Goal: Feedback & Contribution: Submit feedback/report problem

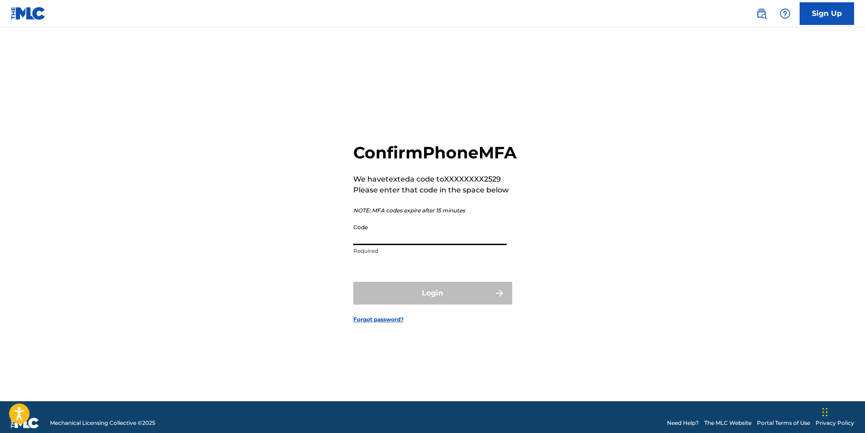
click at [382, 245] on input "Code" at bounding box center [429, 232] width 153 height 26
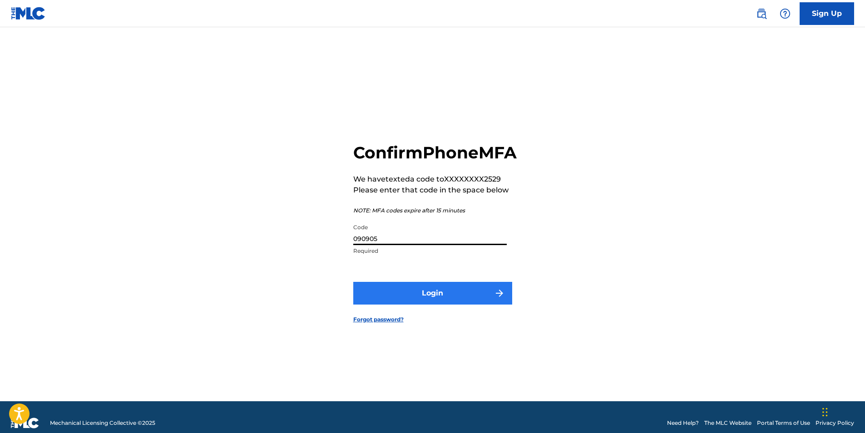
type input "090905"
click at [493, 303] on button "Login" at bounding box center [432, 293] width 159 height 23
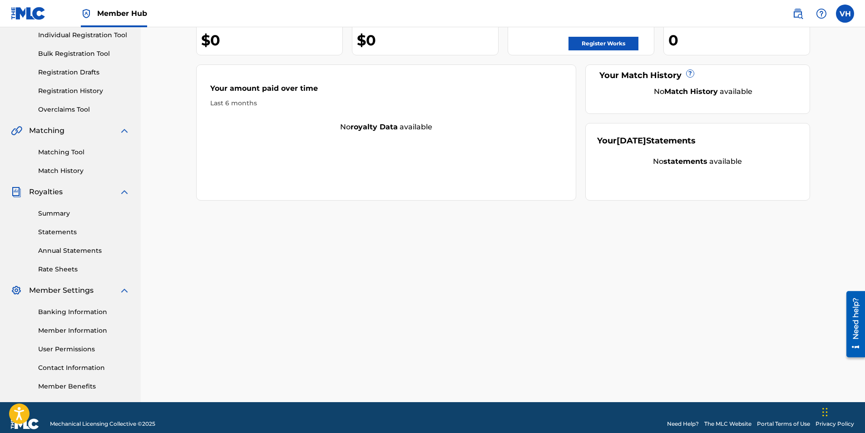
scroll to position [130, 0]
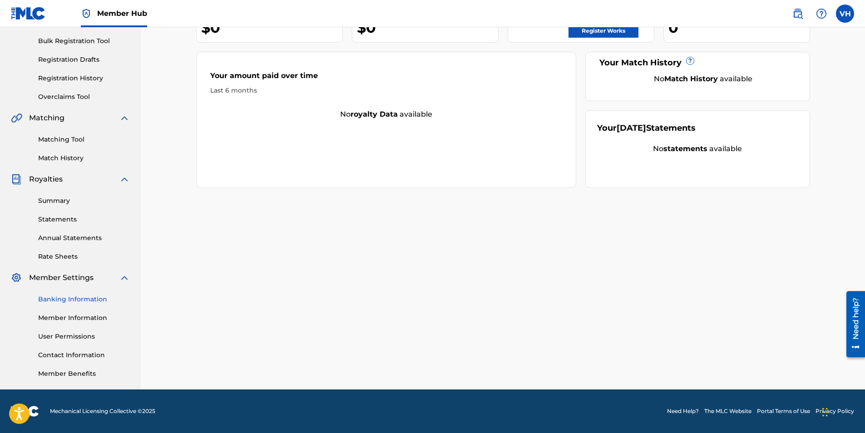
click at [100, 302] on link "Banking Information" at bounding box center [84, 300] width 92 height 10
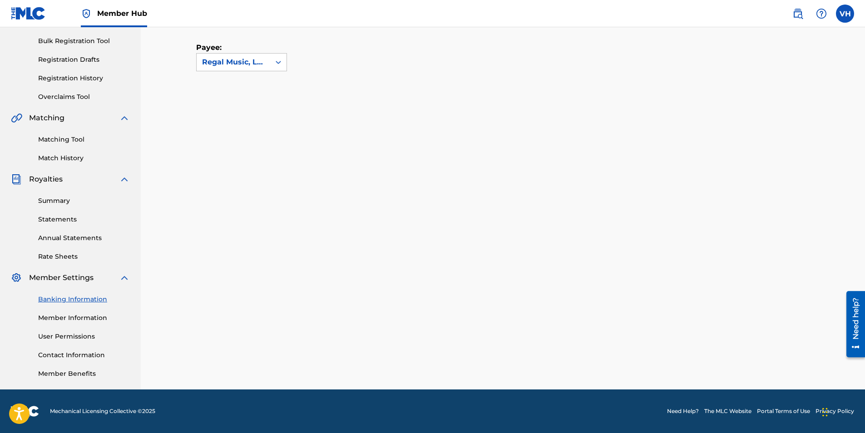
scroll to position [130, 0]
click at [71, 299] on link "Banking Information" at bounding box center [84, 300] width 92 height 10
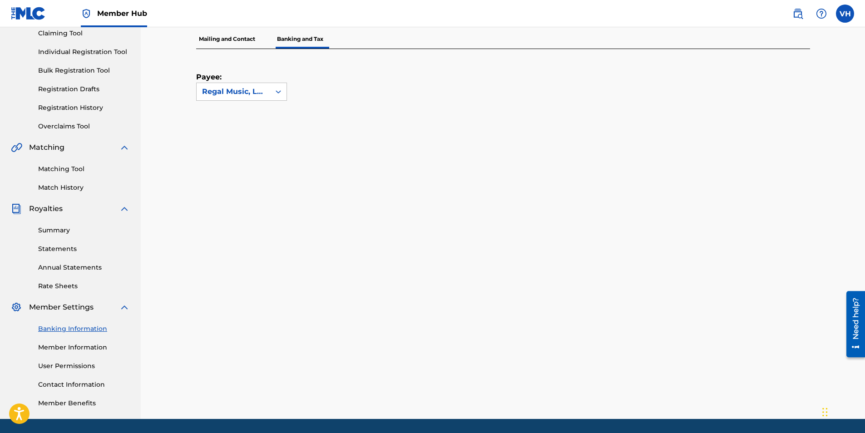
scroll to position [84, 0]
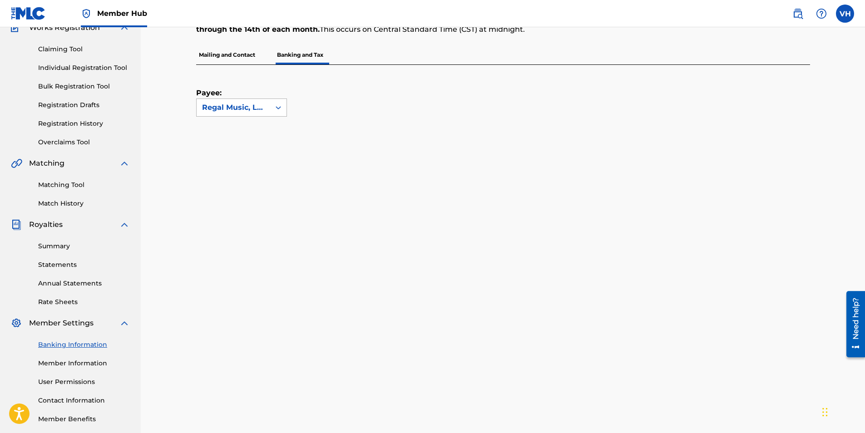
click at [277, 105] on icon at bounding box center [278, 107] width 9 height 9
click at [256, 122] on div "No options" at bounding box center [242, 126] width 90 height 18
click at [255, 104] on div "Regal Music, LLC" at bounding box center [233, 107] width 63 height 11
click at [222, 57] on p "Mailing and Contact" at bounding box center [227, 54] width 62 height 19
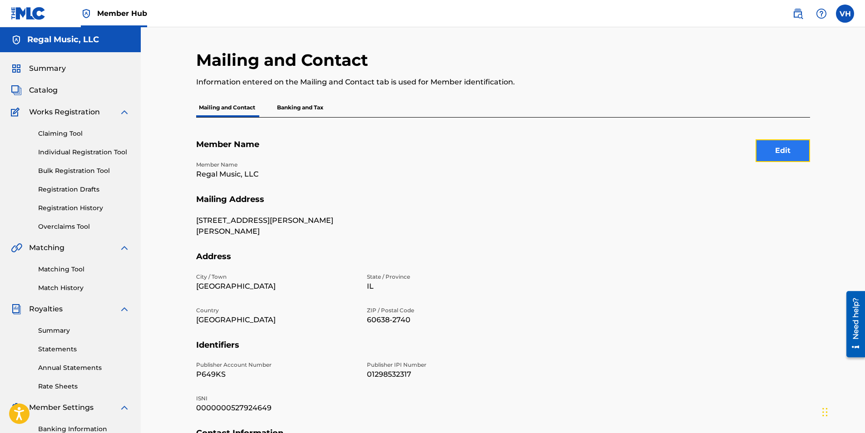
click at [799, 149] on button "Edit" at bounding box center [782, 150] width 54 height 23
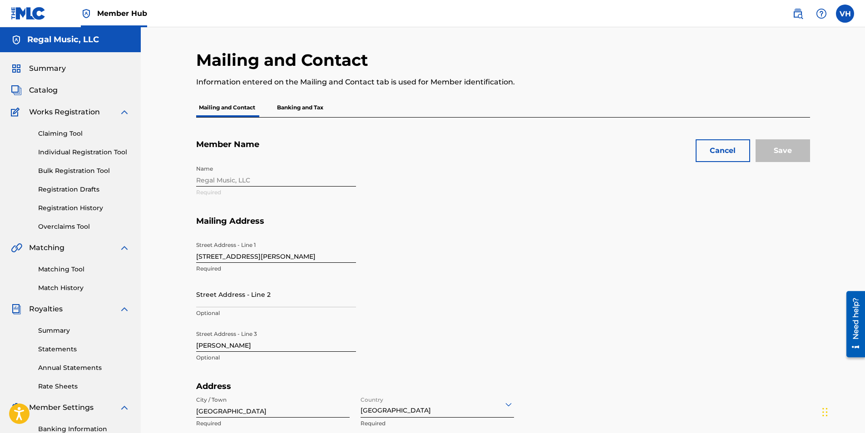
click at [238, 177] on div "Name Regal Music, LLC Required" at bounding box center [361, 188] width 331 height 55
click at [236, 181] on div "Name Regal Music, LLC Required" at bounding box center [361, 188] width 331 height 55
click at [236, 180] on div "Name Regal Music, LLC Required" at bounding box center [361, 188] width 331 height 55
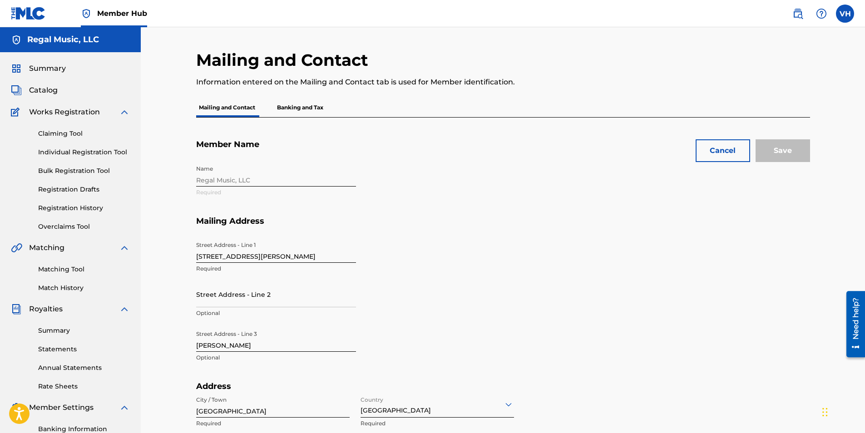
click at [236, 182] on div "Name Regal Music, LLC Required" at bounding box center [361, 188] width 331 height 55
click at [237, 182] on div "Name Regal Music, LLC Required" at bounding box center [361, 188] width 331 height 55
click at [238, 181] on div "Name Regal Music, LLC Required" at bounding box center [361, 188] width 331 height 55
click at [237, 180] on div "Name Regal Music, LLC Required" at bounding box center [361, 188] width 331 height 55
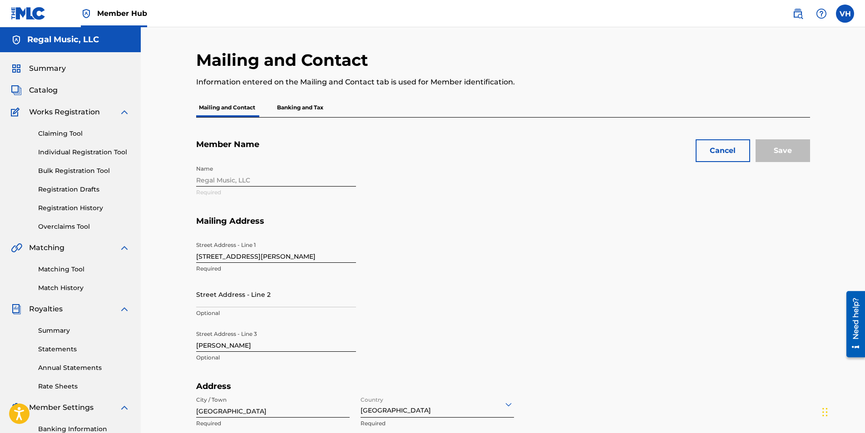
click at [236, 179] on div "Name Regal Music, LLC Required" at bounding box center [361, 188] width 331 height 55
click at [237, 179] on div "Name Regal Music, LLC Required" at bounding box center [361, 188] width 331 height 55
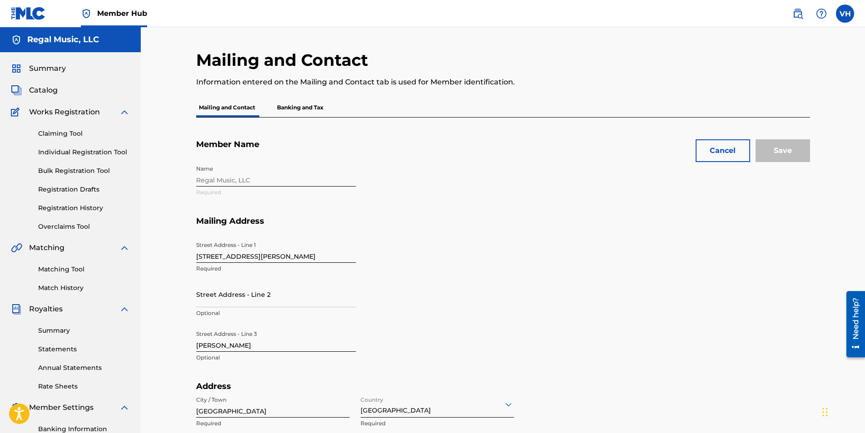
click at [330, 158] on h5 "Member Name" at bounding box center [503, 149] width 614 height 21
click at [247, 178] on div "Name Regal Music, LLC Required" at bounding box center [361, 188] width 331 height 55
click at [232, 167] on div "Name Regal Music, LLC Required" at bounding box center [361, 188] width 331 height 55
click at [230, 168] on div "Name Regal Music, LLC Required" at bounding box center [361, 188] width 331 height 55
click at [229, 178] on div "Name Regal Music, LLC Required" at bounding box center [361, 188] width 331 height 55
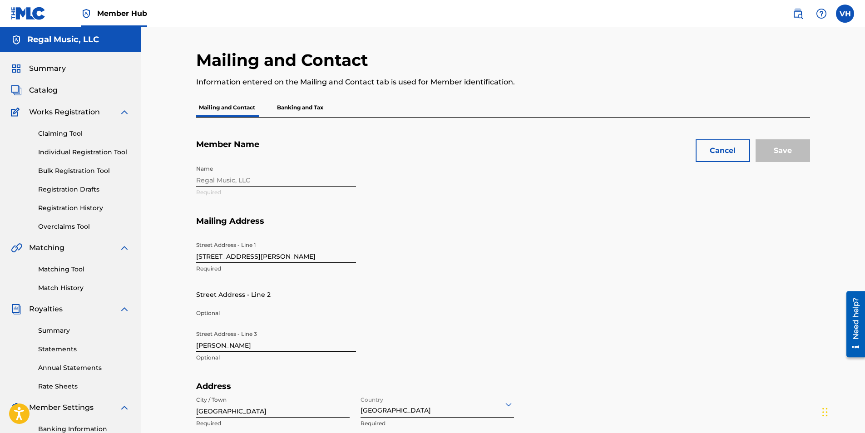
click at [229, 178] on div "Name Regal Music, LLC Required" at bounding box center [361, 188] width 331 height 55
click at [229, 177] on div "Name Regal Music, LLC Required" at bounding box center [361, 188] width 331 height 55
click at [301, 106] on p "Banking and Tax" at bounding box center [300, 107] width 52 height 19
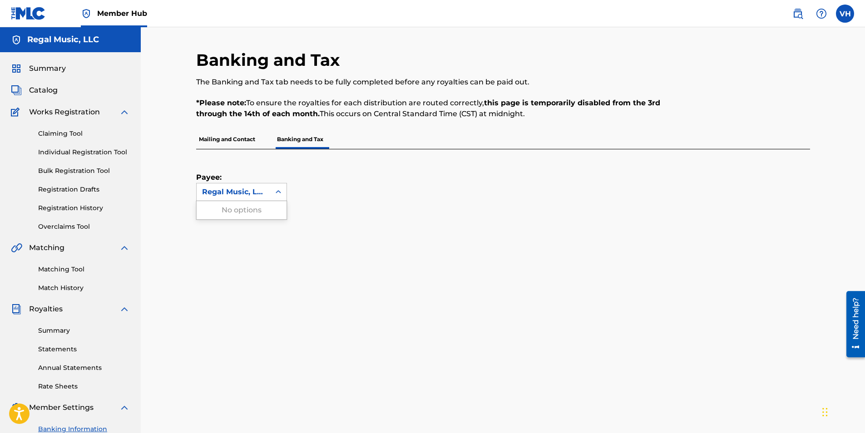
click at [279, 196] on icon at bounding box center [278, 191] width 9 height 9
click at [255, 193] on div "Regal Music, LLC" at bounding box center [233, 192] width 63 height 11
click at [279, 195] on icon at bounding box center [278, 191] width 9 height 9
click at [261, 192] on div "Regal Music, LLC" at bounding box center [233, 192] width 63 height 11
click at [260, 192] on div "Regal Music, LLC" at bounding box center [233, 192] width 63 height 11
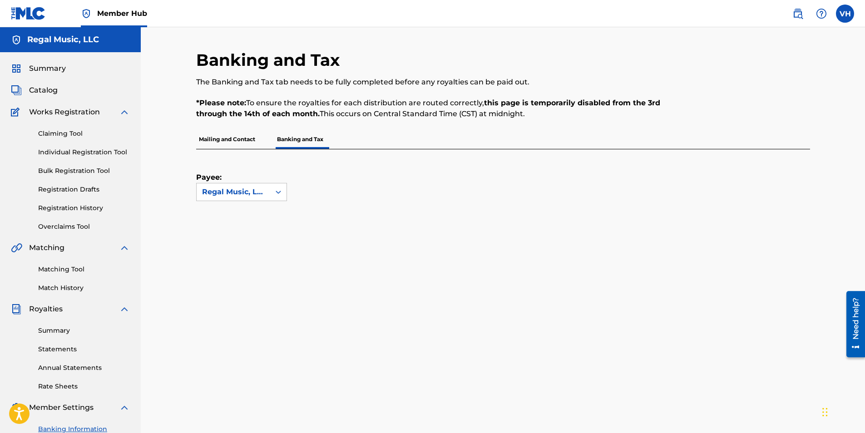
click at [260, 192] on div "Regal Music, LLC" at bounding box center [233, 192] width 63 height 11
click at [259, 192] on div "Regal Music, LLC" at bounding box center [233, 192] width 63 height 11
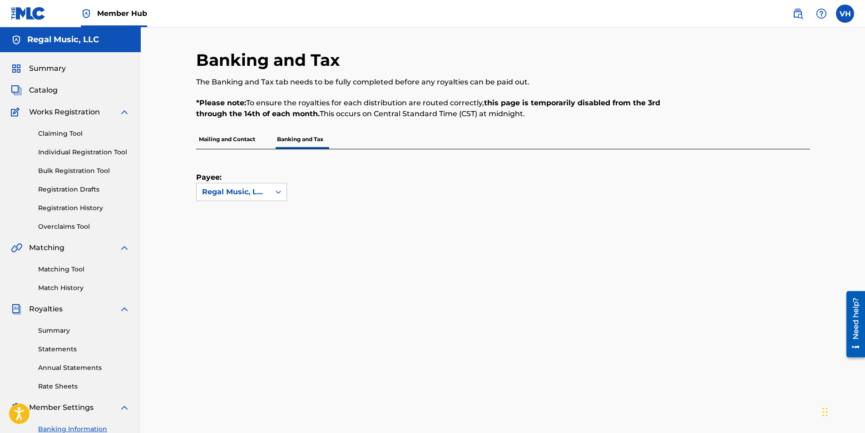
click at [258, 192] on div "Regal Music, LLC" at bounding box center [233, 192] width 63 height 11
click at [257, 192] on div "Regal Music, LLC" at bounding box center [233, 192] width 63 height 11
click at [311, 196] on div "Payee: Regal Music, LLC" at bounding box center [492, 175] width 592 height 52
click at [279, 189] on icon at bounding box center [278, 191] width 9 height 9
click at [259, 211] on div "No options" at bounding box center [242, 210] width 90 height 18
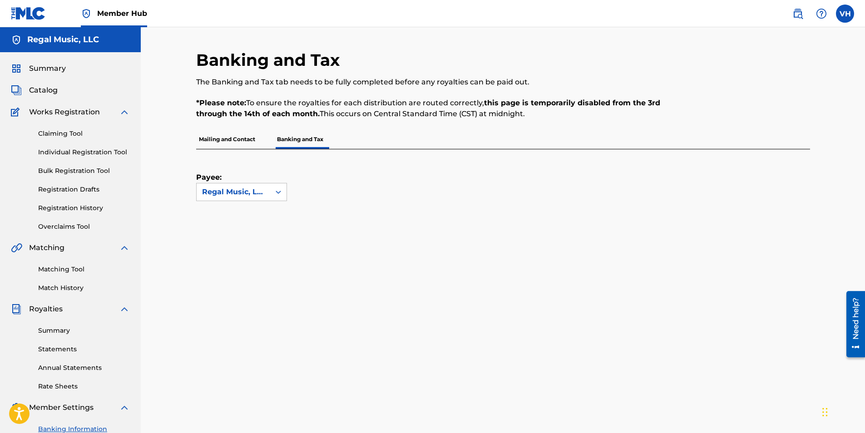
click at [278, 190] on icon at bounding box center [278, 191] width 9 height 9
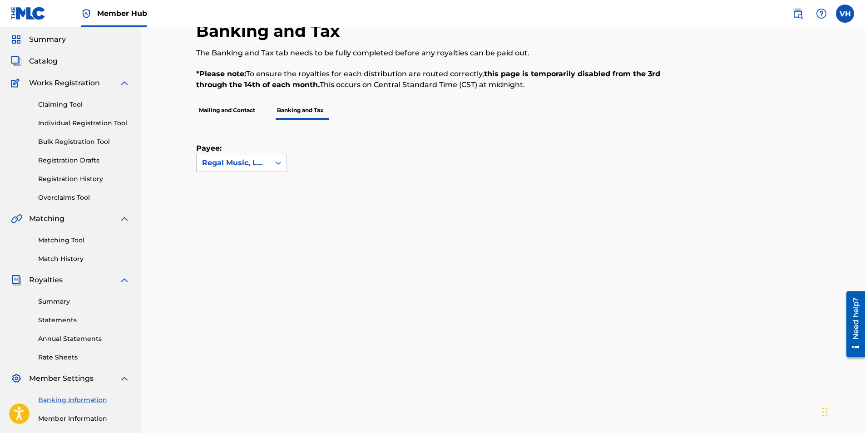
scroll to position [29, 0]
click at [263, 166] on div "Regal Music, LLC" at bounding box center [233, 163] width 63 height 11
click at [244, 185] on div "No options" at bounding box center [242, 182] width 90 height 18
click at [211, 144] on label "Payee:" at bounding box center [218, 148] width 45 height 11
click at [157, 163] on input "Payee:" at bounding box center [157, 163] width 0 height 0
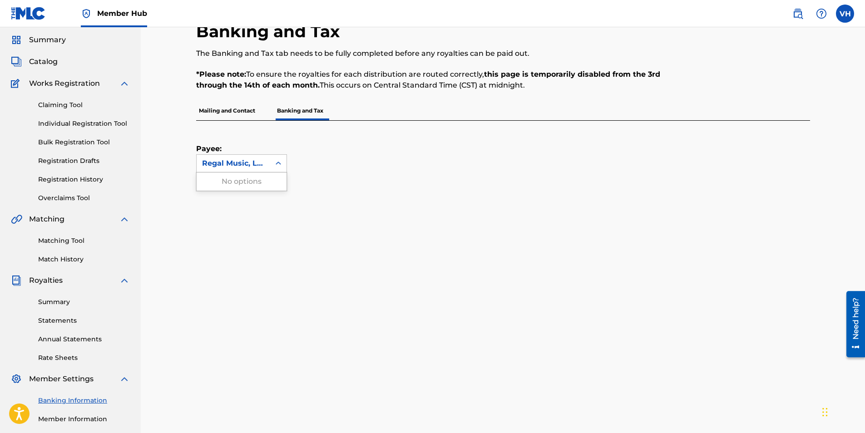
click at [233, 164] on div "Regal Music, LLC" at bounding box center [233, 163] width 63 height 11
click at [250, 173] on div "Payee: Use Up and Down to choose options, press Enter to select the currently f…" at bounding box center [503, 437] width 614 height 632
click at [280, 160] on icon at bounding box center [278, 163] width 9 height 9
click at [281, 177] on div "Payee: Regal Music, LLC" at bounding box center [503, 437] width 614 height 632
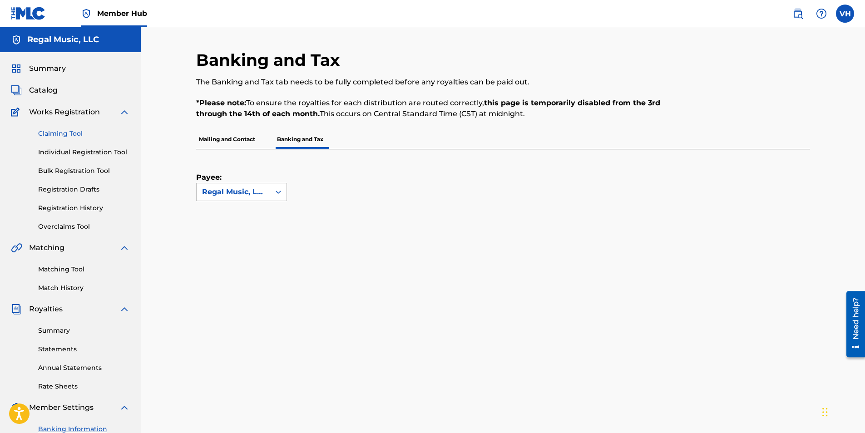
click at [77, 130] on link "Claiming Tool" at bounding box center [84, 134] width 92 height 10
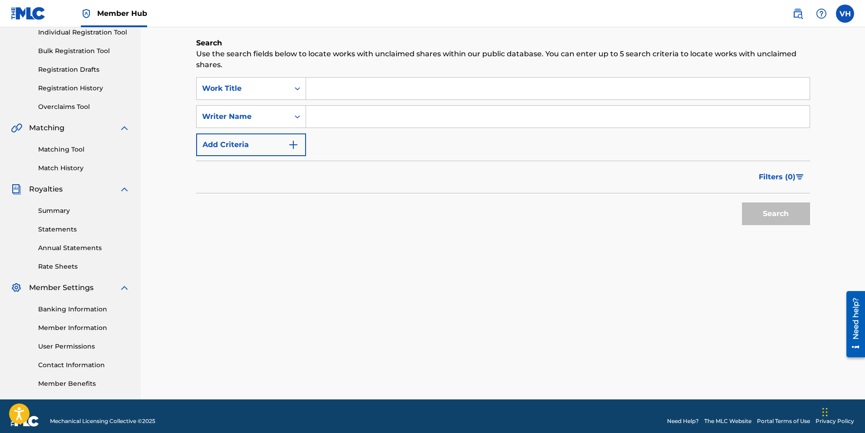
scroll to position [130, 0]
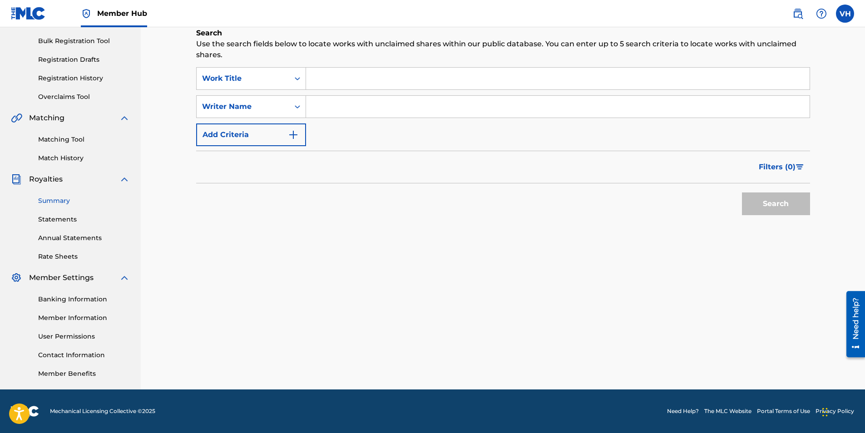
click at [69, 202] on link "Summary" at bounding box center [84, 201] width 92 height 10
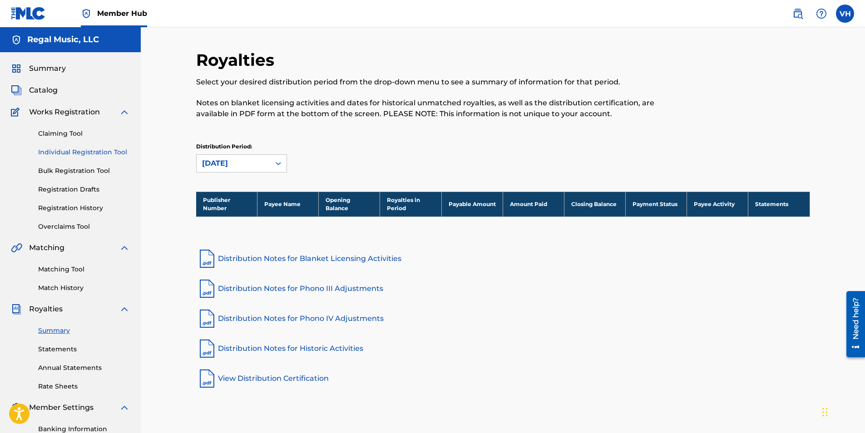
click at [100, 152] on link "Individual Registration Tool" at bounding box center [84, 153] width 92 height 10
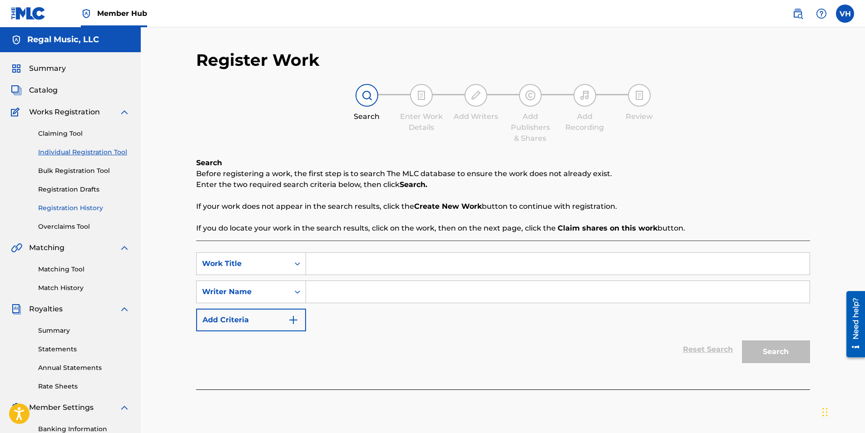
click at [88, 209] on link "Registration History" at bounding box center [84, 208] width 92 height 10
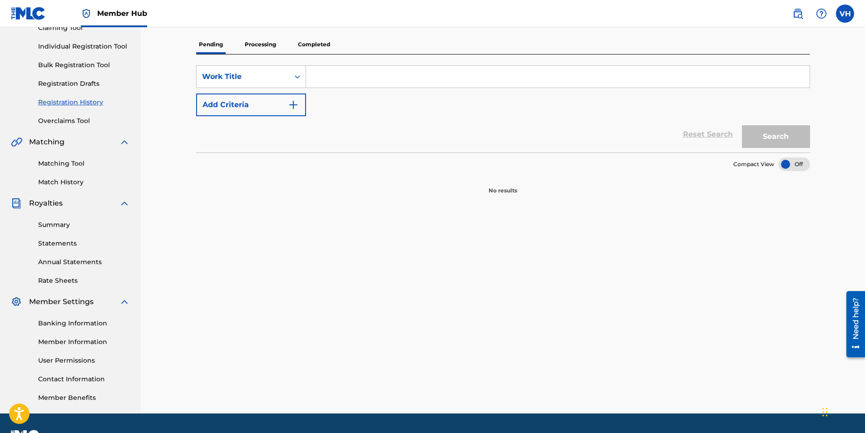
scroll to position [130, 0]
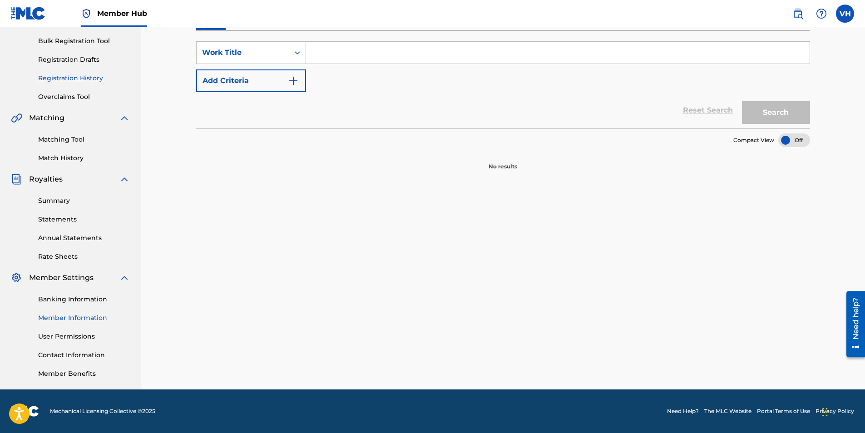
click at [101, 318] on link "Member Information" at bounding box center [84, 318] width 92 height 10
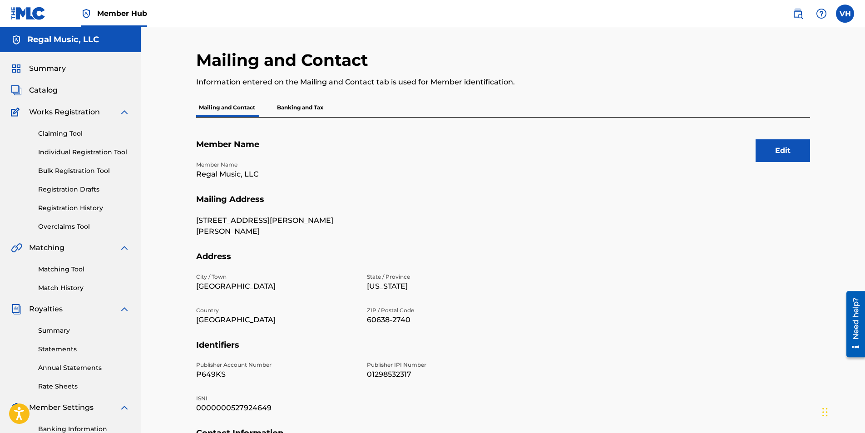
click at [245, 177] on p "Regal Music, LLC" at bounding box center [276, 174] width 160 height 11
click at [814, 148] on div "Mailing and Contact Information entered on the Mailing and Contact tab is used …" at bounding box center [503, 284] width 636 height 469
click at [793, 152] on button "Edit" at bounding box center [782, 150] width 54 height 23
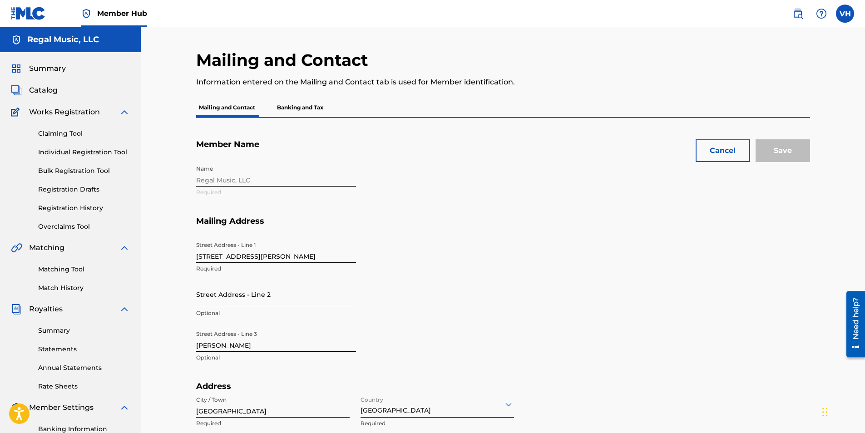
click at [231, 177] on div "Name Regal Music, LLC Required" at bounding box center [361, 188] width 331 height 55
click at [232, 181] on div "Name Regal Music, LLC Required" at bounding box center [361, 188] width 331 height 55
click at [233, 180] on div "Name Regal Music, LLC Required" at bounding box center [361, 188] width 331 height 55
click at [236, 181] on div "Name Regal Music, LLC Required" at bounding box center [361, 188] width 331 height 55
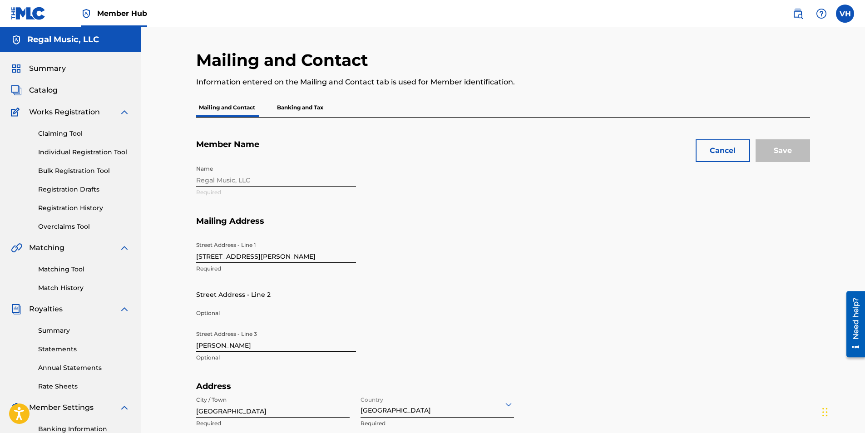
click at [237, 181] on div "Name Regal Music, LLC Required" at bounding box center [361, 188] width 331 height 55
click at [239, 181] on div "Name Regal Music, LLC Required" at bounding box center [361, 188] width 331 height 55
click at [243, 179] on div "Name Regal Music, LLC Required" at bounding box center [361, 188] width 331 height 55
click at [245, 178] on div "Name Regal Music, LLC Required" at bounding box center [361, 188] width 331 height 55
click at [251, 175] on div "Name Regal Music, LLC Required" at bounding box center [361, 188] width 331 height 55
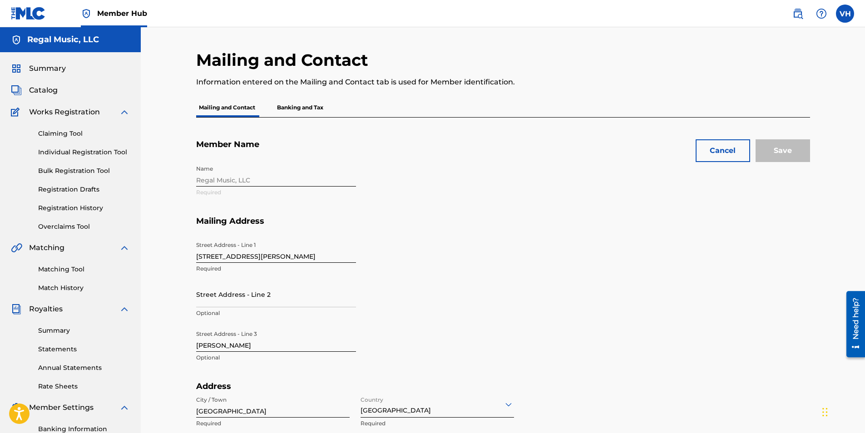
click at [251, 175] on div "Name Regal Music, LLC Required" at bounding box center [361, 188] width 331 height 55
drag, startPoint x: 251, startPoint y: 175, endPoint x: 319, endPoint y: 105, distance: 97.3
click at [319, 105] on p "Banking and Tax" at bounding box center [300, 107] width 52 height 19
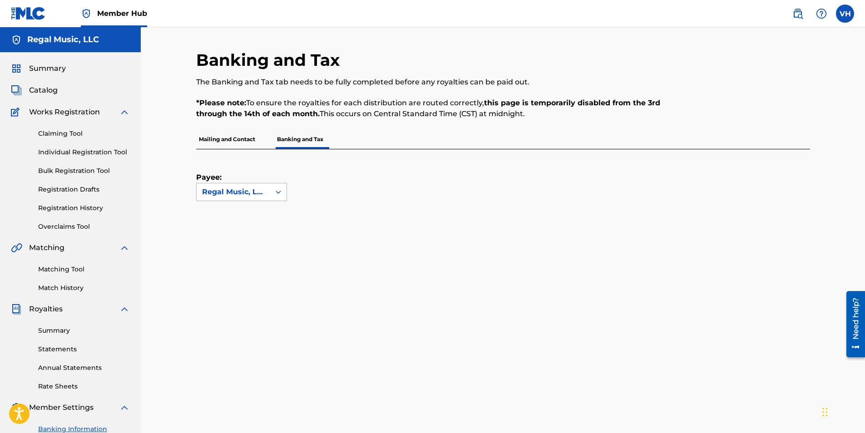
click at [274, 191] on icon at bounding box center [278, 191] width 9 height 9
click at [261, 204] on div "No options" at bounding box center [242, 210] width 90 height 18
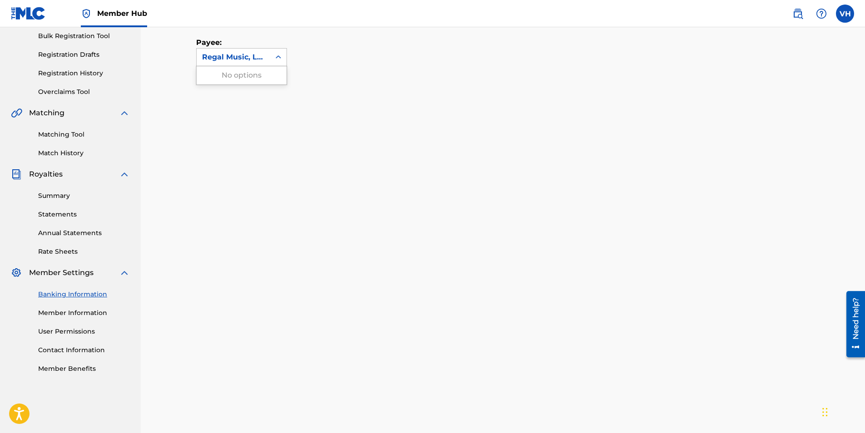
scroll to position [136, 0]
click at [71, 309] on link "Member Information" at bounding box center [84, 312] width 92 height 10
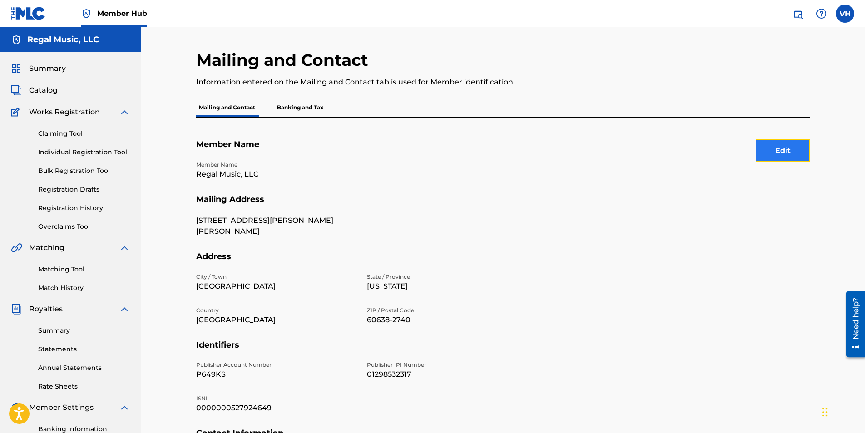
click at [773, 153] on button "Edit" at bounding box center [782, 150] width 54 height 23
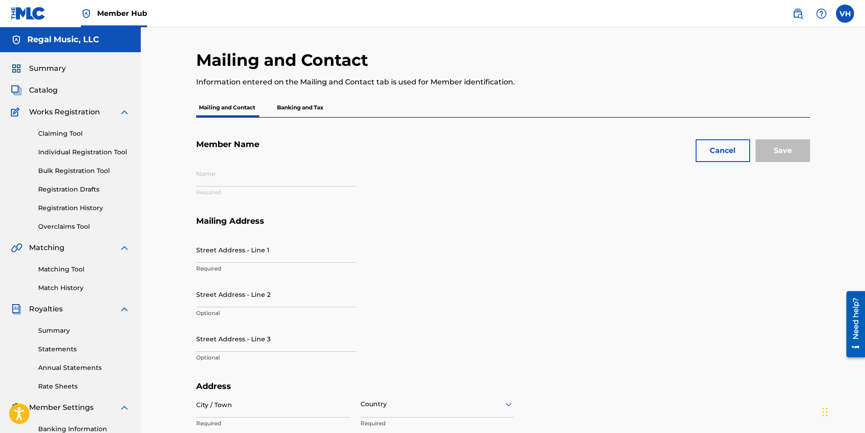
type input "Regal Music, LLC"
type input "[STREET_ADDRESS][PERSON_NAME]"
type input "[PERSON_NAME]"
type input "[GEOGRAPHIC_DATA]"
type input "60638-2740"
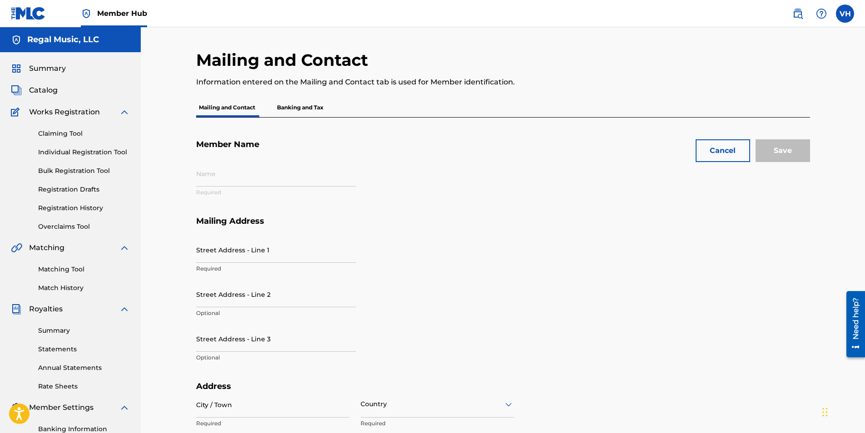
type input "P649KS"
type input "01298532317"
type input "0000000527924649"
type input "773"
type input "4952529"
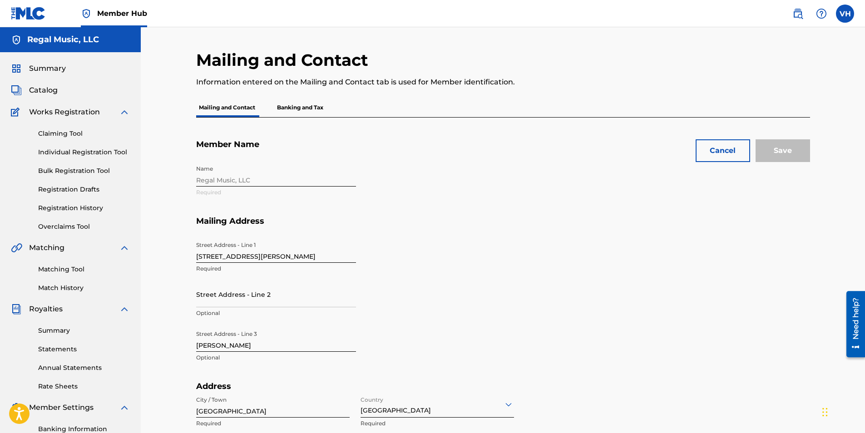
click at [223, 178] on div "Name Regal Music, LLC Required" at bounding box center [361, 188] width 331 height 55
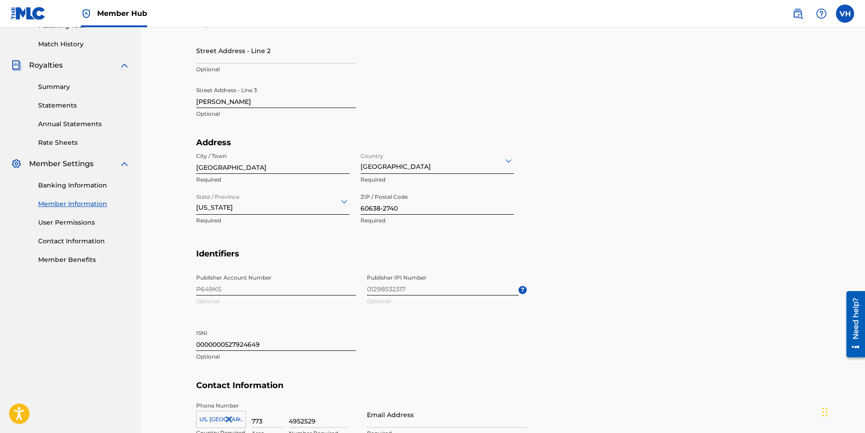
scroll to position [272, 0]
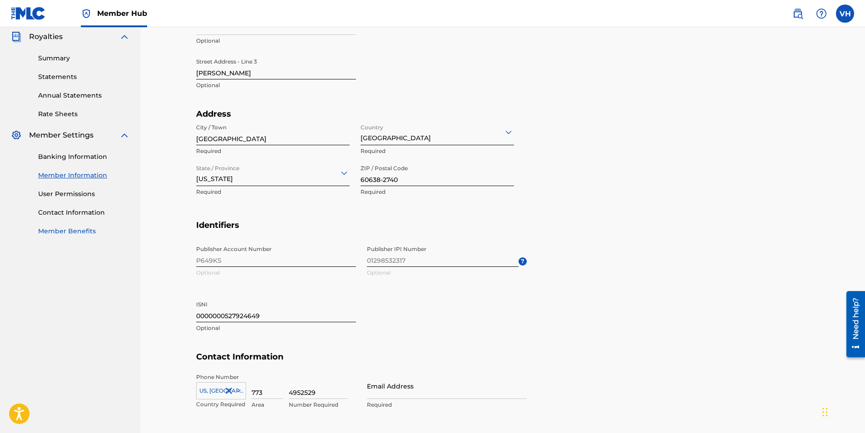
click at [57, 232] on link "Member Benefits" at bounding box center [84, 232] width 92 height 10
click at [85, 154] on link "Banking Information" at bounding box center [84, 157] width 92 height 10
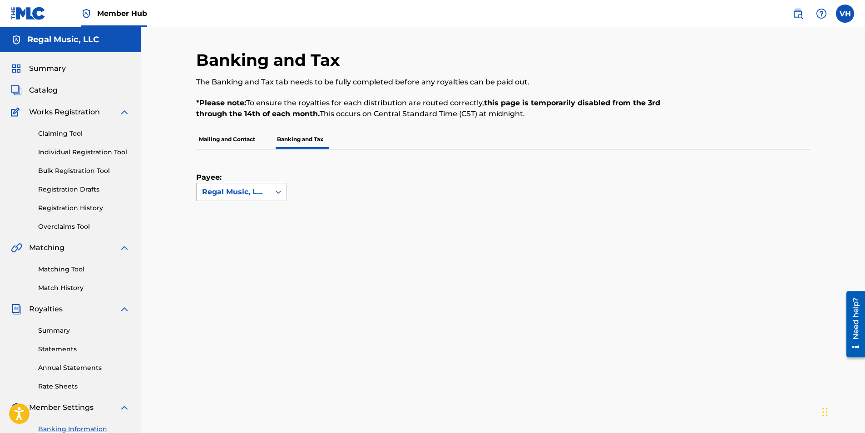
click at [56, 38] on h5 "Regal Music, LLC" at bounding box center [63, 40] width 72 height 10
click at [50, 65] on span "Summary" at bounding box center [47, 68] width 37 height 11
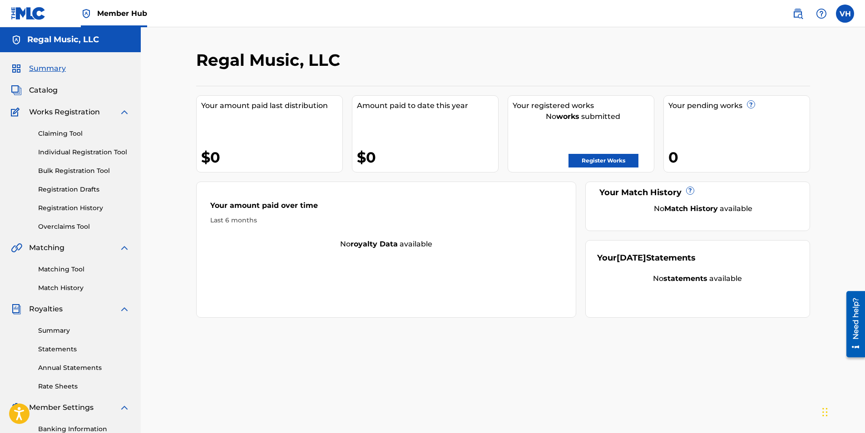
click at [305, 67] on h2 "Regal Music, LLC" at bounding box center [270, 60] width 148 height 20
click at [307, 64] on h2 "Regal Music, LLC" at bounding box center [270, 60] width 148 height 20
click at [847, 14] on label at bounding box center [845, 14] width 18 height 18
click at [845, 14] on input "VH [PERSON_NAME] [DOMAIN_NAME][EMAIL_ADDRESS][DOMAIN_NAME] Notification Prefere…" at bounding box center [845, 14] width 0 height 0
click at [824, 59] on p "[PERSON_NAME]" at bounding box center [813, 53] width 69 height 11
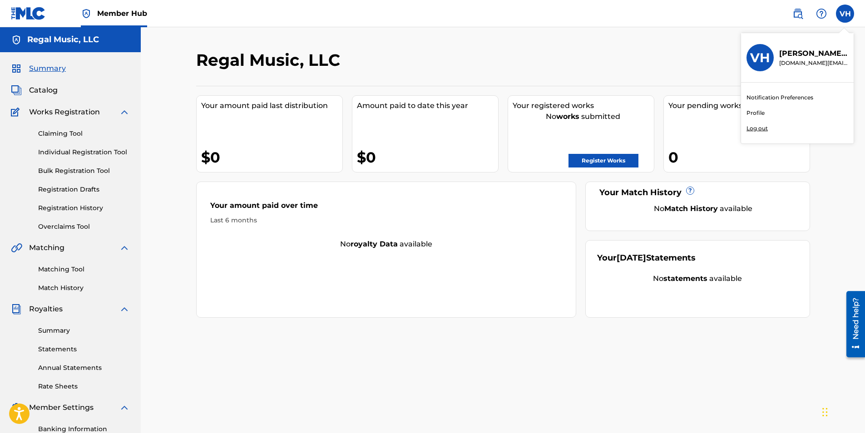
click at [845, 14] on input "VH [PERSON_NAME] [DOMAIN_NAME][EMAIL_ADDRESS][DOMAIN_NAME] Notification Prefere…" at bounding box center [845, 14] width 0 height 0
click at [758, 113] on link "Profile" at bounding box center [755, 113] width 18 height 8
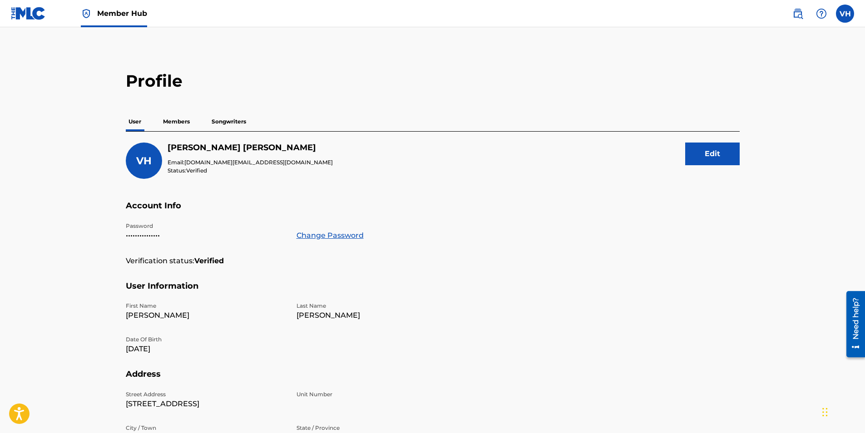
click at [180, 119] on p "Members" at bounding box center [176, 121] width 32 height 19
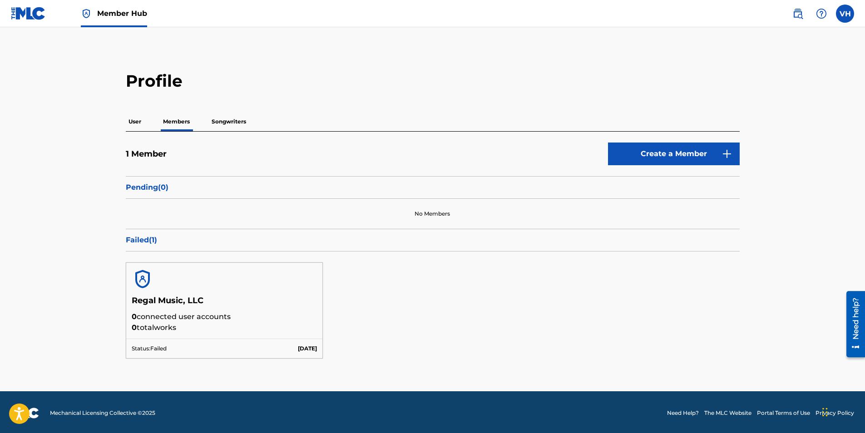
click at [222, 123] on p "Songwriters" at bounding box center [229, 121] width 40 height 19
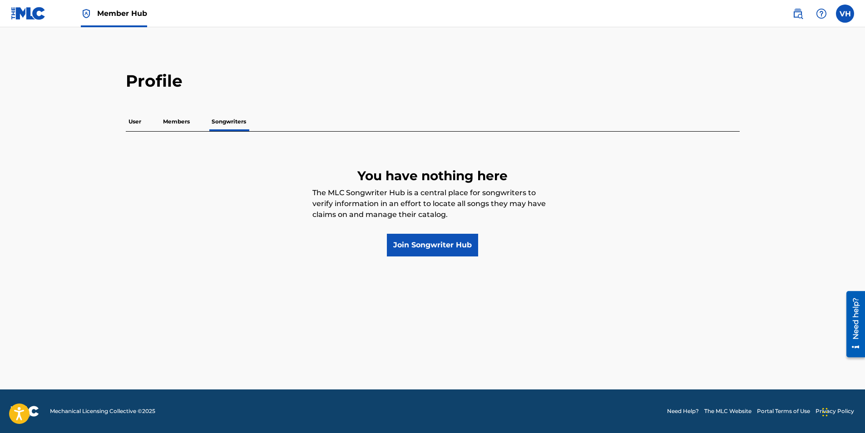
click at [139, 123] on p "User" at bounding box center [135, 121] width 18 height 19
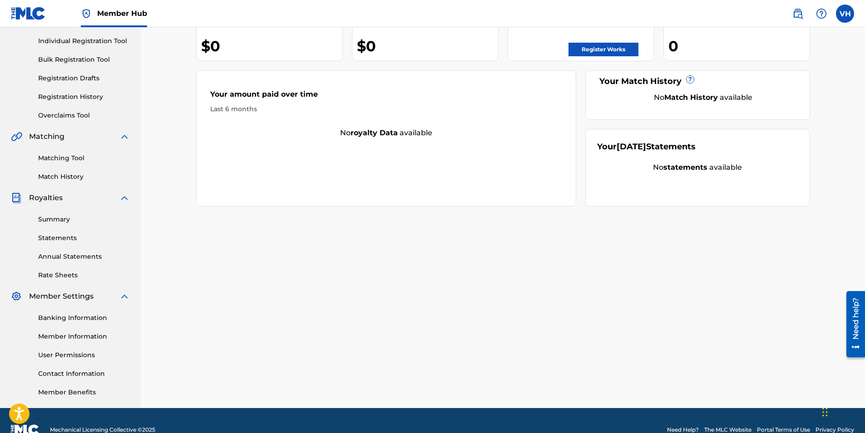
scroll to position [130, 0]
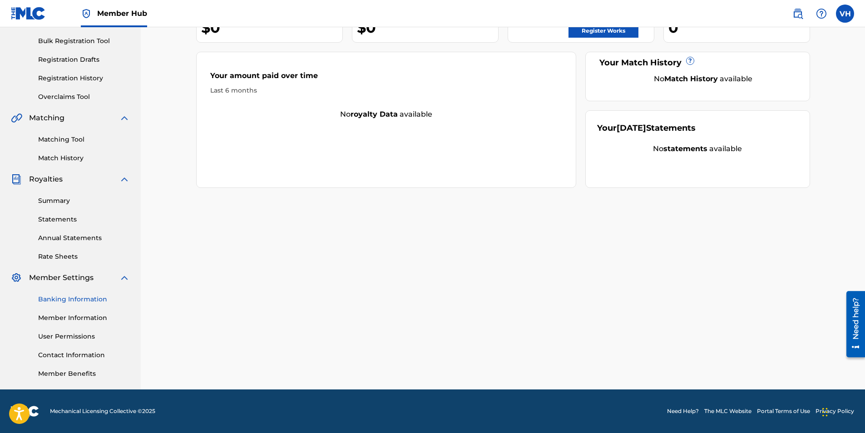
click at [89, 300] on link "Banking Information" at bounding box center [84, 300] width 92 height 10
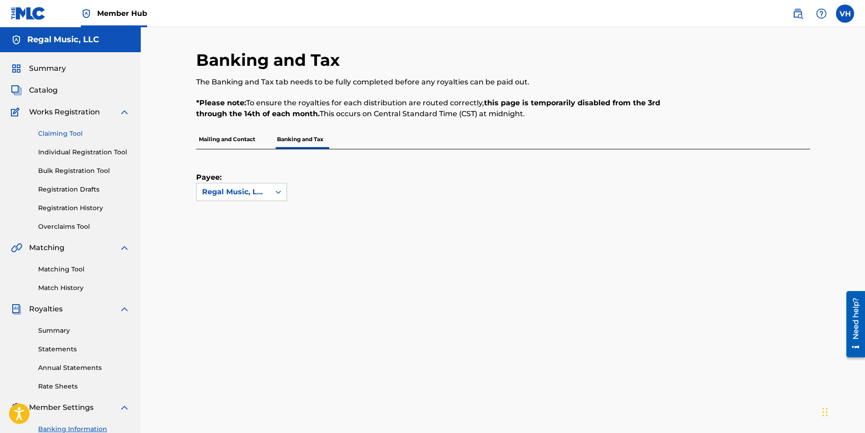
click at [73, 135] on link "Claiming Tool" at bounding box center [84, 134] width 92 height 10
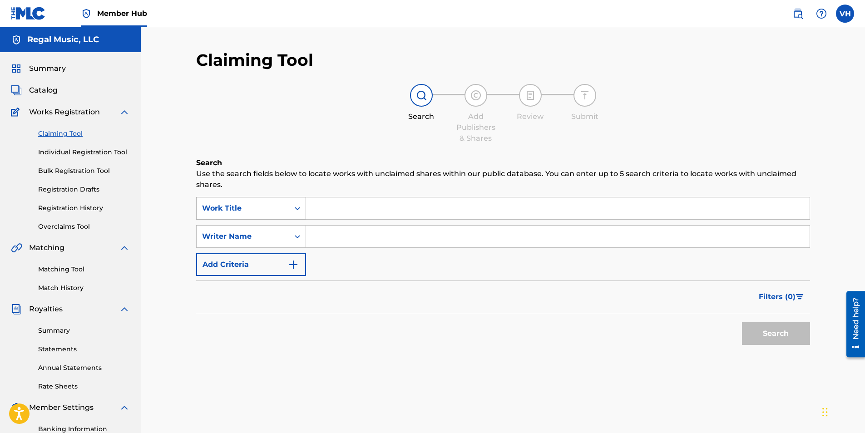
click at [299, 208] on icon "Search Form" at bounding box center [297, 208] width 5 height 3
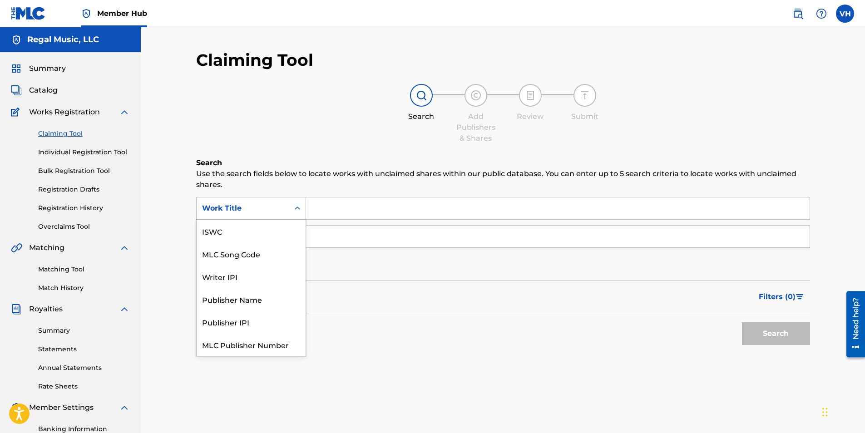
scroll to position [23, 0]
click at [441, 207] on input "Search Form" at bounding box center [557, 208] width 503 height 22
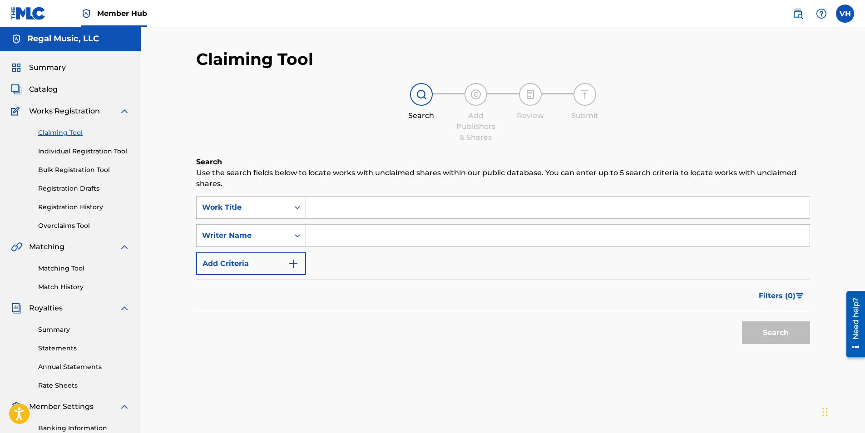
scroll to position [0, 0]
click at [298, 209] on icon "Search Form" at bounding box center [297, 208] width 9 height 9
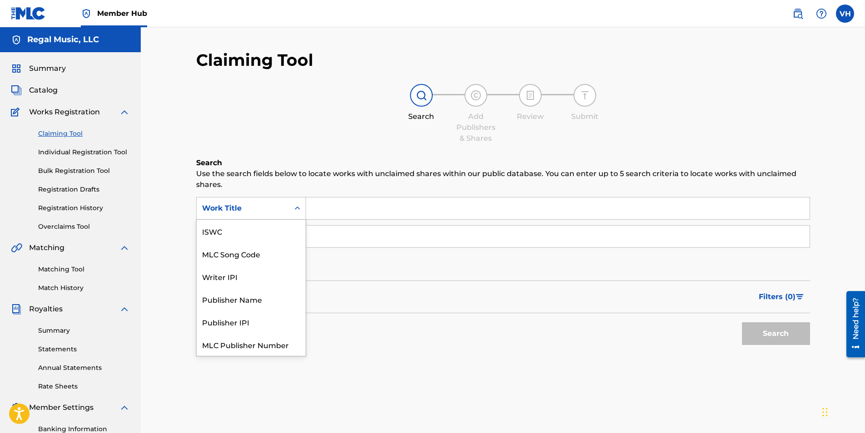
scroll to position [23, 0]
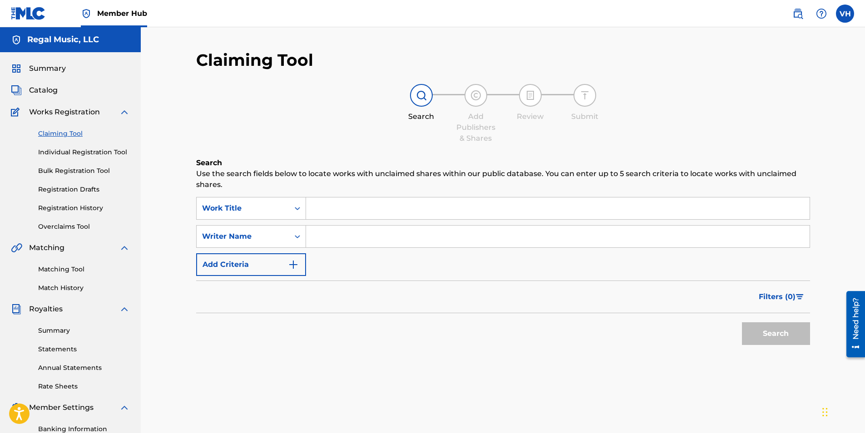
click at [323, 212] on input "Search Form" at bounding box center [557, 208] width 503 height 22
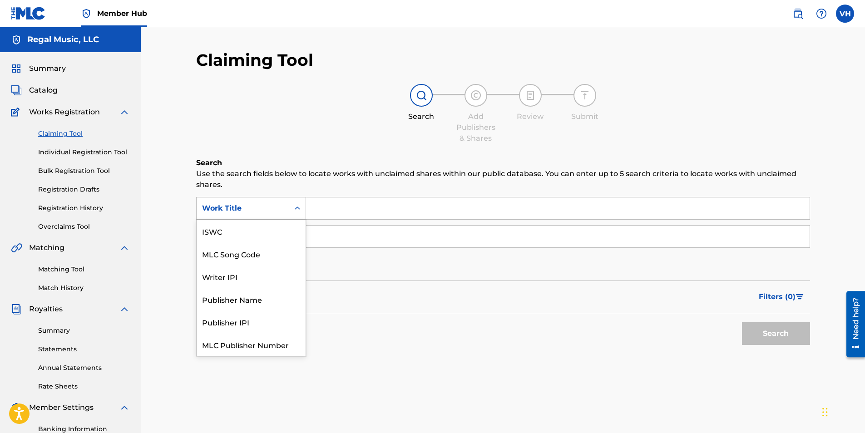
click at [302, 209] on div "Search Form" at bounding box center [297, 208] width 16 height 16
click at [216, 346] on div "Work Title" at bounding box center [251, 344] width 109 height 23
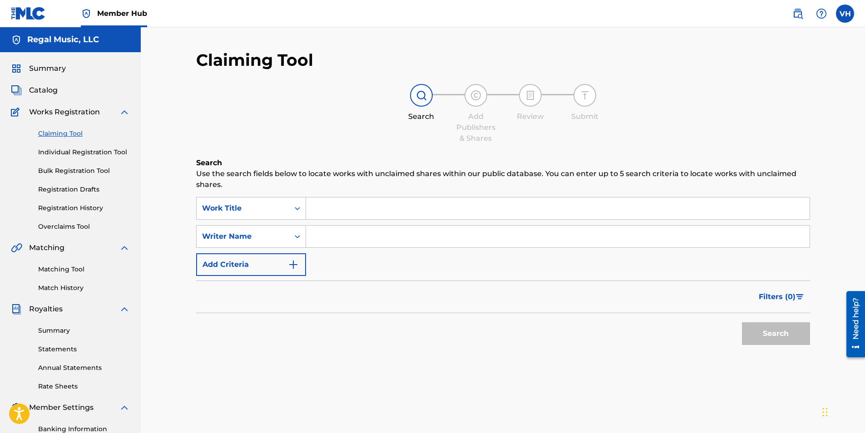
click at [322, 210] on input "Search Form" at bounding box center [557, 208] width 503 height 22
type input "99"
click at [321, 239] on input "Search Form" at bounding box center [557, 237] width 503 height 22
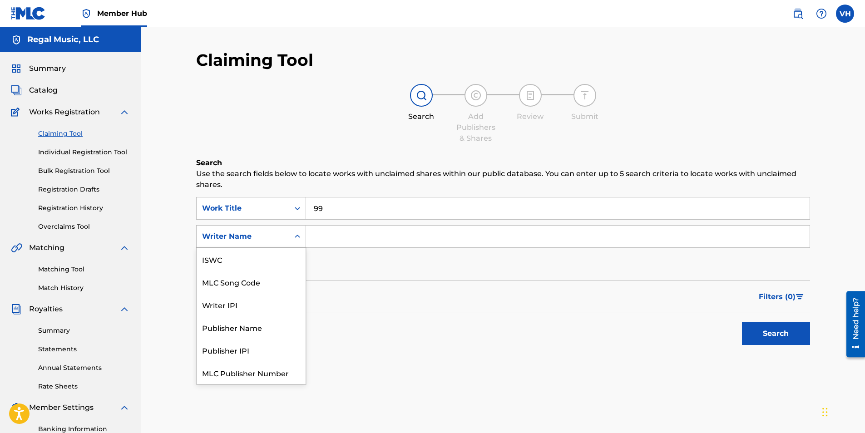
click at [301, 237] on icon "Search Form" at bounding box center [297, 236] width 9 height 9
click at [244, 328] on div "Publisher IPI" at bounding box center [251, 327] width 109 height 23
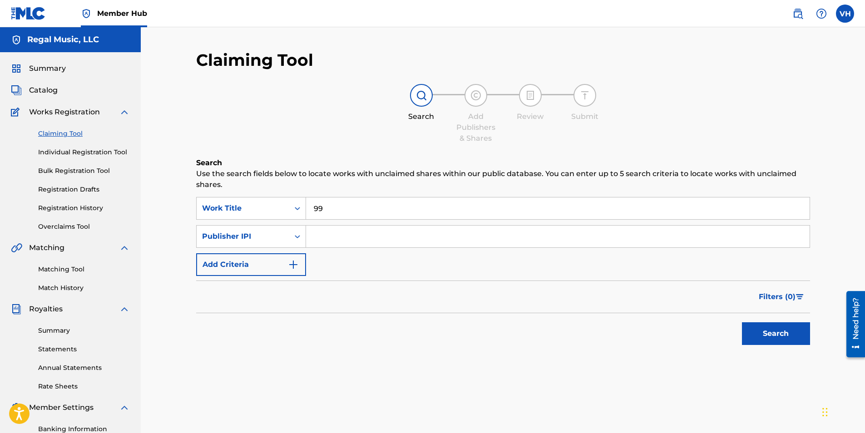
click at [318, 236] on input "Search Form" at bounding box center [557, 237] width 503 height 22
type input "01298532317"
click at [292, 263] on img "Search Form" at bounding box center [293, 264] width 11 height 11
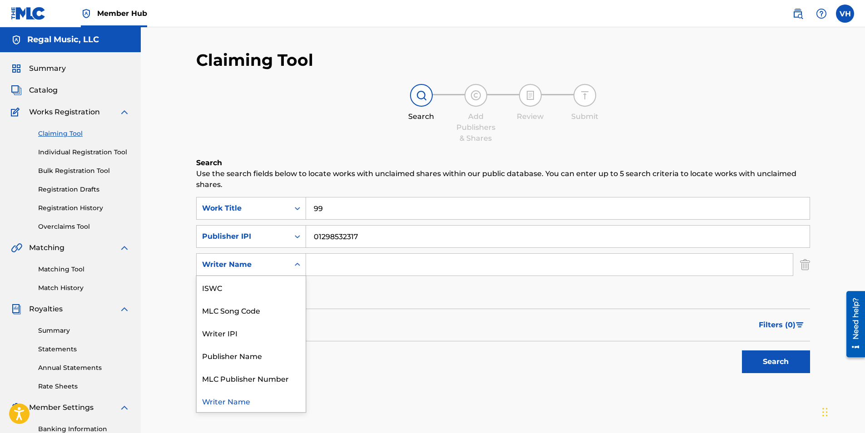
click at [296, 265] on icon "Search Form" at bounding box center [297, 264] width 5 height 3
click at [246, 357] on div "Publisher Name" at bounding box center [251, 355] width 109 height 23
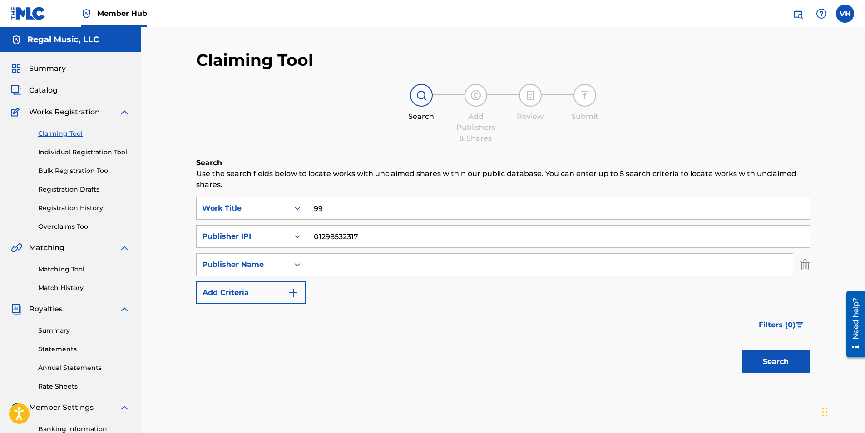
click at [326, 266] on input "Search Form" at bounding box center [549, 265] width 487 height 22
type input "R"
click at [760, 359] on button "Search" at bounding box center [776, 361] width 68 height 23
click at [785, 362] on button "Search" at bounding box center [776, 361] width 68 height 23
click at [420, 93] on img at bounding box center [421, 95] width 11 height 11
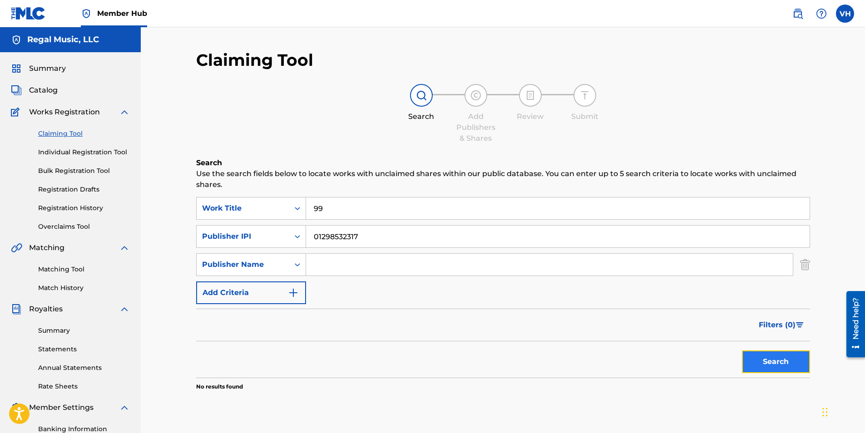
click at [772, 360] on button "Search" at bounding box center [776, 361] width 68 height 23
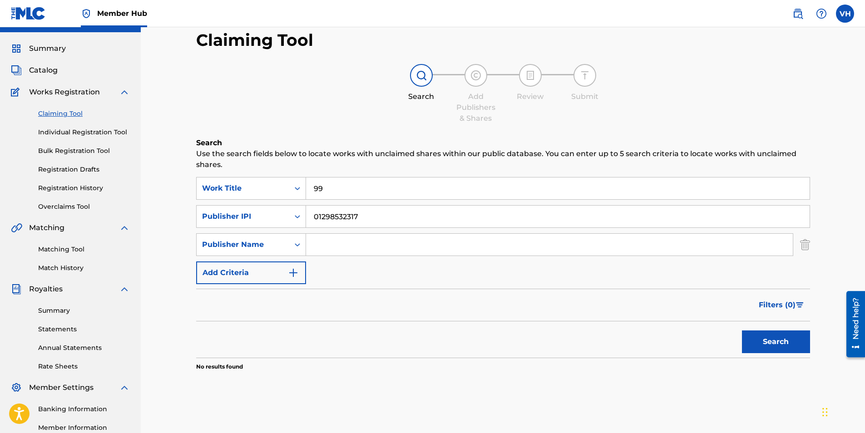
scroll to position [0, 0]
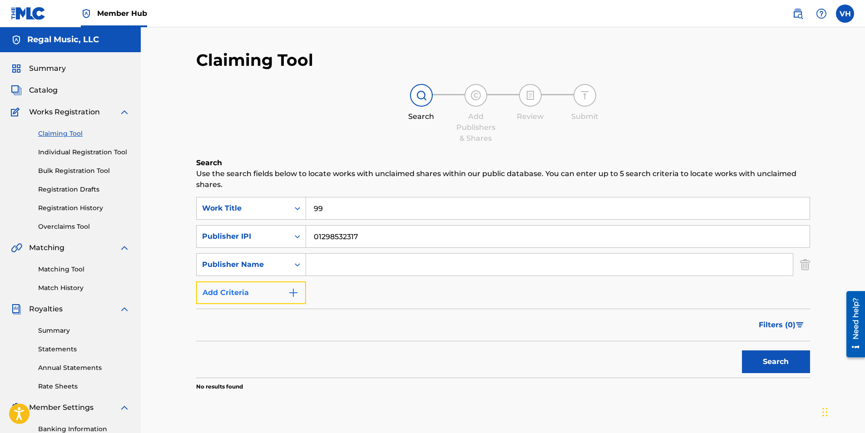
click at [263, 295] on button "Add Criteria" at bounding box center [251, 292] width 110 height 23
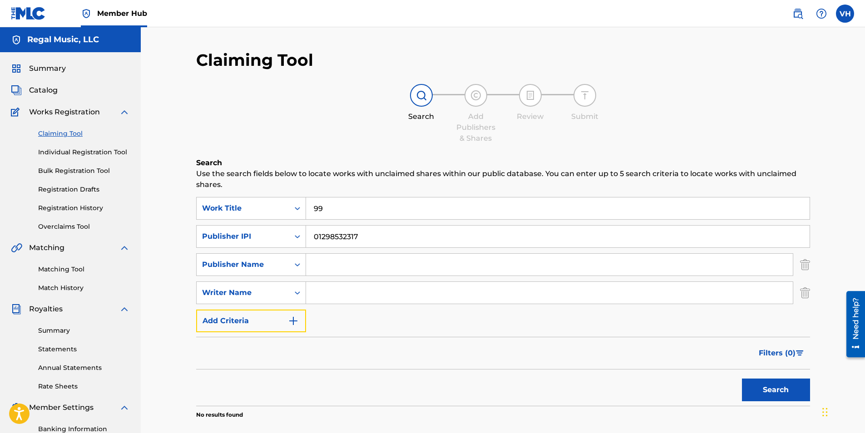
click at [290, 321] on img "Search Form" at bounding box center [293, 321] width 11 height 11
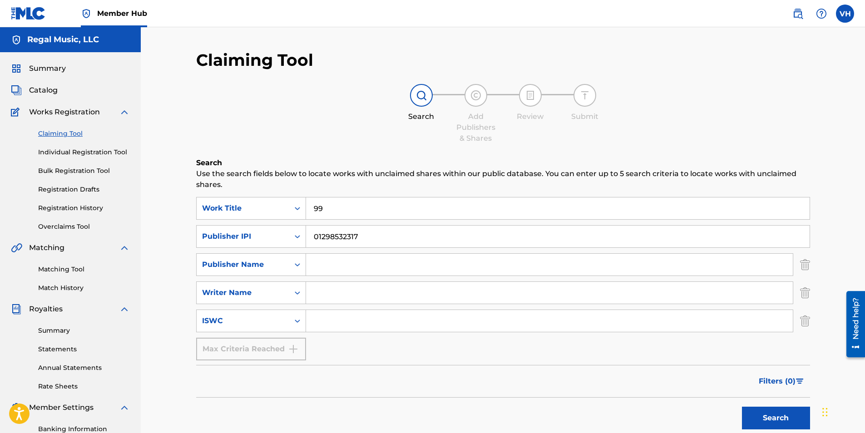
click at [271, 350] on div "Max Criteria Reached" at bounding box center [251, 349] width 110 height 23
click at [326, 267] on input "Search Form" at bounding box center [549, 265] width 487 height 22
type input "Regal Music LLC"
click at [333, 296] on input "Search Form" at bounding box center [549, 293] width 487 height 22
click at [295, 292] on icon "Search Form" at bounding box center [297, 292] width 9 height 9
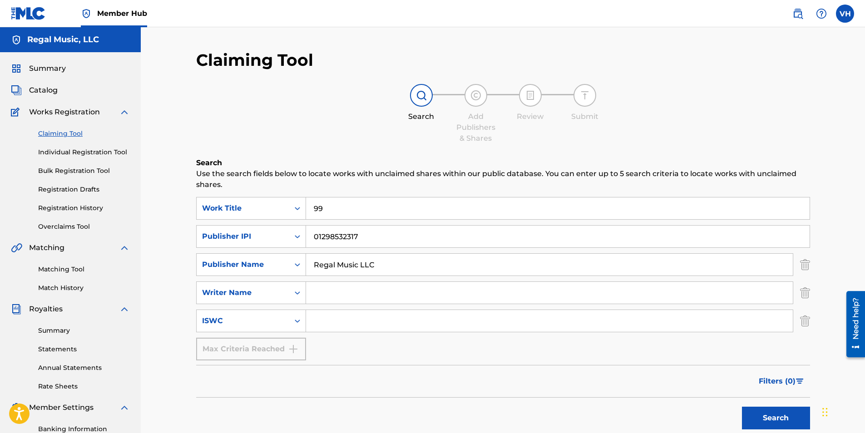
click at [365, 296] on input "Search Form" at bounding box center [549, 293] width 487 height 22
click at [316, 322] on input "Search Form" at bounding box center [549, 321] width 487 height 22
click at [771, 418] on button "Search" at bounding box center [776, 418] width 68 height 23
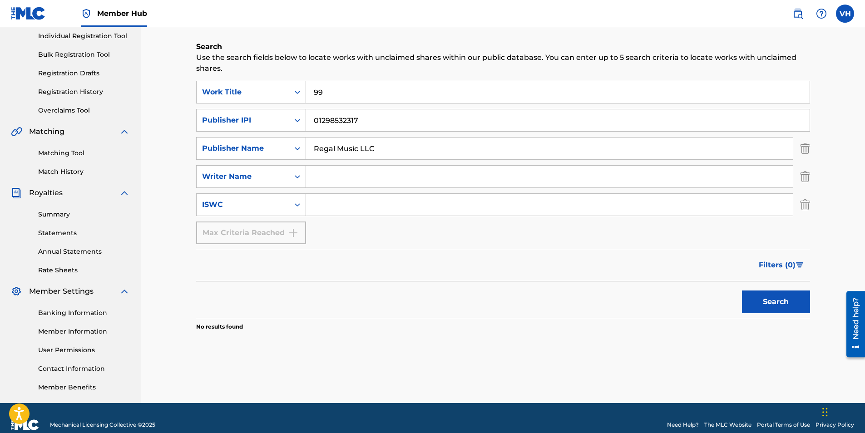
scroll to position [130, 0]
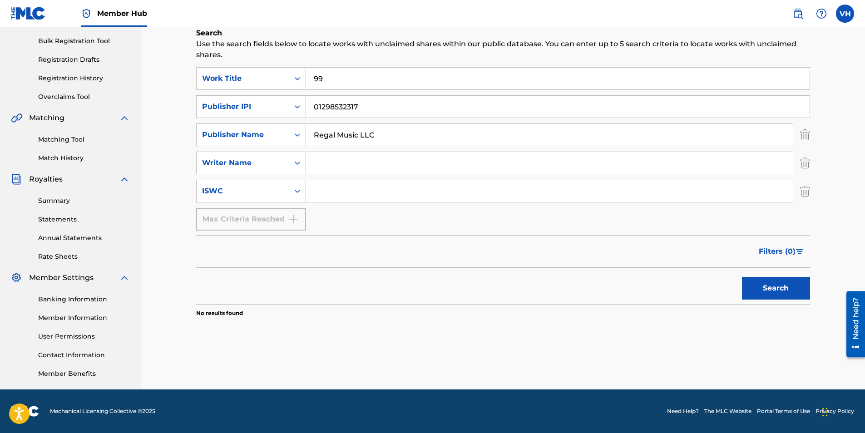
click at [235, 311] on p "No results found" at bounding box center [219, 313] width 47 height 8
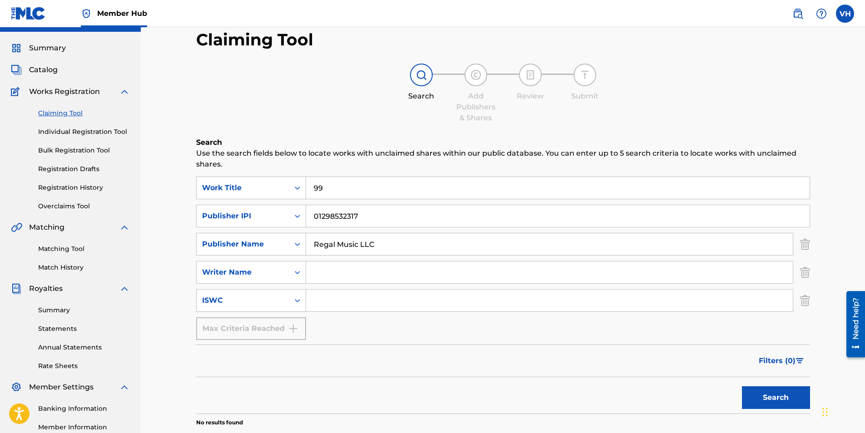
scroll to position [0, 0]
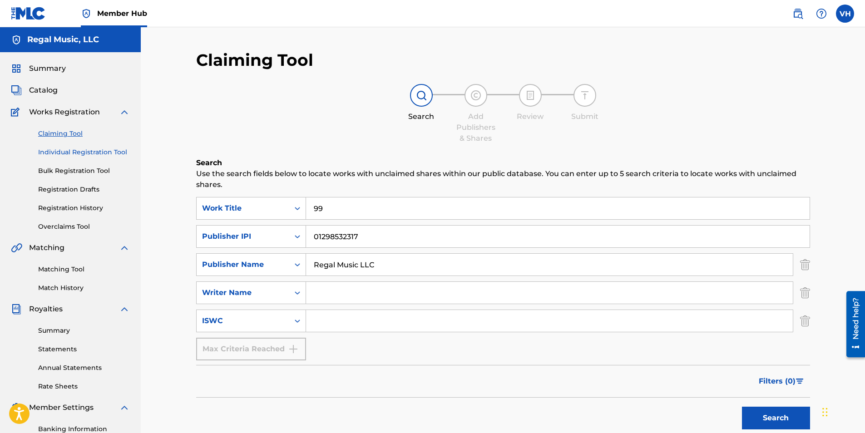
click at [86, 152] on link "Individual Registration Tool" at bounding box center [84, 153] width 92 height 10
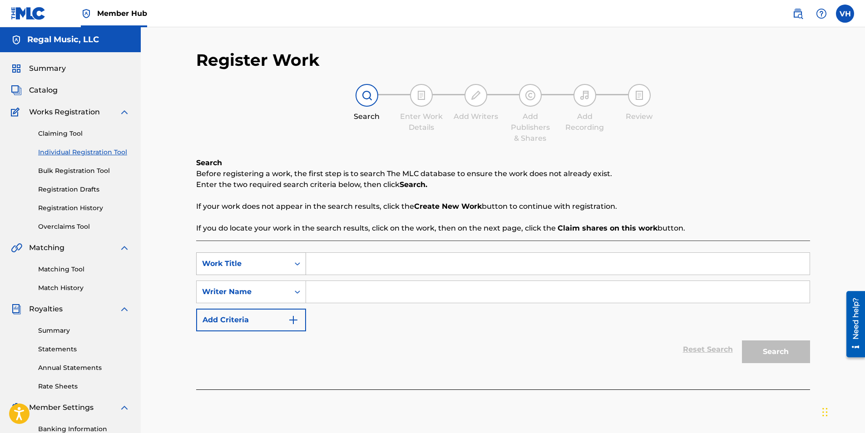
click at [296, 262] on icon "Search Form" at bounding box center [297, 263] width 9 height 9
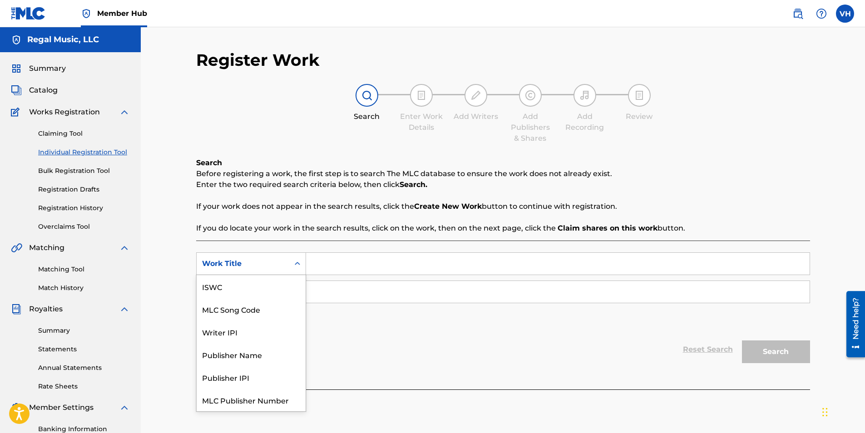
scroll to position [23, 0]
drag, startPoint x: 257, startPoint y: 397, endPoint x: 280, endPoint y: 375, distance: 31.8
click at [257, 396] on div "Work Title" at bounding box center [251, 400] width 109 height 23
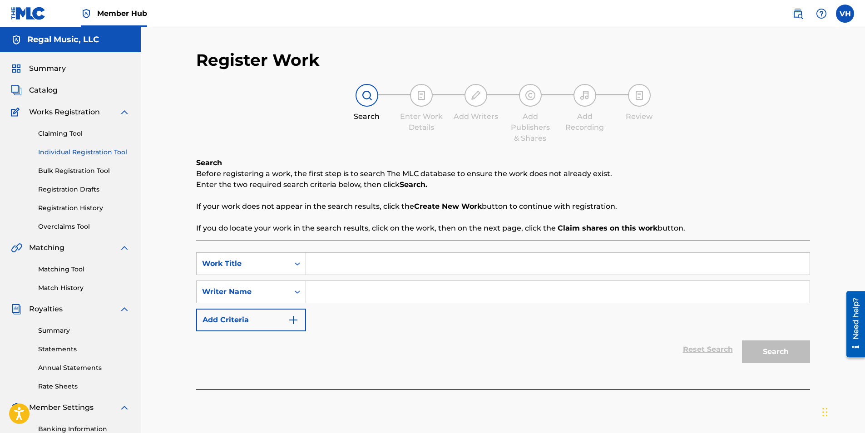
click at [339, 268] on input "Search Form" at bounding box center [557, 264] width 503 height 22
type input "99"
click at [321, 292] on input "Search Form" at bounding box center [557, 292] width 503 height 22
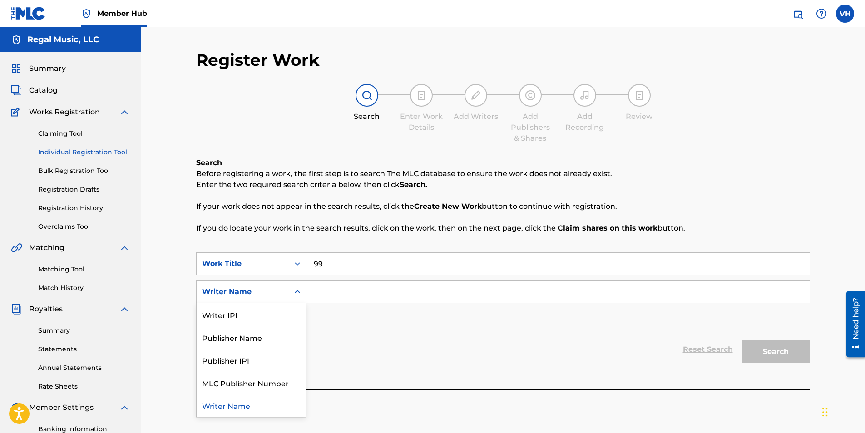
click at [300, 294] on icon "Search Form" at bounding box center [297, 291] width 9 height 9
click at [242, 358] on div "Publisher IPI" at bounding box center [251, 360] width 109 height 23
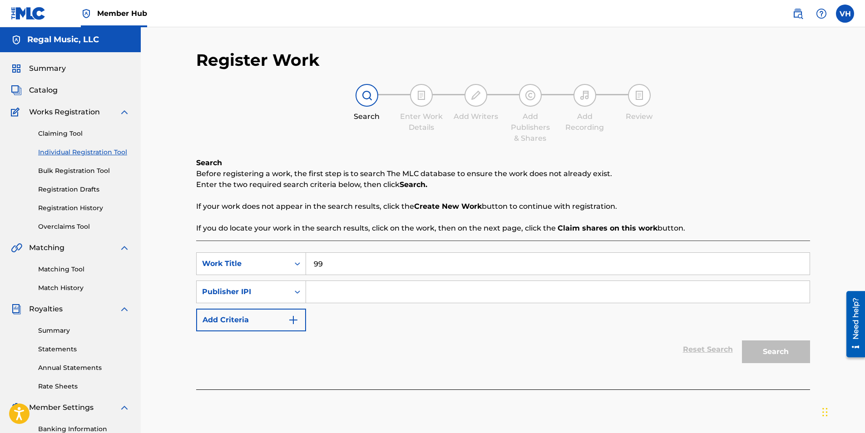
click at [324, 295] on input "Search Form" at bounding box center [557, 292] width 503 height 22
click at [315, 290] on input "1298532317" at bounding box center [557, 292] width 503 height 22
type input "01298532317"
click at [784, 353] on button "Search" at bounding box center [776, 351] width 68 height 23
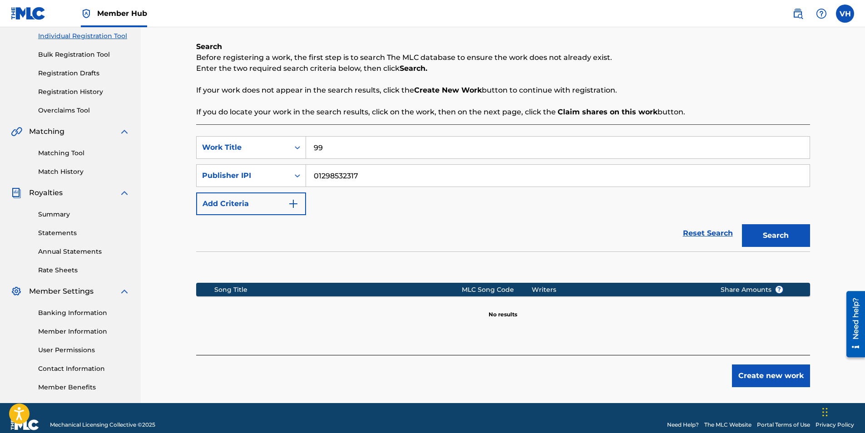
scroll to position [130, 0]
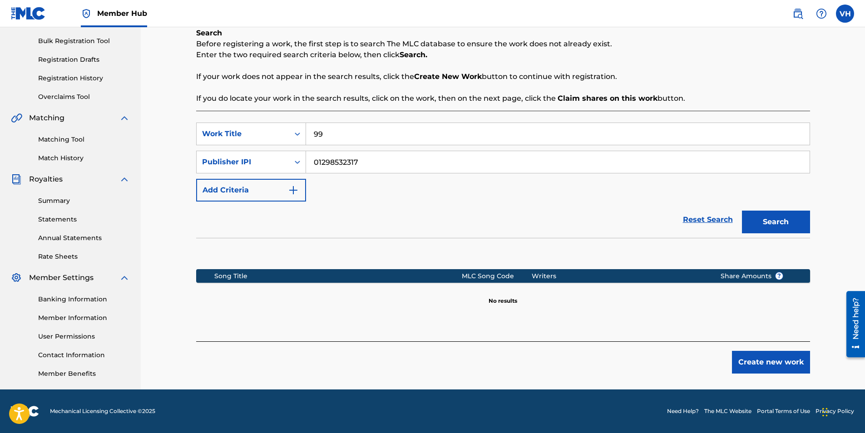
click at [317, 161] on input "01298532317" at bounding box center [557, 162] width 503 height 22
click at [756, 362] on button "Create new work" at bounding box center [771, 362] width 78 height 23
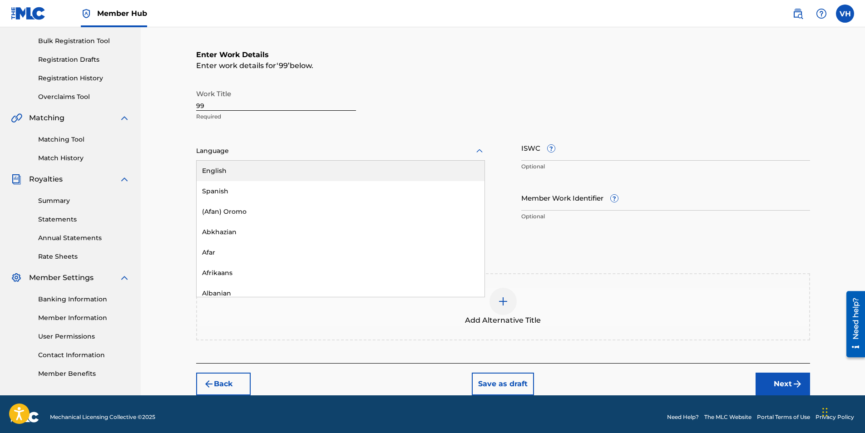
click at [479, 148] on icon at bounding box center [479, 151] width 11 height 11
click at [217, 169] on div "English" at bounding box center [341, 171] width 288 height 20
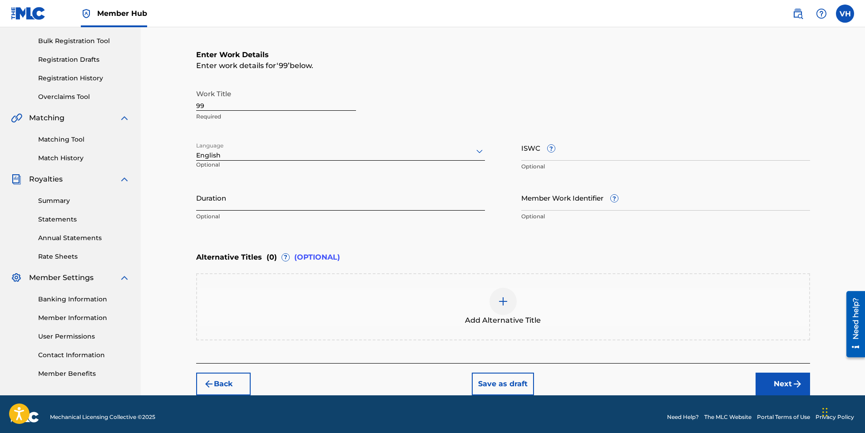
click at [233, 201] on input "Duration" at bounding box center [340, 198] width 289 height 26
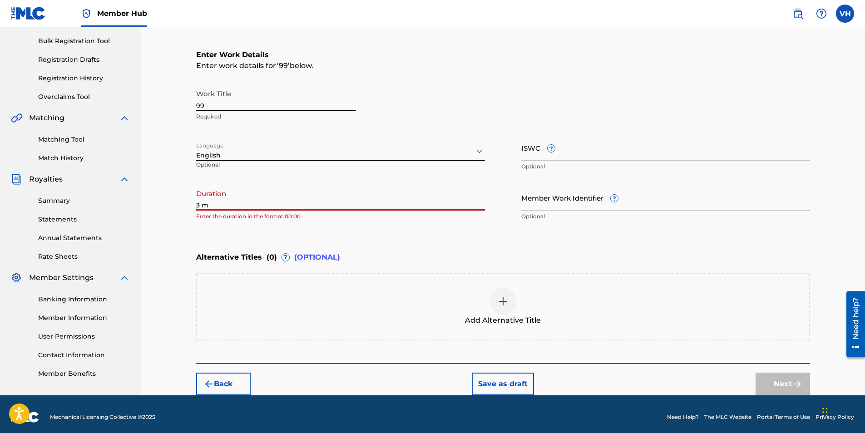
type input "3"
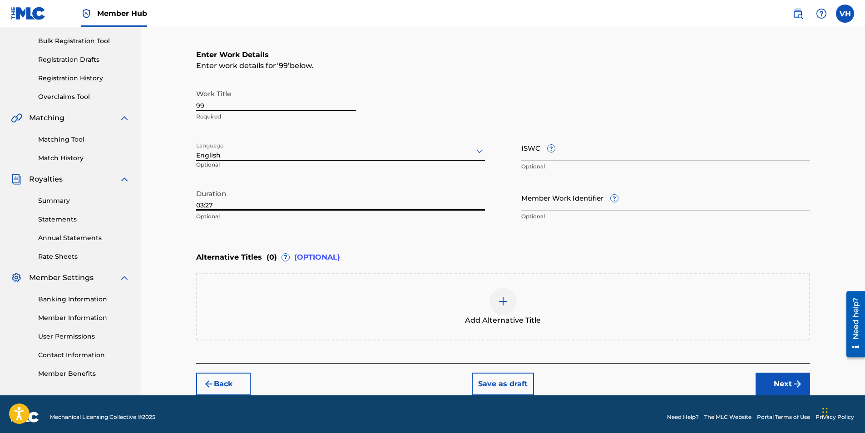
type input "03:27"
click at [577, 150] on input "ISWC ?" at bounding box center [665, 148] width 289 height 26
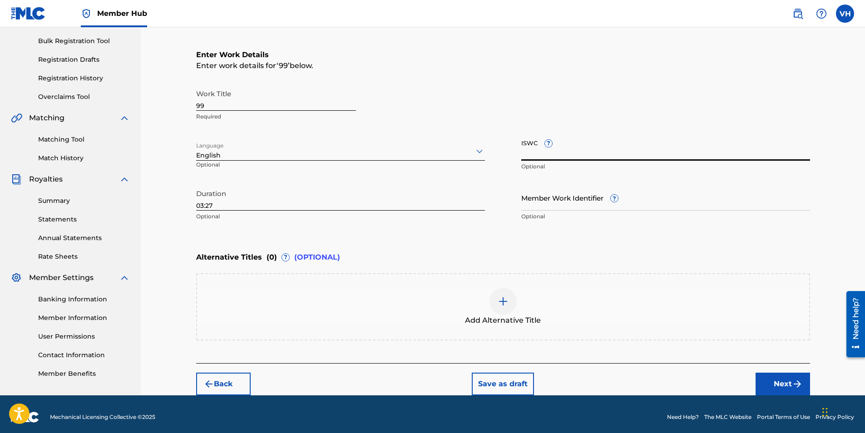
paste input "T-335.164.401-0"
type input "T-335.164.401-0"
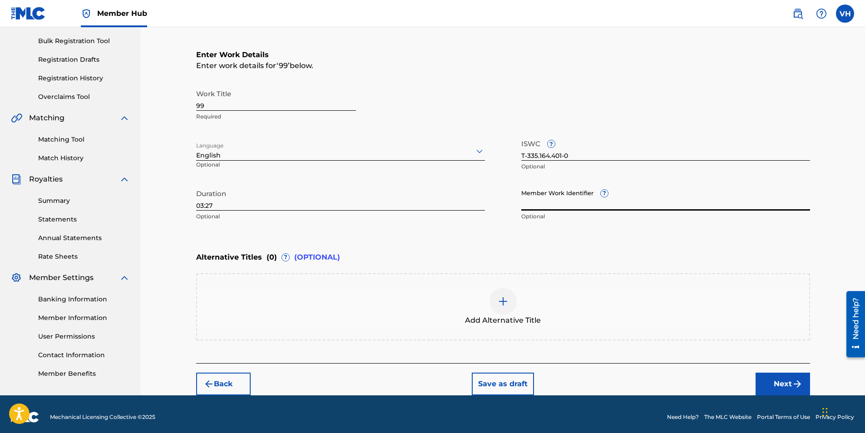
click at [546, 201] on input "Member Work Identifier ?" at bounding box center [665, 198] width 289 height 26
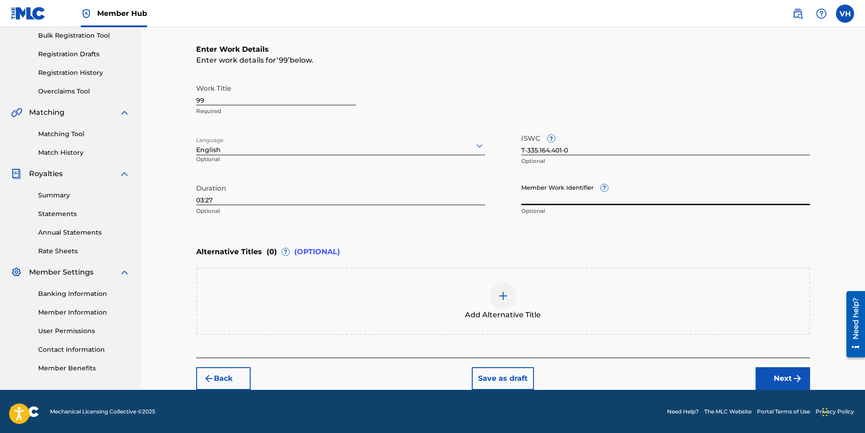
scroll to position [136, 0]
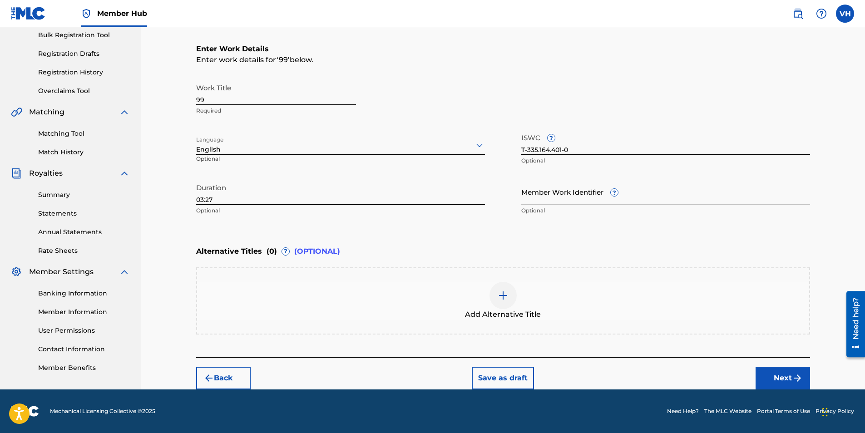
click at [346, 276] on div "Add Alternative Title" at bounding box center [503, 300] width 614 height 67
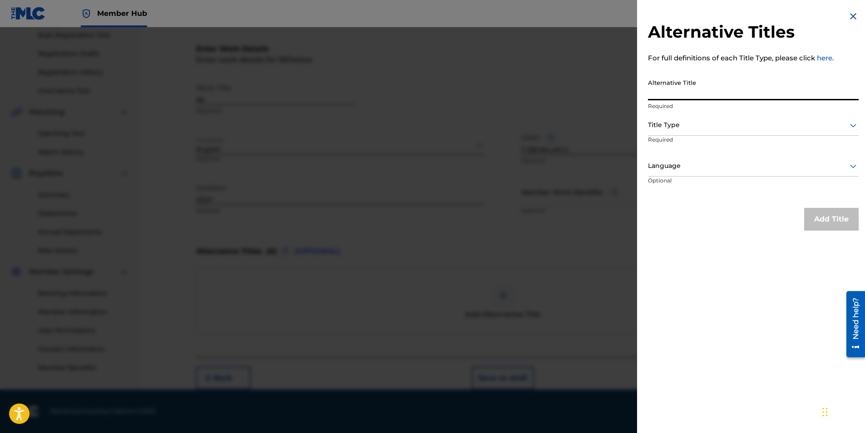
click at [766, 93] on input "Alternative Title" at bounding box center [753, 87] width 211 height 26
type input "Ninety Nine"
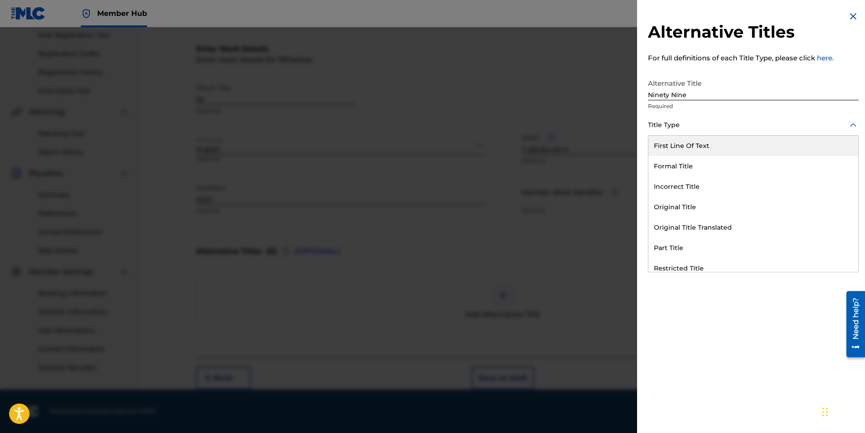
click at [850, 121] on icon at bounding box center [853, 125] width 11 height 11
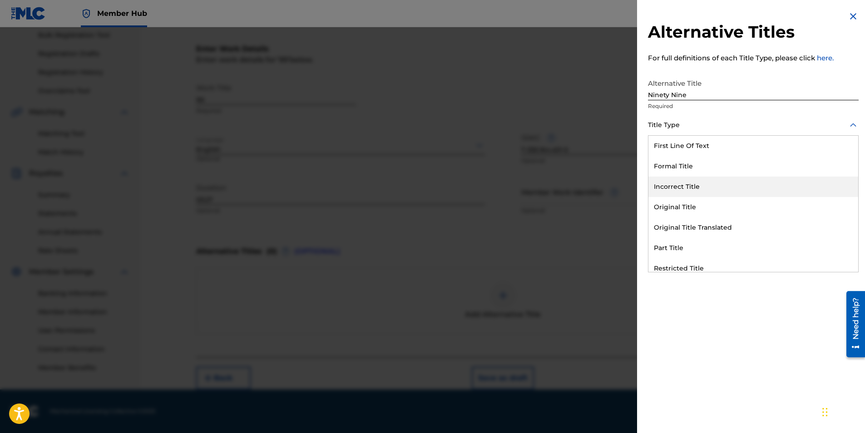
click at [692, 183] on div "Incorrect Title" at bounding box center [753, 187] width 210 height 20
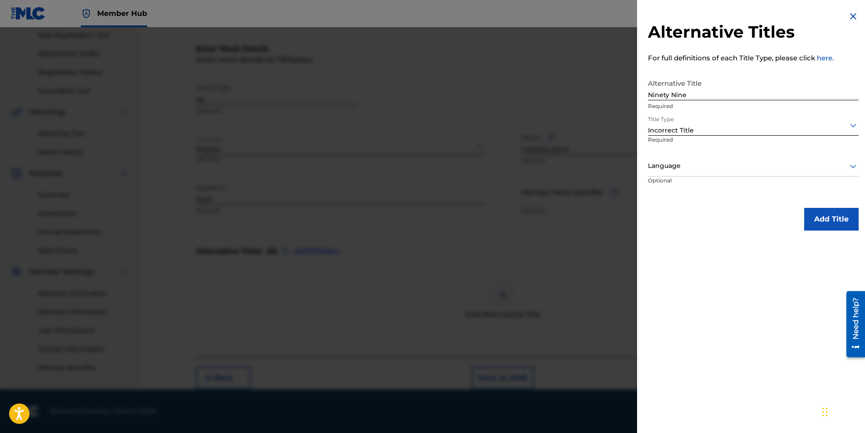
click at [685, 167] on div at bounding box center [753, 165] width 211 height 11
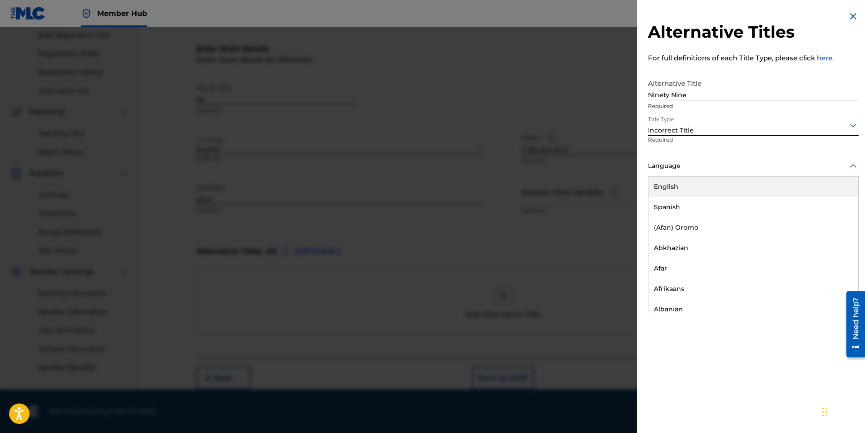
click at [682, 184] on div "English" at bounding box center [753, 187] width 210 height 20
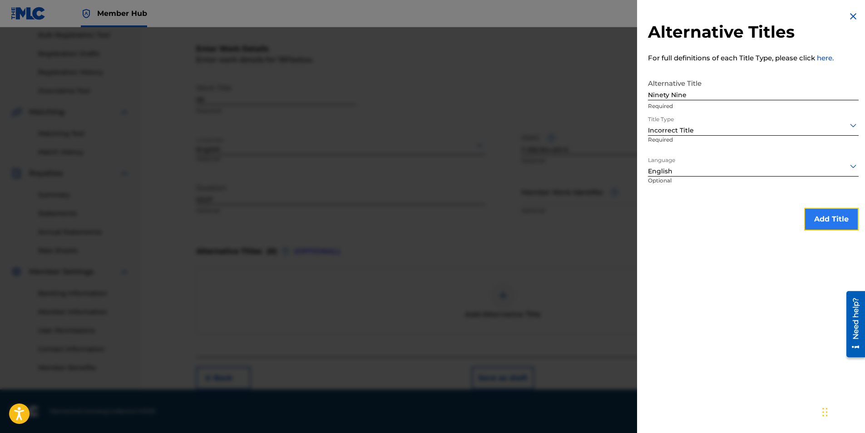
click at [832, 220] on button "Add Title" at bounding box center [831, 219] width 54 height 23
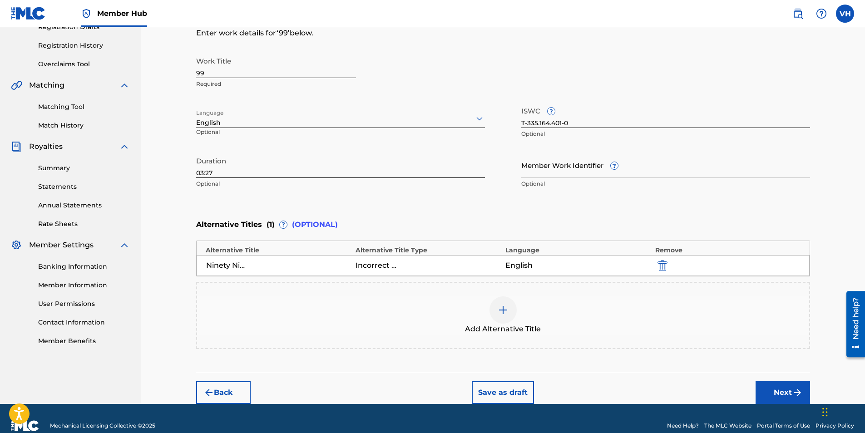
scroll to position [177, 0]
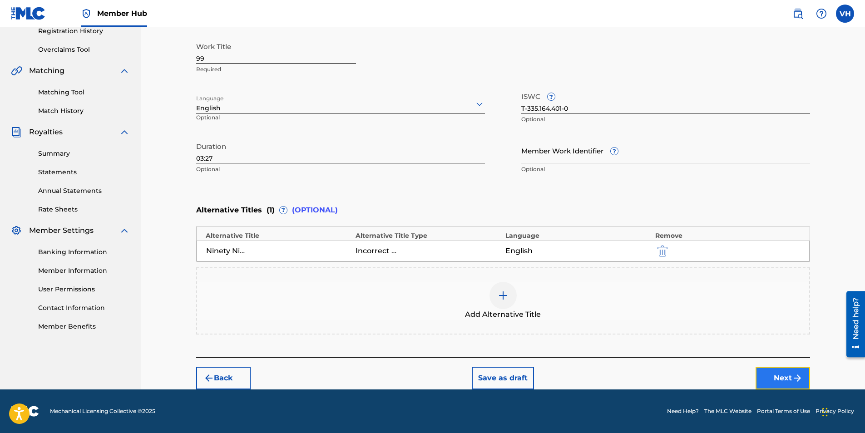
click at [784, 377] on button "Next" at bounding box center [782, 378] width 54 height 23
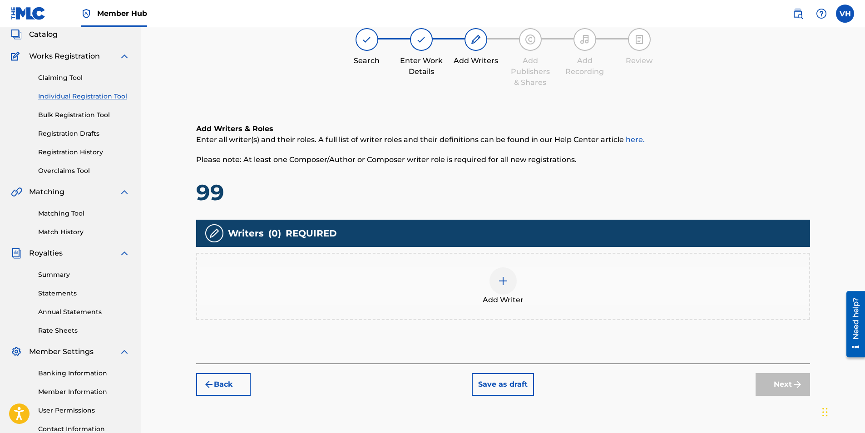
scroll to position [41, 0]
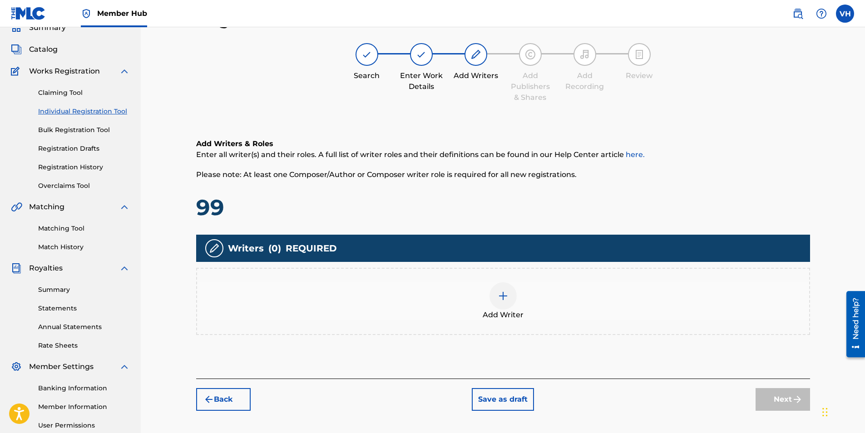
click at [505, 294] on img at bounding box center [503, 296] width 11 height 11
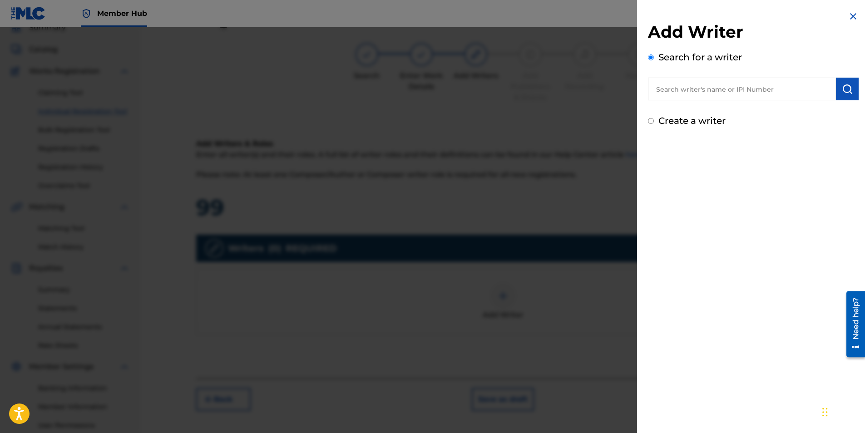
click at [687, 92] on input "text" at bounding box center [742, 89] width 188 height 23
type input "00409596821"
click at [843, 93] on img "submit" at bounding box center [847, 89] width 11 height 11
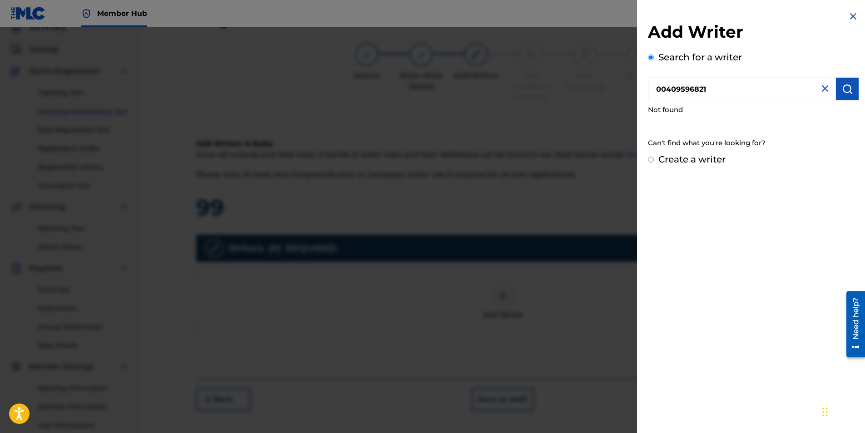
click at [651, 158] on input "Create a writer" at bounding box center [651, 160] width 6 height 6
radio input "false"
radio input "true"
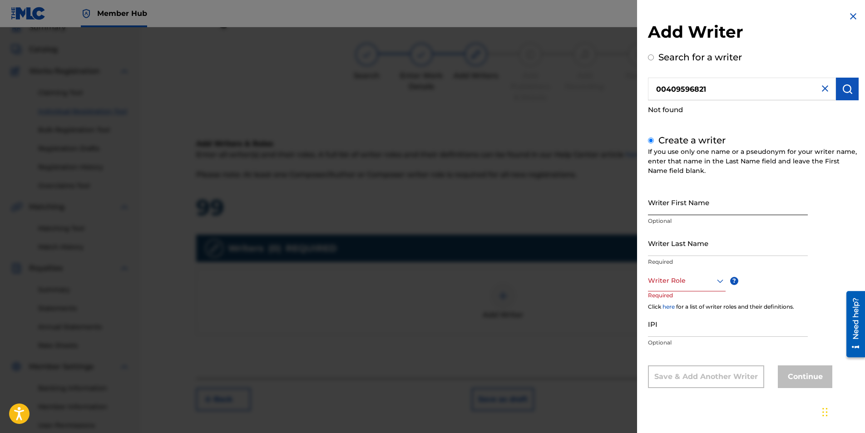
click at [699, 205] on input "Writer First Name" at bounding box center [728, 202] width 160 height 26
type input "Mark"
click at [677, 246] on input "Writer Last Name" at bounding box center [728, 243] width 160 height 26
type input "[PERSON_NAME]"
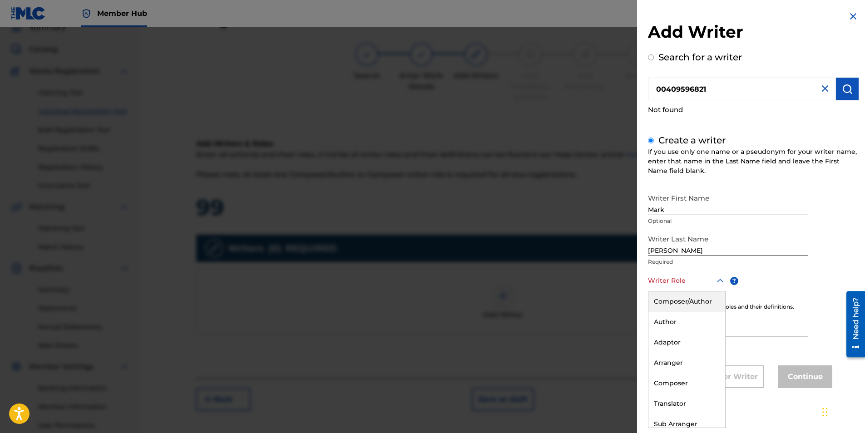
click at [704, 281] on div at bounding box center [687, 280] width 78 height 11
click at [682, 380] on div "Composer" at bounding box center [686, 383] width 77 height 20
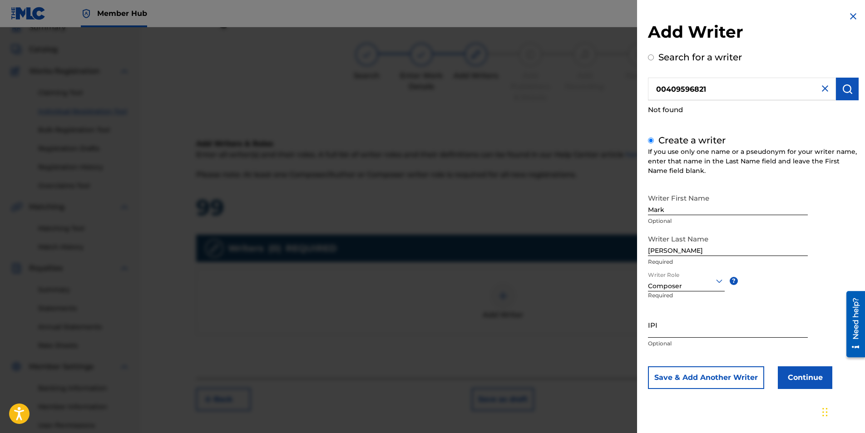
click at [679, 327] on input "IPI" at bounding box center [728, 325] width 160 height 26
paste input "0049596821"
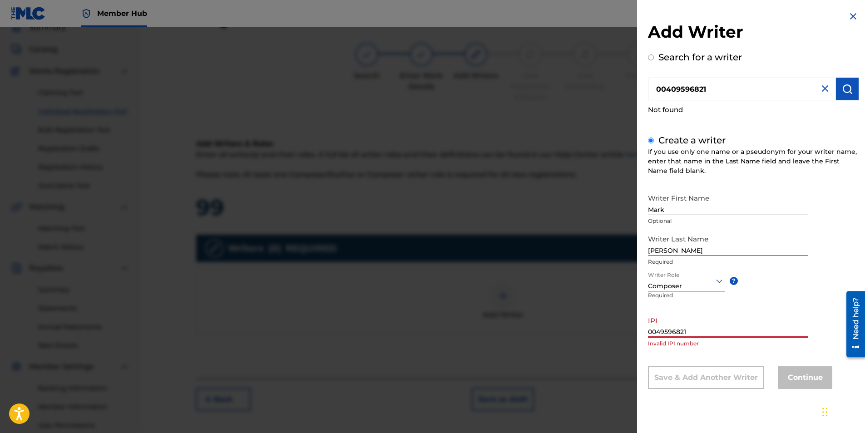
click at [661, 333] on input "0049596821" at bounding box center [728, 325] width 160 height 26
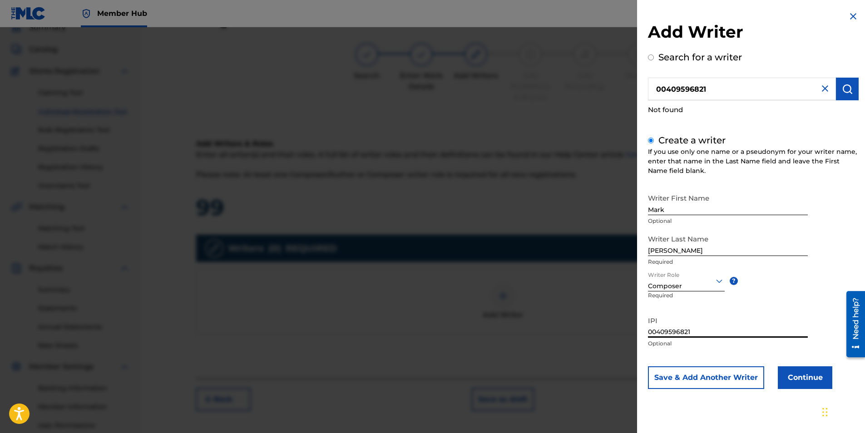
type input "00409596821"
click at [704, 380] on button "Save & Add Another Writer" at bounding box center [706, 377] width 116 height 23
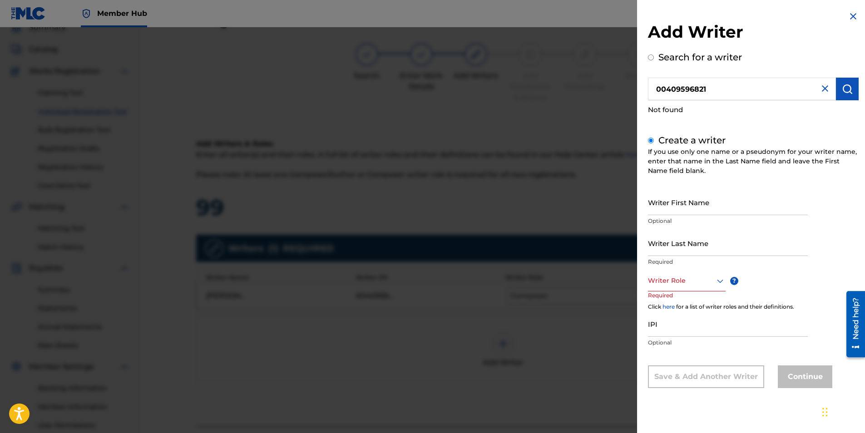
drag, startPoint x: 707, startPoint y: 86, endPoint x: 619, endPoint y: 89, distance: 88.1
click at [619, 89] on div "Add Writer Search for a writer 00409596821 Not found Create a writer If you use…" at bounding box center [432, 230] width 865 height 406
click at [685, 97] on input "text" at bounding box center [742, 89] width 188 height 23
radio input "true"
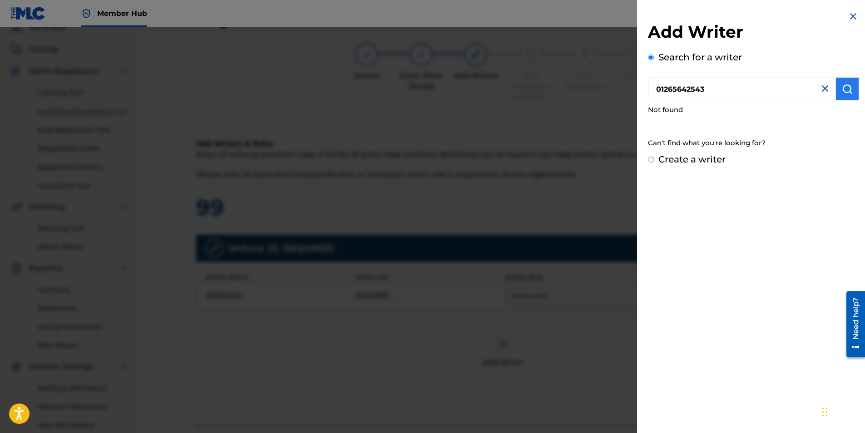
type input "01265642543"
click at [842, 91] on img "submit" at bounding box center [847, 89] width 11 height 11
click at [650, 158] on input "Create a writer" at bounding box center [651, 160] width 6 height 6
radio input "false"
radio input "true"
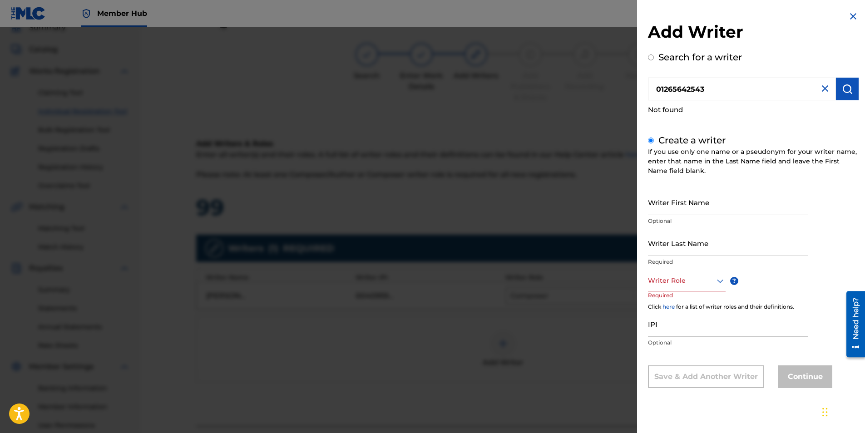
drag, startPoint x: 656, startPoint y: 89, endPoint x: 713, endPoint y: 89, distance: 56.3
click at [713, 89] on input "01265642543" at bounding box center [742, 89] width 188 height 23
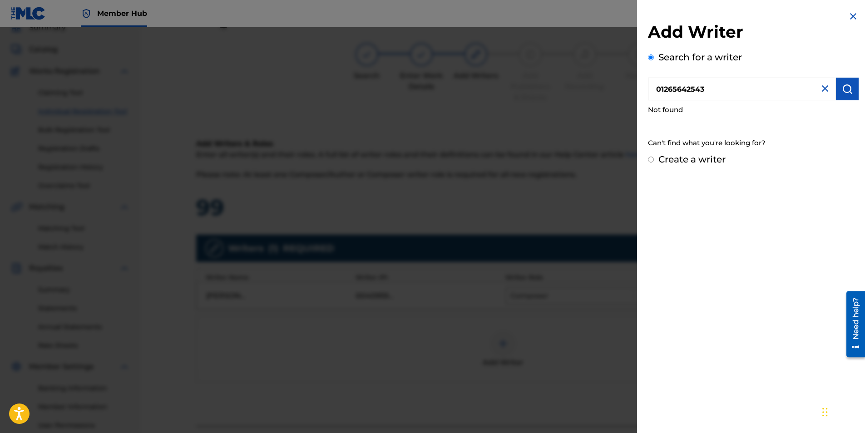
click at [649, 158] on input "Create a writer" at bounding box center [651, 160] width 6 height 6
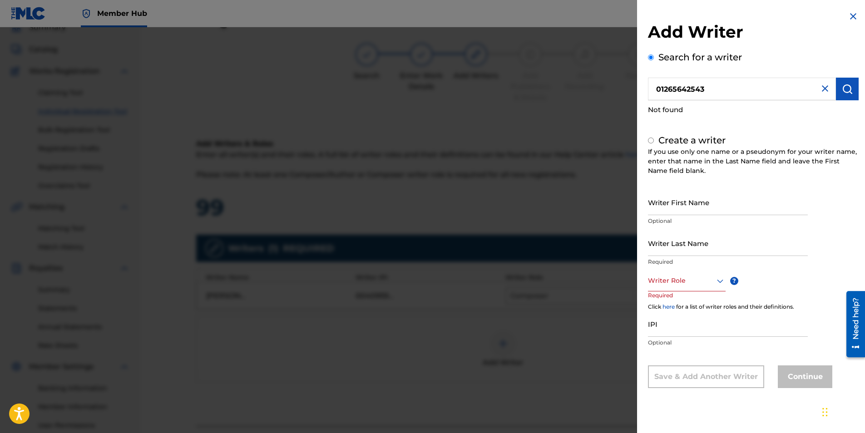
radio input "false"
radio input "true"
click at [669, 333] on input "IPI" at bounding box center [728, 324] width 160 height 26
paste input "01265642543"
type input "01265642543"
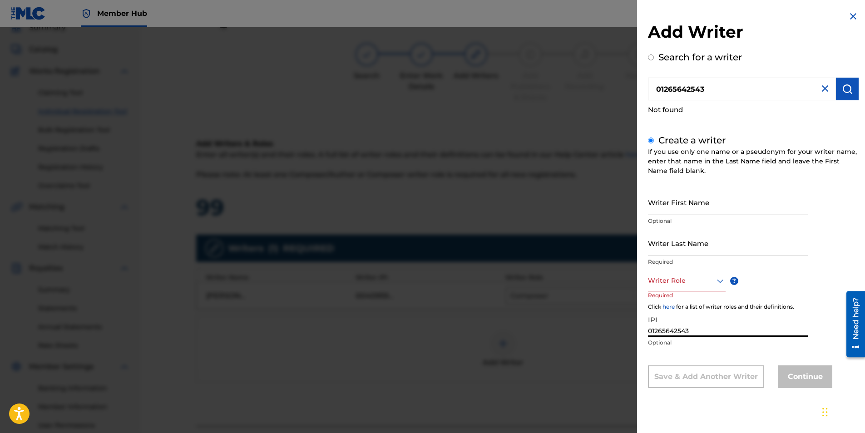
click at [690, 207] on input "Writer First Name" at bounding box center [728, 202] width 160 height 26
type input "[PERSON_NAME]"
click at [674, 252] on input "Writer Last Name" at bounding box center [728, 243] width 160 height 26
type input "[PERSON_NAME]"
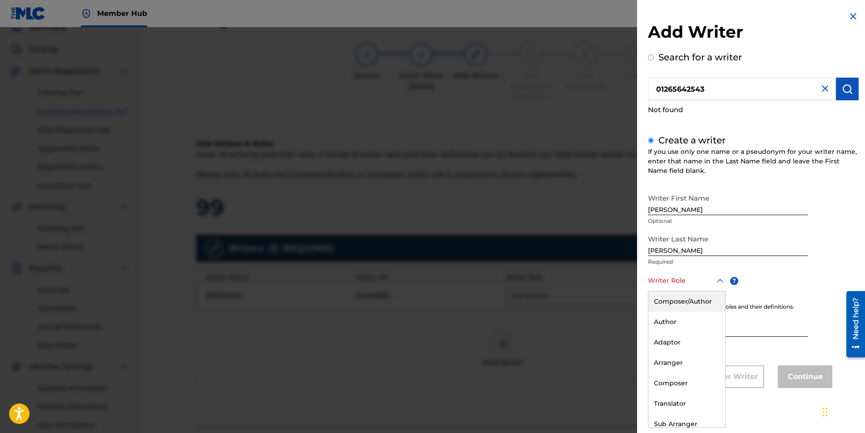
click at [718, 280] on icon at bounding box center [720, 281] width 11 height 11
click at [670, 323] on div "Author" at bounding box center [686, 322] width 77 height 20
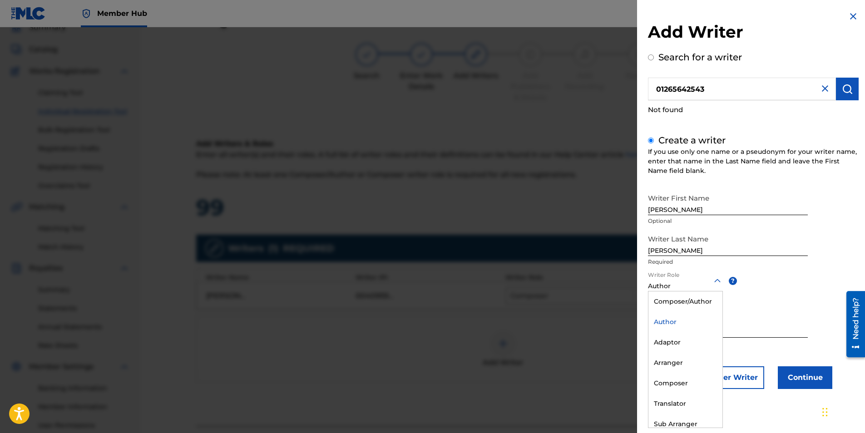
click at [717, 280] on icon at bounding box center [717, 281] width 11 height 11
click at [692, 302] on div "Composer/Author" at bounding box center [685, 301] width 74 height 20
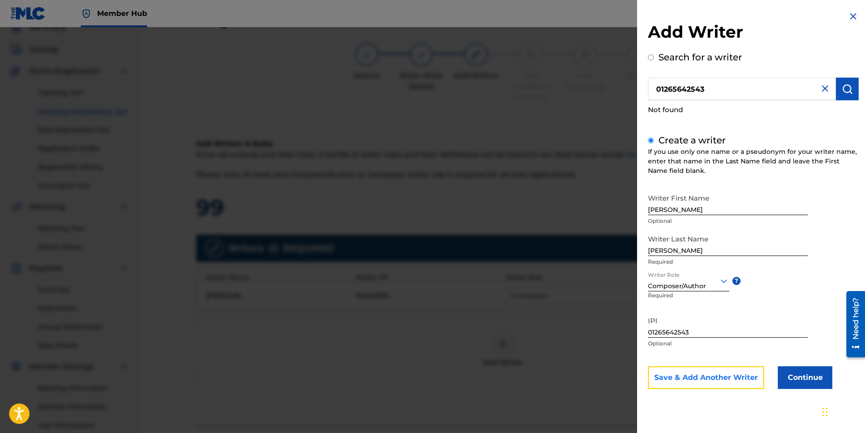
click at [710, 373] on button "Save & Add Another Writer" at bounding box center [706, 377] width 116 height 23
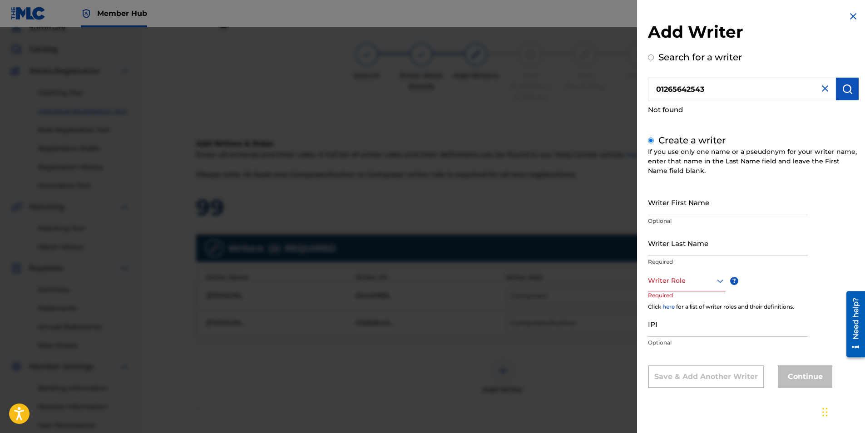
drag, startPoint x: 710, startPoint y: 89, endPoint x: 591, endPoint y: 89, distance: 119.4
click at [591, 89] on div "Add Writer Search for a writer 01265642543 Not found Create a writer If you use…" at bounding box center [432, 230] width 865 height 406
type input "01293562727"
drag, startPoint x: 654, startPoint y: 89, endPoint x: 712, endPoint y: 83, distance: 58.0
click at [712, 83] on input "01293562727" at bounding box center [742, 89] width 188 height 23
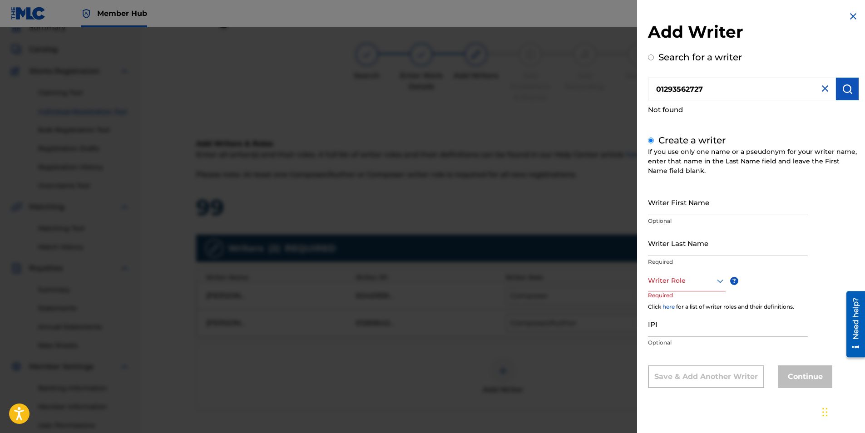
radio input "true"
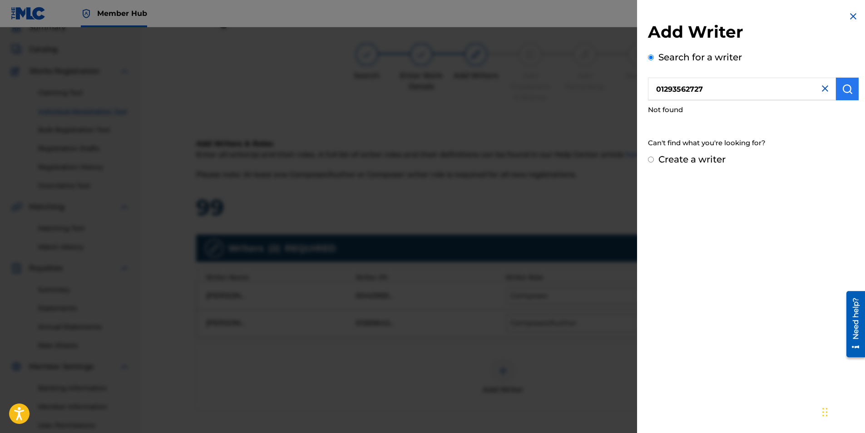
type input "01293562727"
click at [845, 89] on img "submit" at bounding box center [847, 89] width 11 height 11
click at [649, 158] on input "Create a writer" at bounding box center [651, 160] width 6 height 6
radio input "false"
radio input "true"
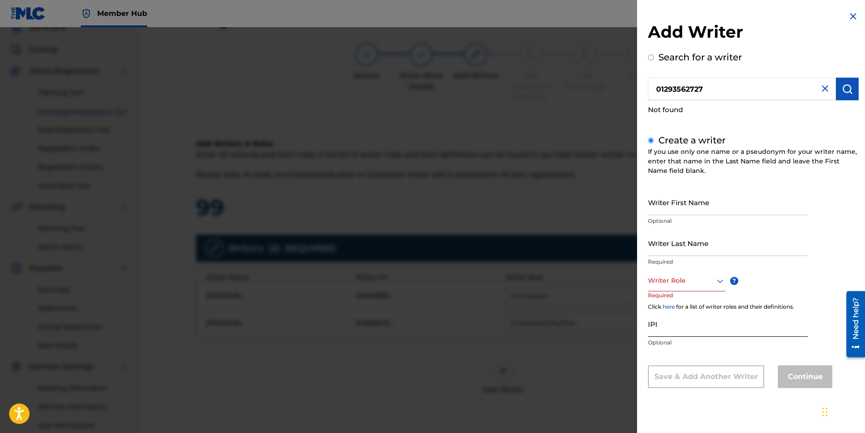
click at [685, 334] on input "IPI" at bounding box center [728, 324] width 160 height 26
paste input "01293562727"
type input "01293562727"
click at [671, 200] on input "Writer First Name" at bounding box center [728, 202] width 160 height 26
type input "Mark"
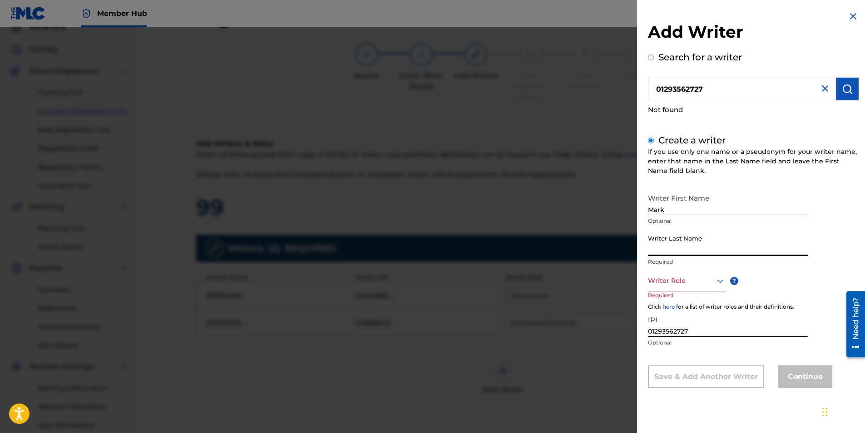
click at [672, 246] on input "Writer Last Name" at bounding box center [728, 243] width 160 height 26
type input "[PERSON_NAME], II"
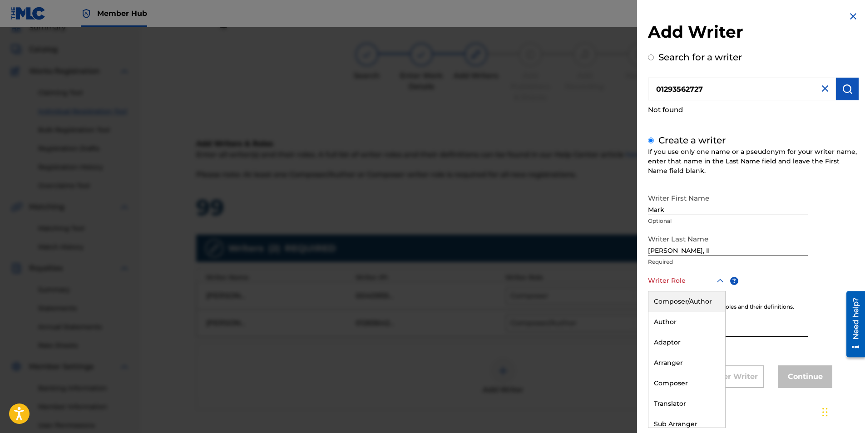
click at [720, 281] on icon at bounding box center [720, 281] width 11 height 11
click at [671, 380] on div "Composer" at bounding box center [686, 383] width 77 height 20
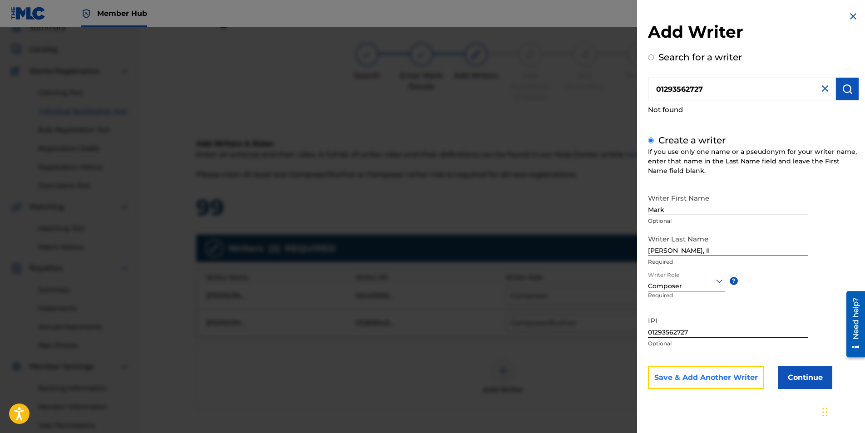
click at [730, 376] on button "Save & Add Another Writer" at bounding box center [706, 377] width 116 height 23
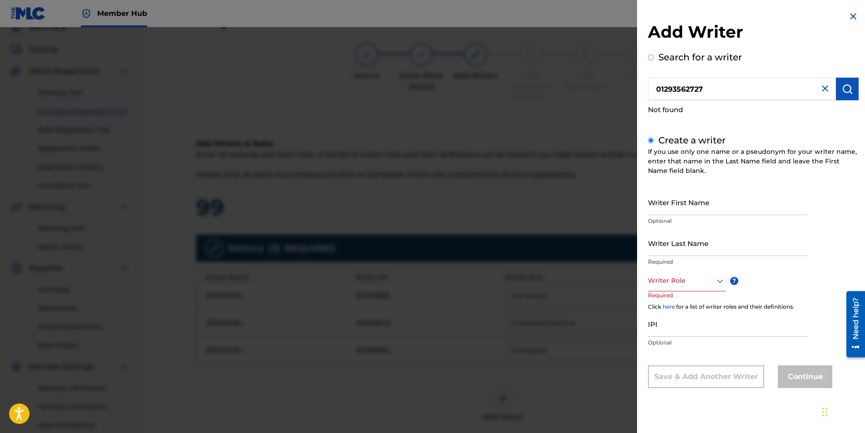
drag, startPoint x: 698, startPoint y: 85, endPoint x: 636, endPoint y: 85, distance: 62.2
click at [638, 85] on div "Add Writer Search for a writer 01293562727 Not found Create a writer If you use…" at bounding box center [753, 206] width 232 height 413
type input "586972288"
drag, startPoint x: 656, startPoint y: 90, endPoint x: 712, endPoint y: 94, distance: 56.0
click at [712, 94] on input "586972288" at bounding box center [742, 89] width 188 height 23
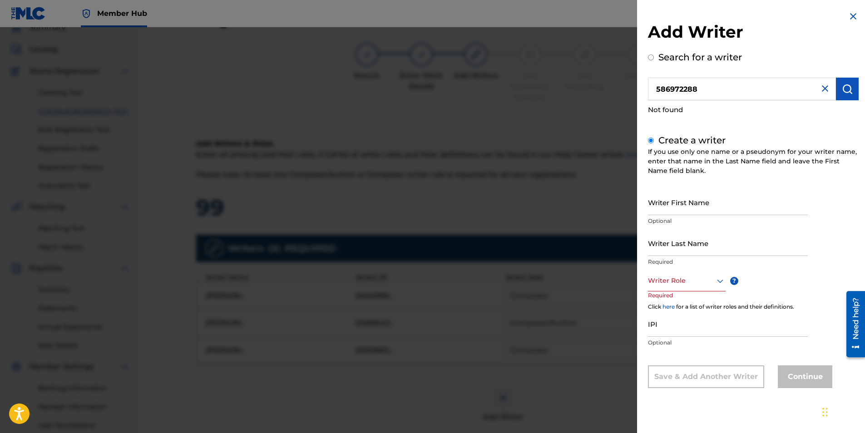
radio input "true"
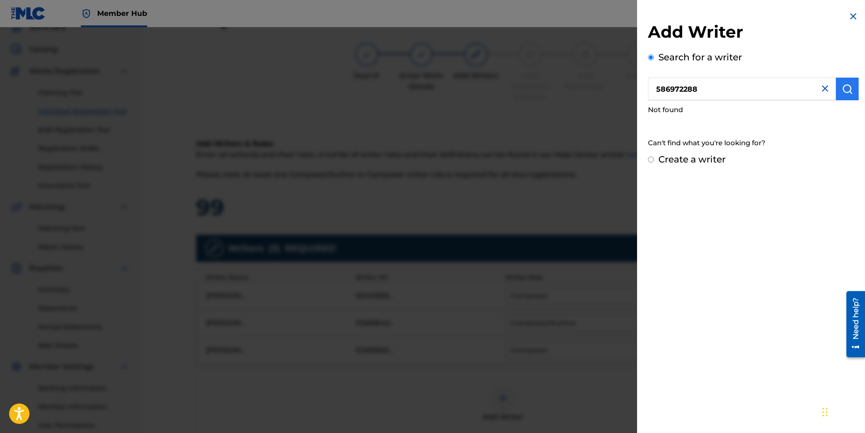
type input "586972288"
click at [842, 90] on img "submit" at bounding box center [847, 89] width 11 height 11
click at [650, 159] on input "Create a writer" at bounding box center [651, 160] width 6 height 6
radio input "false"
radio input "true"
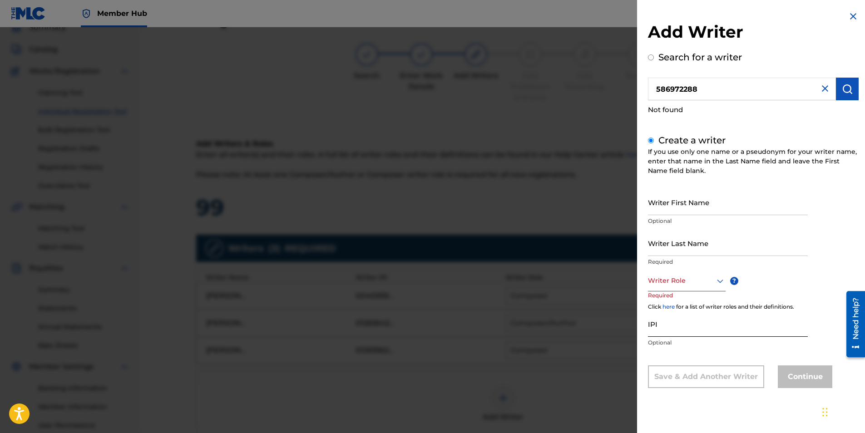
click at [671, 333] on input "IPI" at bounding box center [728, 324] width 160 height 26
paste input "586972288"
type input "586972288"
click at [690, 208] on input "Writer First Name" at bounding box center [728, 202] width 160 height 26
type input "[PERSON_NAME]"
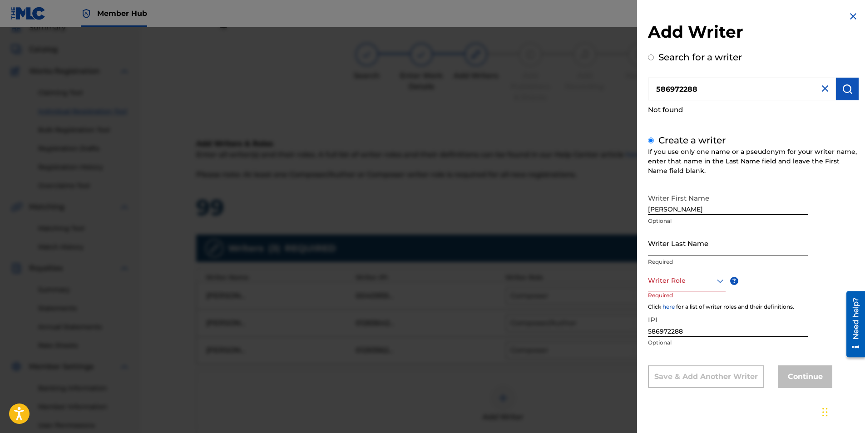
click at [677, 243] on input "Writer Last Name" at bounding box center [728, 243] width 160 height 26
type input "[PERSON_NAME]"
click at [716, 280] on icon at bounding box center [720, 281] width 11 height 11
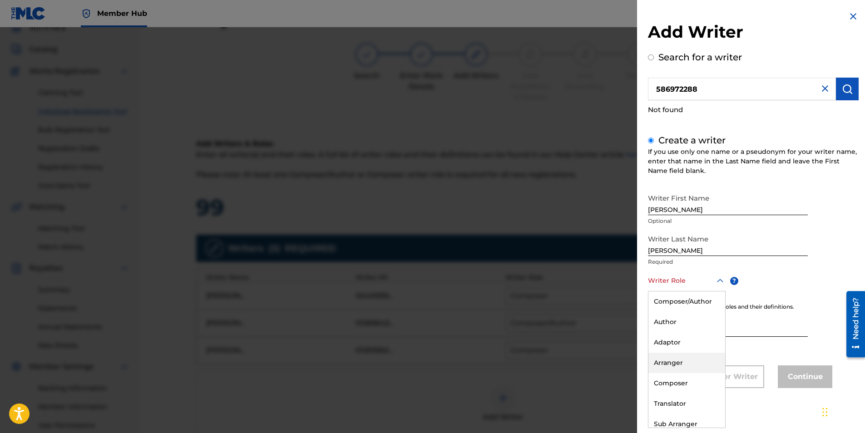
click at [675, 361] on div "Arranger" at bounding box center [686, 363] width 77 height 20
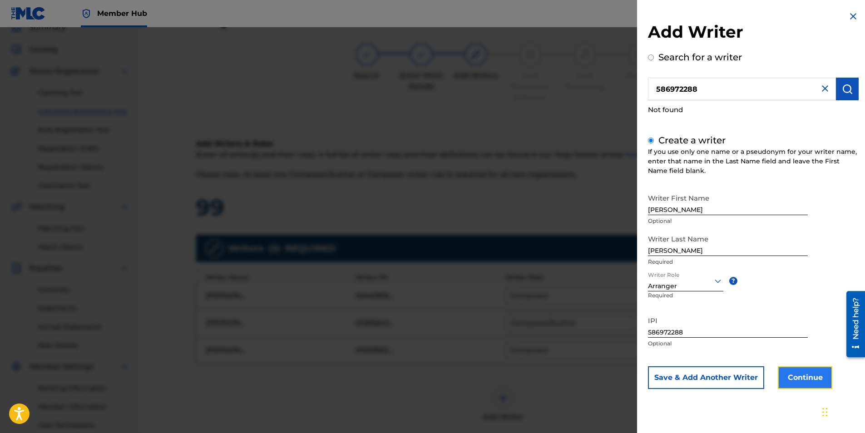
click at [808, 381] on button "Continue" at bounding box center [805, 377] width 54 height 23
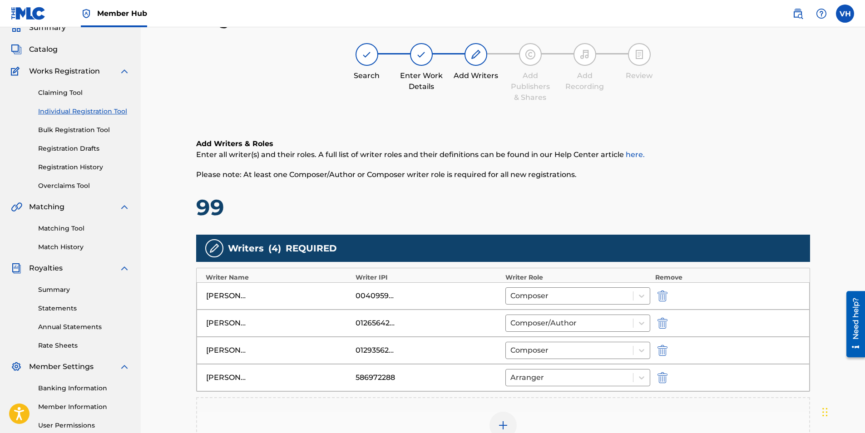
click at [832, 250] on div "Register Work Search Enter Work Details Add Writers Add Publishers & Shares Add…" at bounding box center [503, 263] width 724 height 554
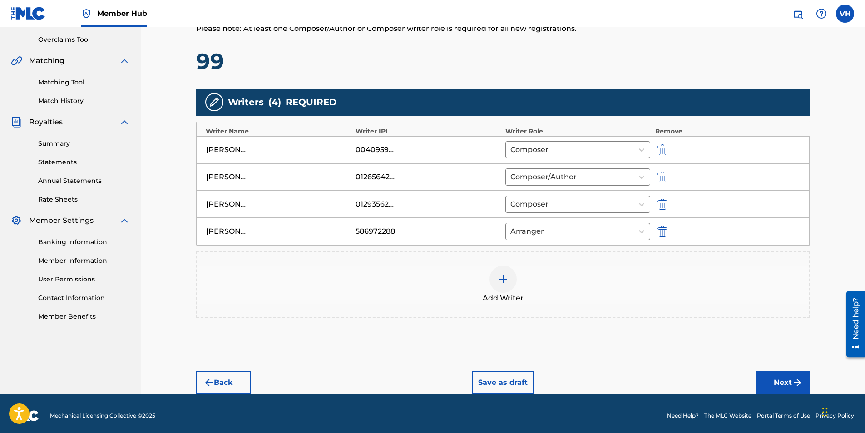
scroll to position [192, 0]
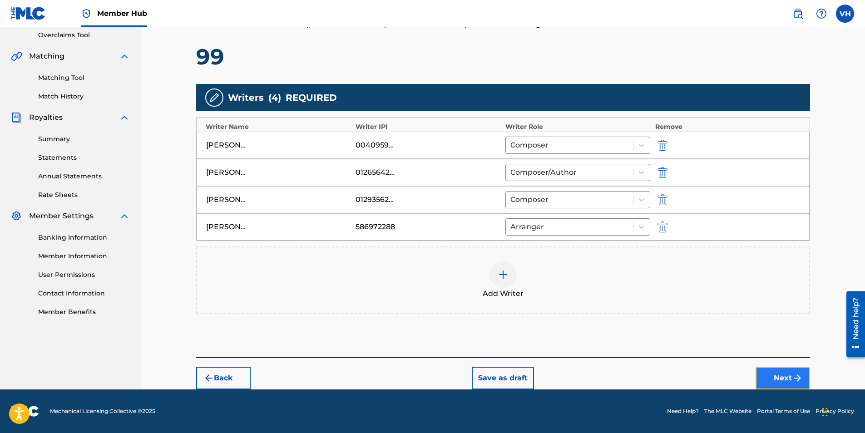
click at [774, 374] on button "Next" at bounding box center [782, 378] width 54 height 23
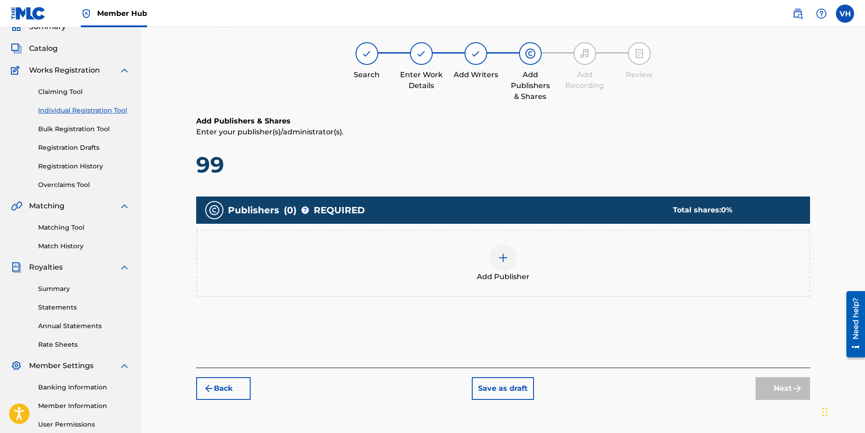
scroll to position [41, 0]
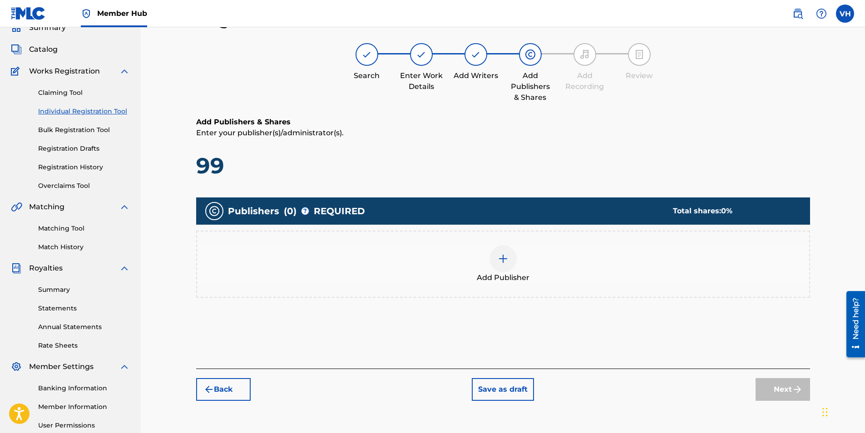
click at [508, 255] on img at bounding box center [503, 258] width 11 height 11
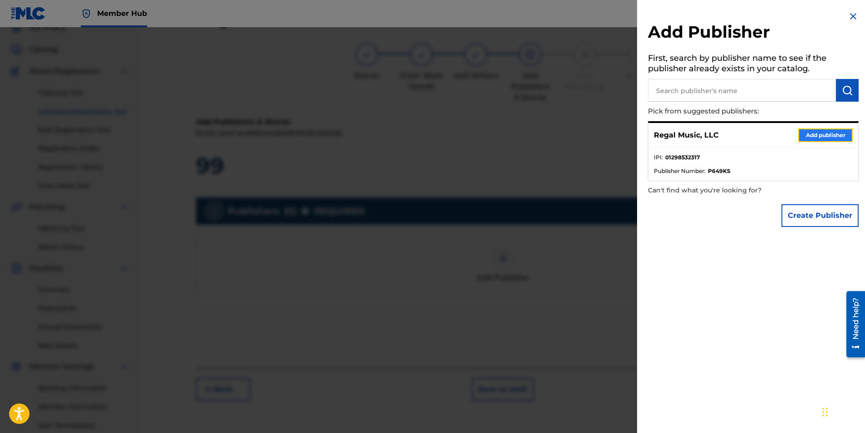
click at [820, 137] on button "Add publisher" at bounding box center [825, 135] width 54 height 14
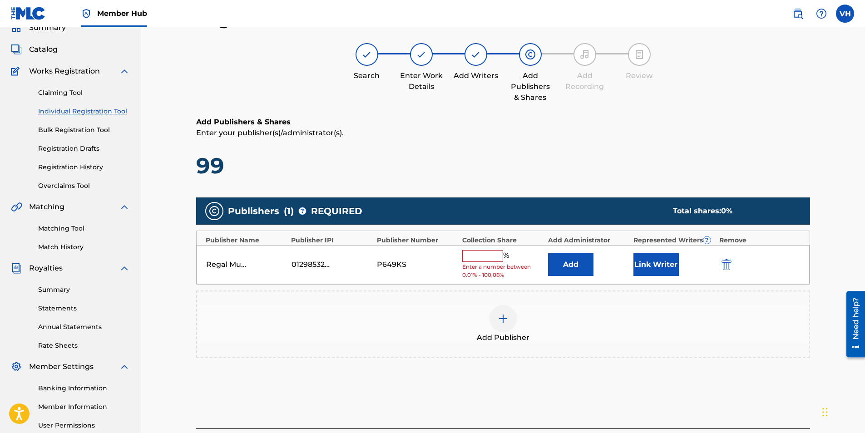
click at [487, 256] on input "text" at bounding box center [482, 256] width 41 height 12
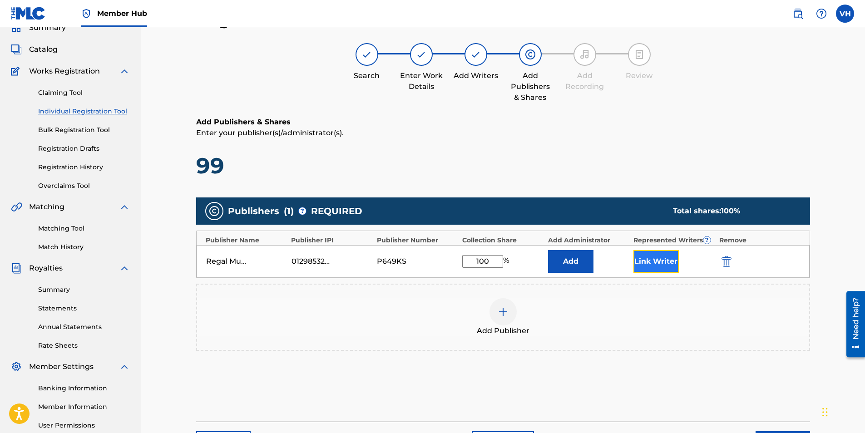
click at [666, 261] on button "Link Writer" at bounding box center [655, 261] width 45 height 23
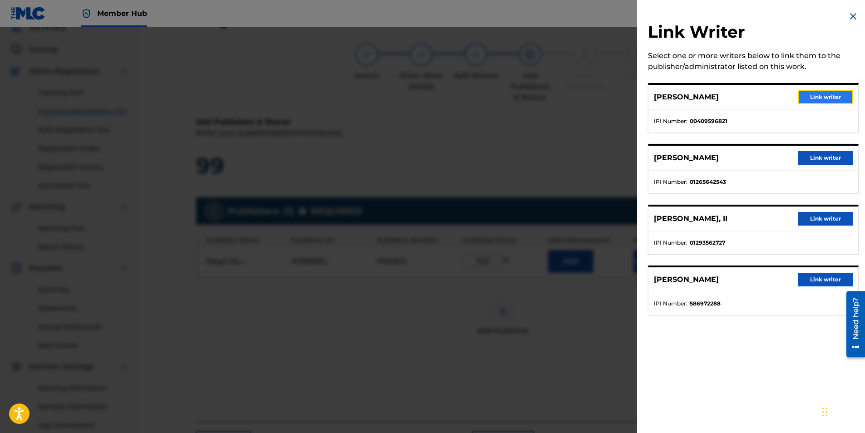
click at [822, 99] on button "Link writer" at bounding box center [825, 97] width 54 height 14
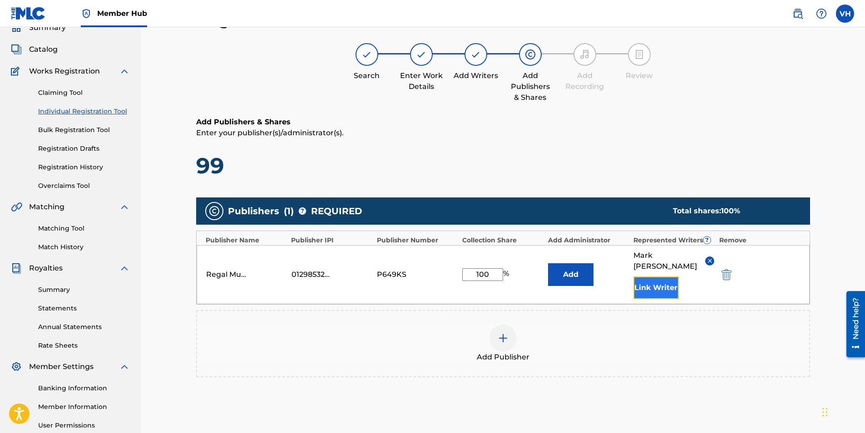
click at [656, 279] on button "Link Writer" at bounding box center [655, 287] width 45 height 23
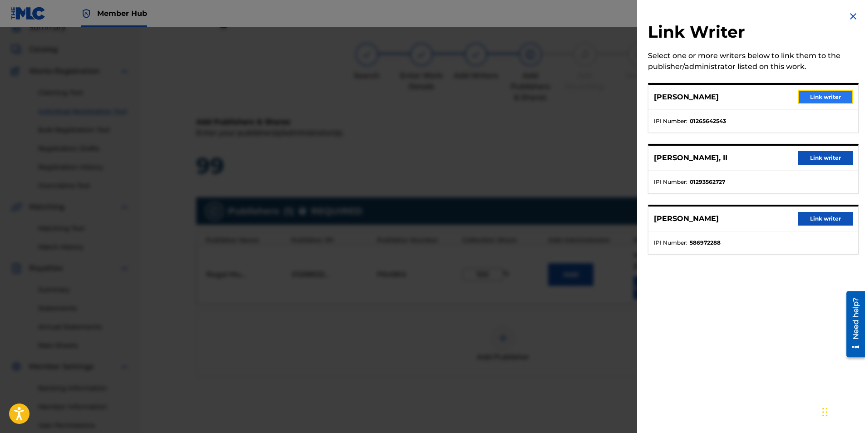
click at [830, 100] on button "Link writer" at bounding box center [825, 97] width 54 height 14
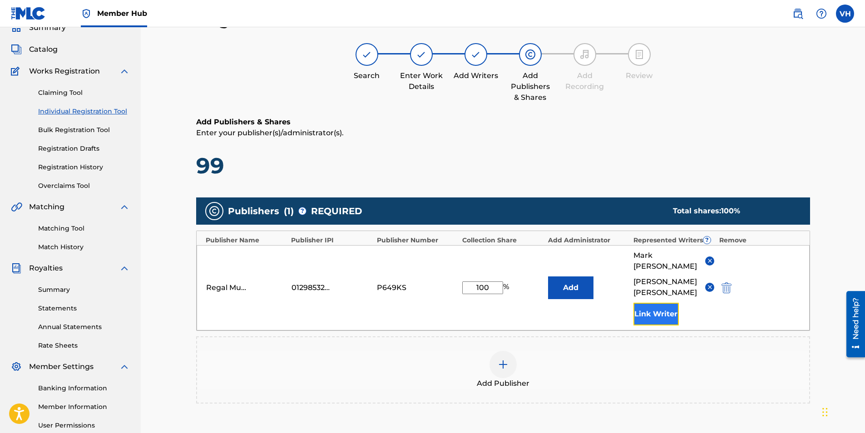
click at [645, 303] on button "Link Writer" at bounding box center [655, 314] width 45 height 23
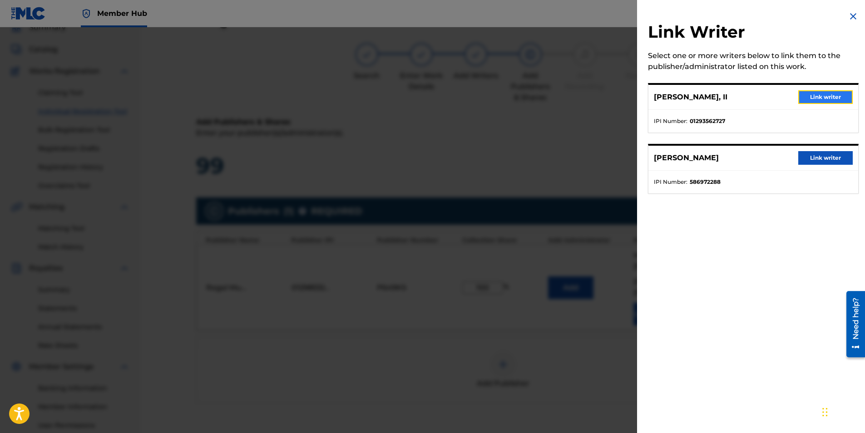
click at [818, 100] on button "Link writer" at bounding box center [825, 97] width 54 height 14
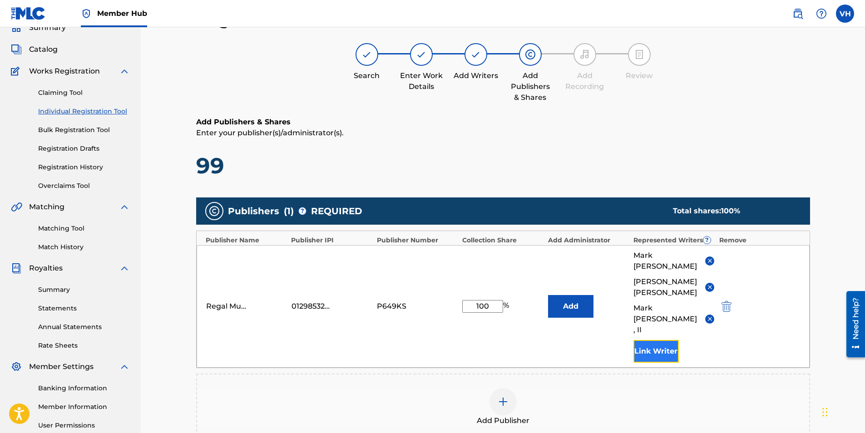
click at [650, 340] on button "Link Writer" at bounding box center [655, 351] width 45 height 23
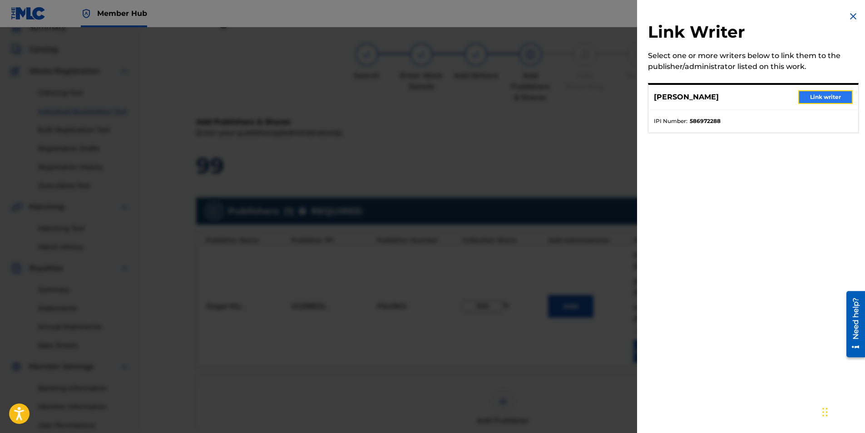
click at [832, 97] on button "Link writer" at bounding box center [825, 97] width 54 height 14
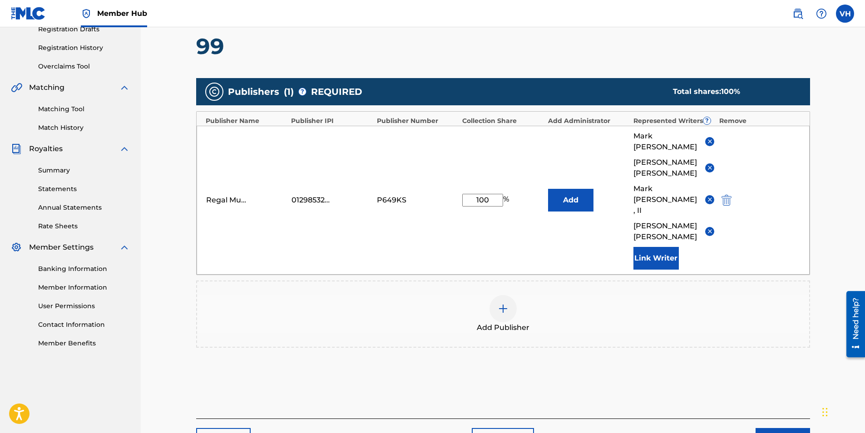
scroll to position [189, 0]
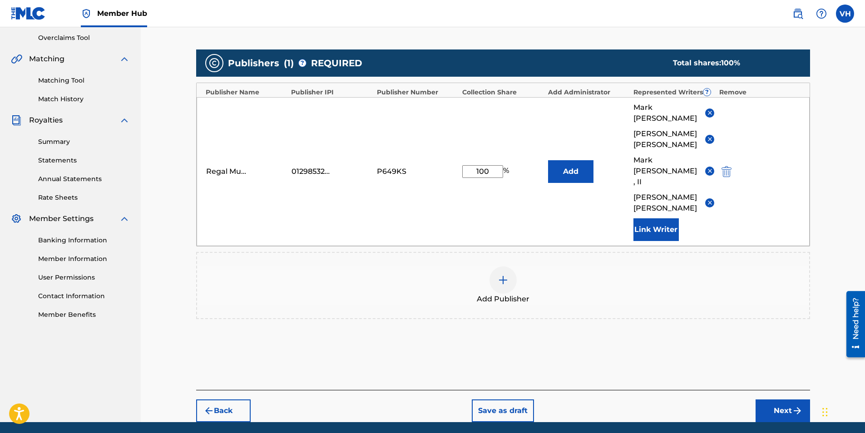
click at [494, 165] on input "100" at bounding box center [482, 171] width 41 height 13
type input "1"
type input "75"
click at [546, 182] on div "Regal Music, LLC 01298532317 P649KS 75 % Add [PERSON_NAME] [PERSON_NAME] [PERSO…" at bounding box center [503, 171] width 613 height 149
click at [501, 275] on img at bounding box center [503, 280] width 11 height 11
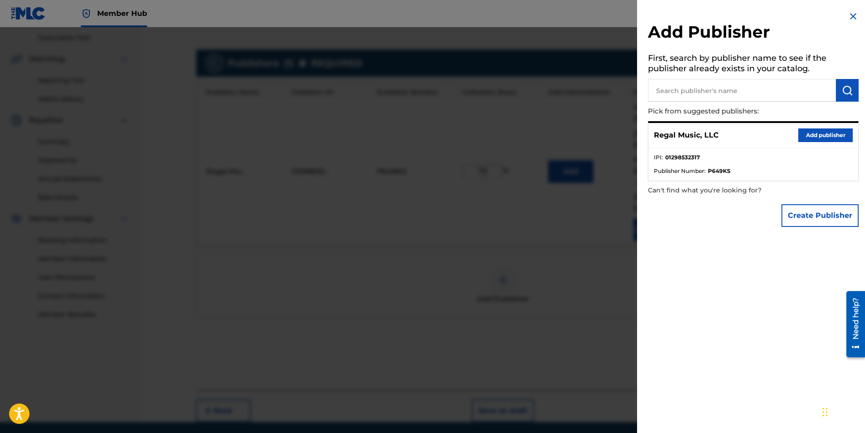
click at [690, 92] on input "text" at bounding box center [742, 90] width 188 height 23
type input "Feel A Thought"
click at [844, 93] on img "submit" at bounding box center [847, 90] width 11 height 11
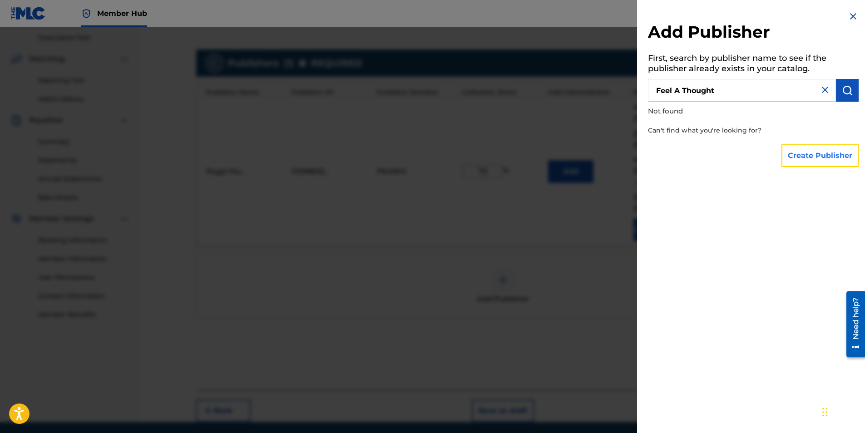
click at [820, 156] on button "Create Publisher" at bounding box center [819, 155] width 77 height 23
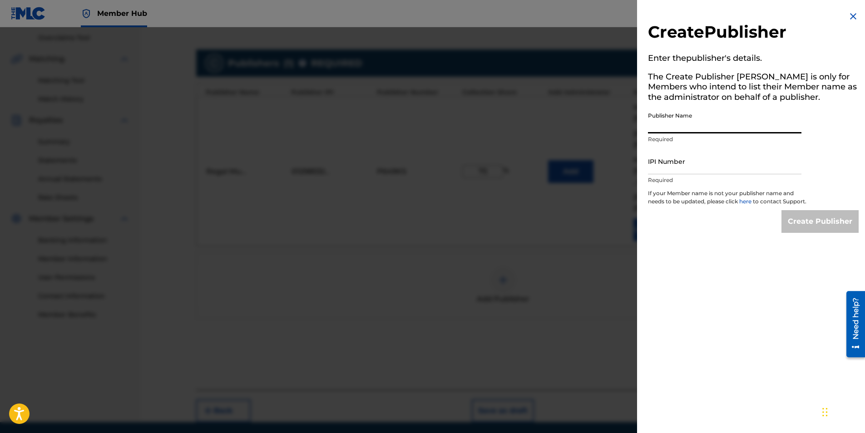
click at [675, 123] on input "Publisher Name" at bounding box center [724, 121] width 153 height 26
type input "Feel A Thought"
click at [674, 164] on input "IPI Number" at bounding box center [724, 161] width 153 height 26
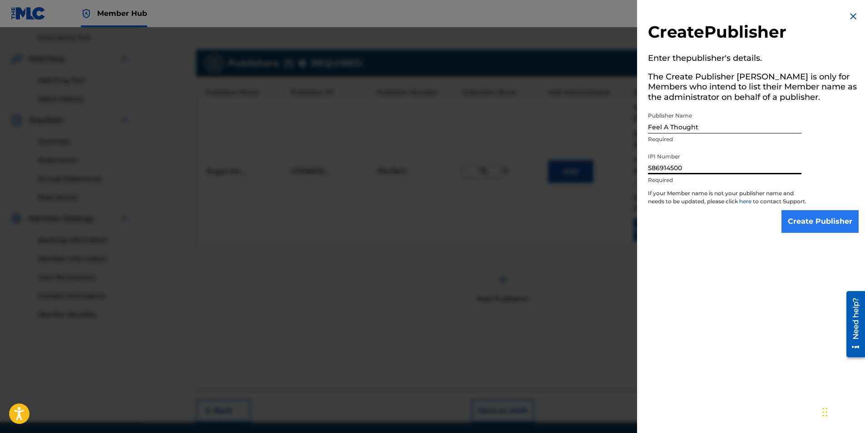
type input "586914500"
click at [802, 232] on input "Create Publisher" at bounding box center [819, 221] width 77 height 23
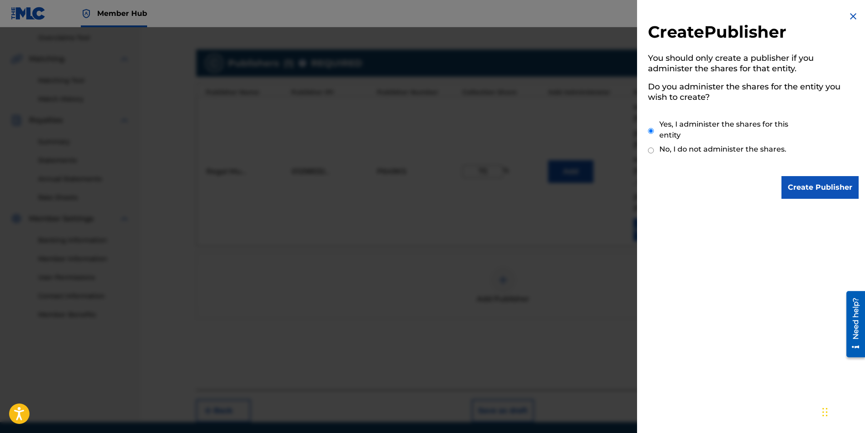
click at [652, 150] on input "No, I do not administer the shares." at bounding box center [651, 150] width 6 height 9
radio input "true"
click at [849, 16] on img at bounding box center [853, 16] width 11 height 11
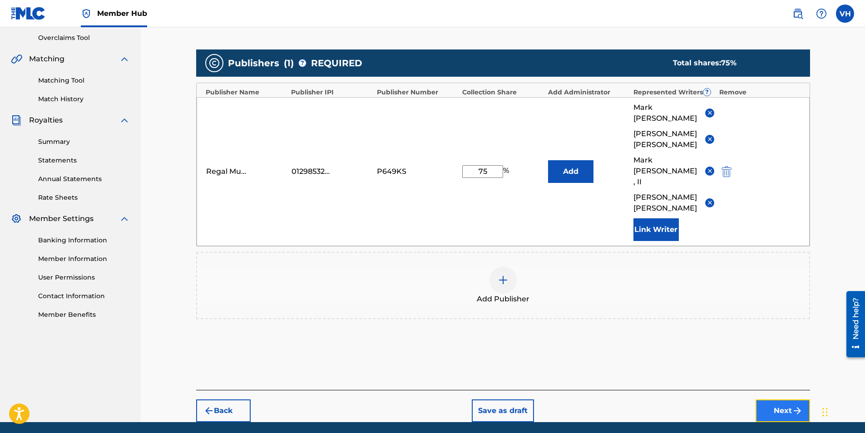
click at [794, 405] on img "submit" at bounding box center [797, 410] width 11 height 11
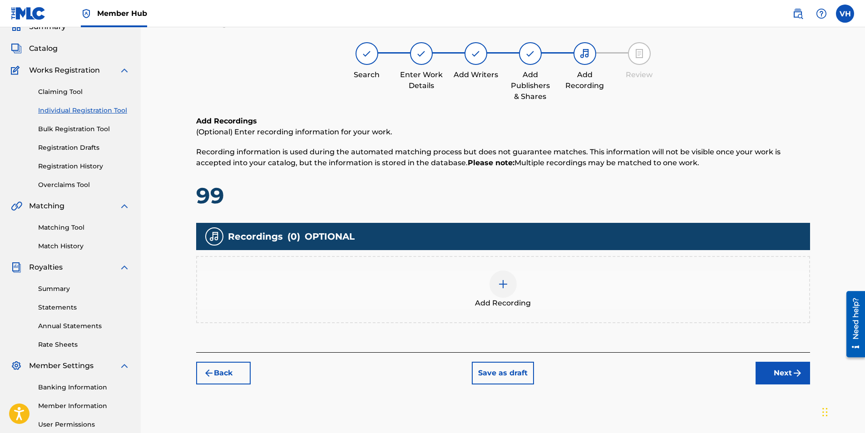
scroll to position [41, 0]
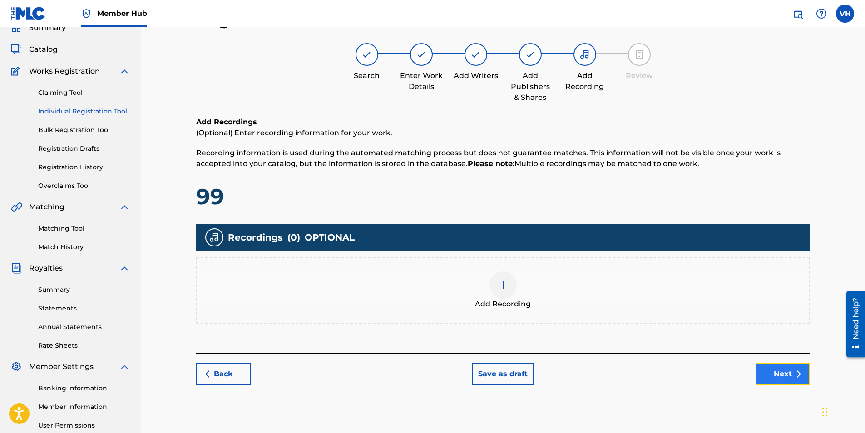
click at [784, 372] on button "Next" at bounding box center [782, 374] width 54 height 23
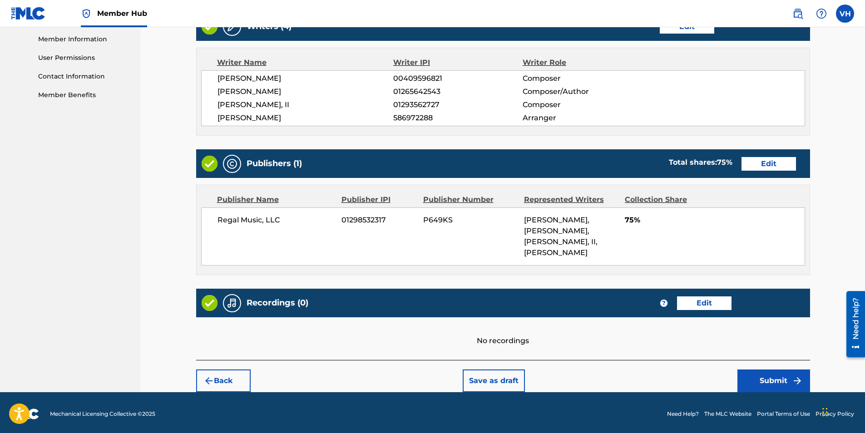
scroll to position [411, 0]
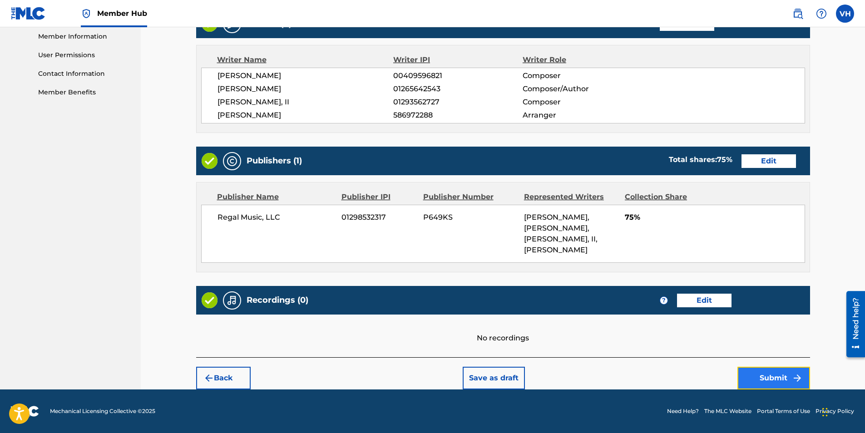
click at [778, 377] on button "Submit" at bounding box center [773, 378] width 73 height 23
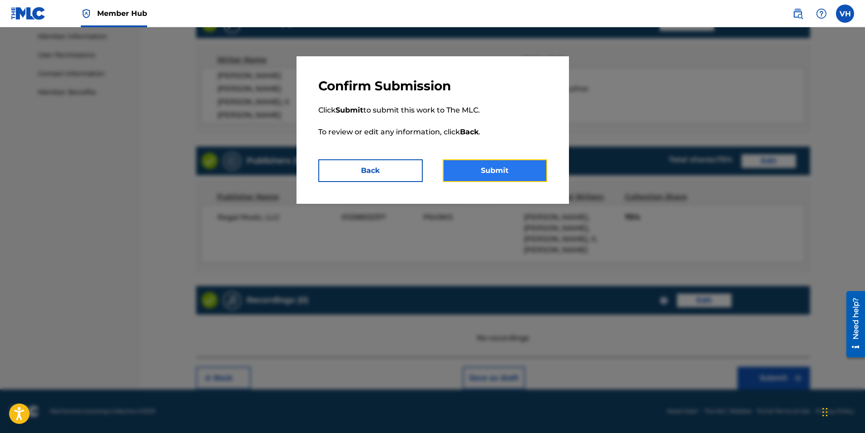
click at [511, 172] on button "Submit" at bounding box center [495, 170] width 104 height 23
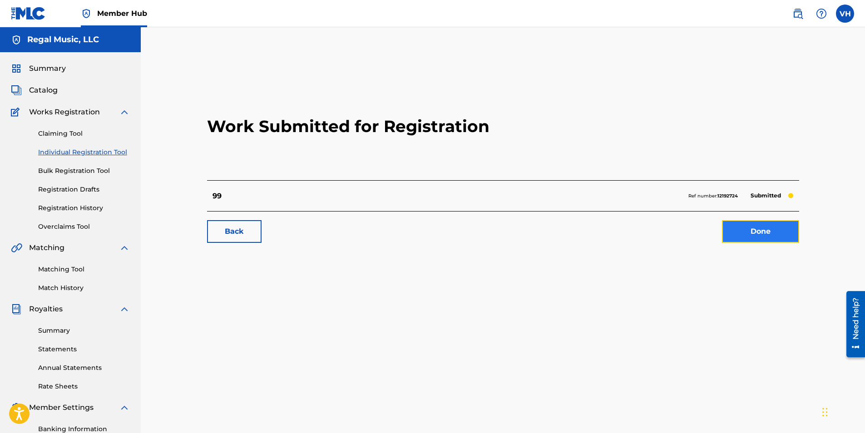
click at [762, 232] on link "Done" at bounding box center [760, 231] width 77 height 23
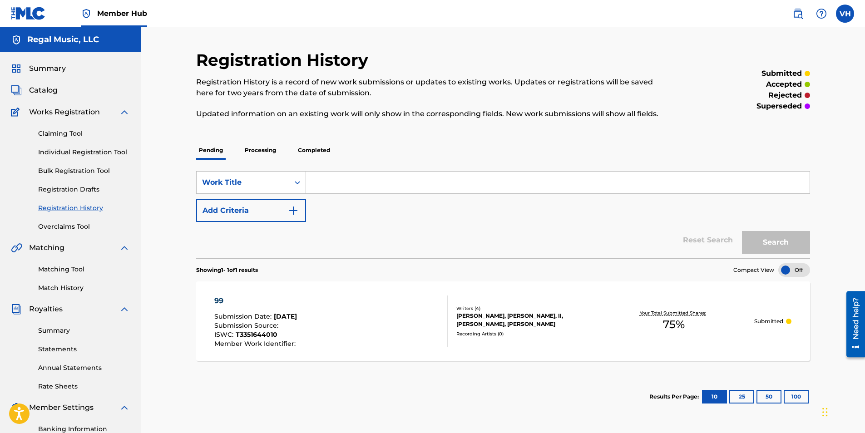
click at [323, 181] on input "Search Form" at bounding box center [557, 183] width 503 height 22
type input "Dozey Daze"
click at [773, 237] on button "Search" at bounding box center [776, 242] width 68 height 23
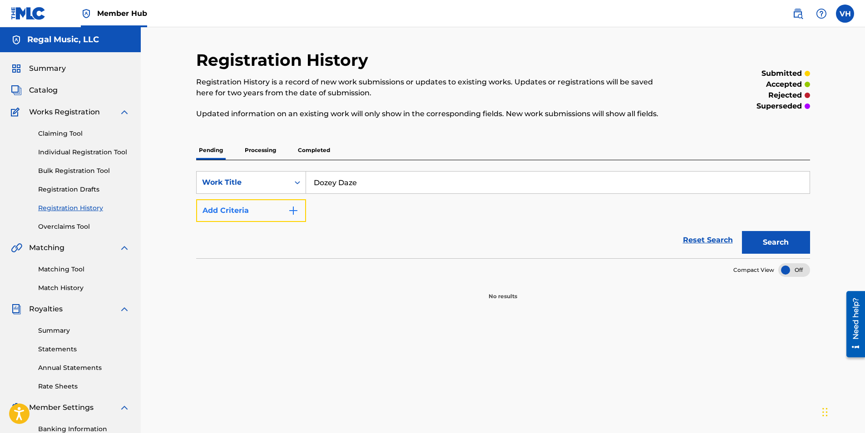
click at [297, 210] on img "Search Form" at bounding box center [293, 210] width 11 height 11
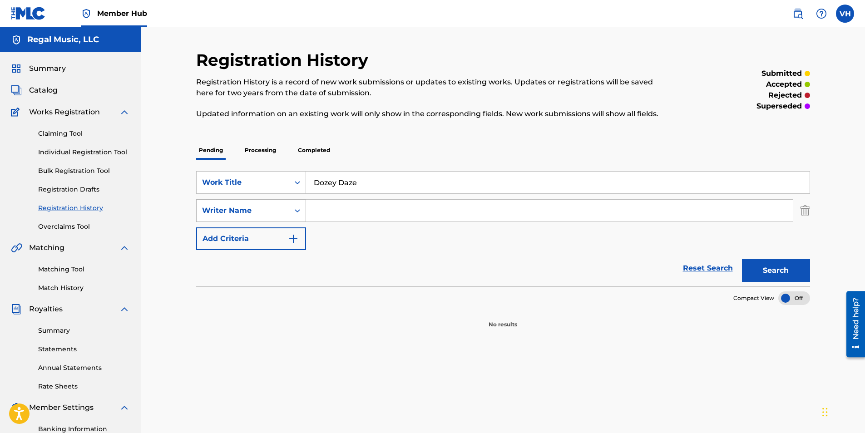
click at [297, 212] on icon "Search Form" at bounding box center [297, 210] width 9 height 9
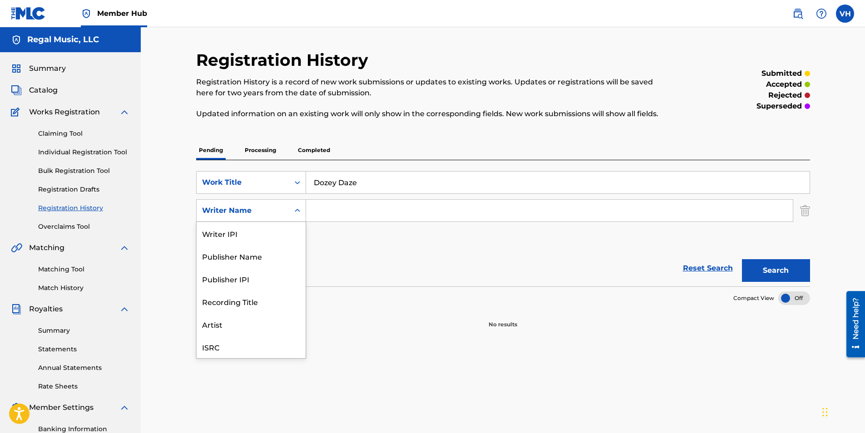
scroll to position [23, 0]
click at [265, 234] on div "Publisher Name" at bounding box center [251, 233] width 109 height 23
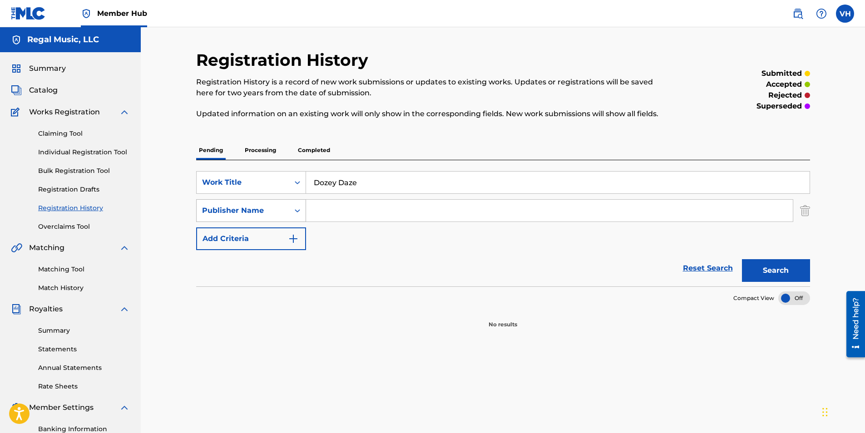
click at [296, 210] on icon "Search Form" at bounding box center [297, 210] width 5 height 3
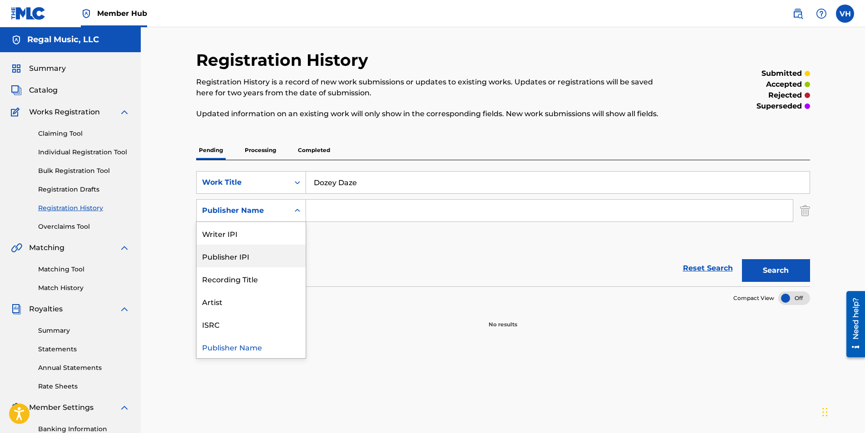
click at [248, 253] on div "Publisher IPI" at bounding box center [251, 256] width 109 height 23
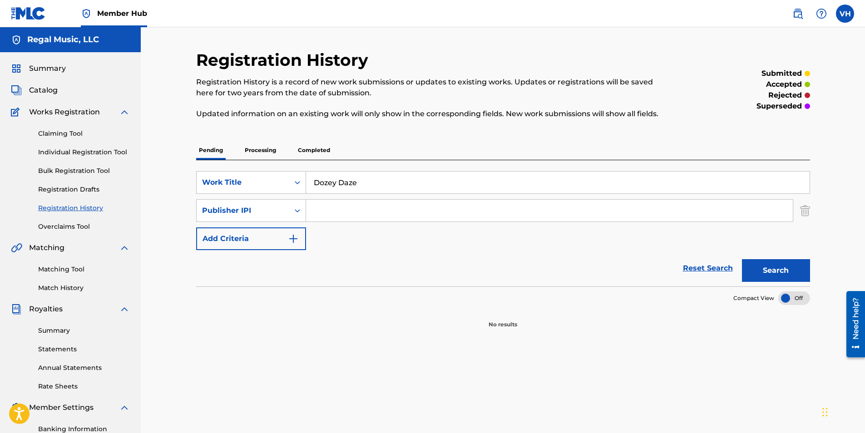
click at [326, 213] on input "Search Form" at bounding box center [549, 211] width 487 height 22
click at [352, 213] on input "01298532317" at bounding box center [549, 211] width 487 height 22
click at [319, 212] on input "01298532317" at bounding box center [549, 211] width 487 height 22
type input "1298532317"
click at [780, 271] on button "Search" at bounding box center [776, 270] width 68 height 23
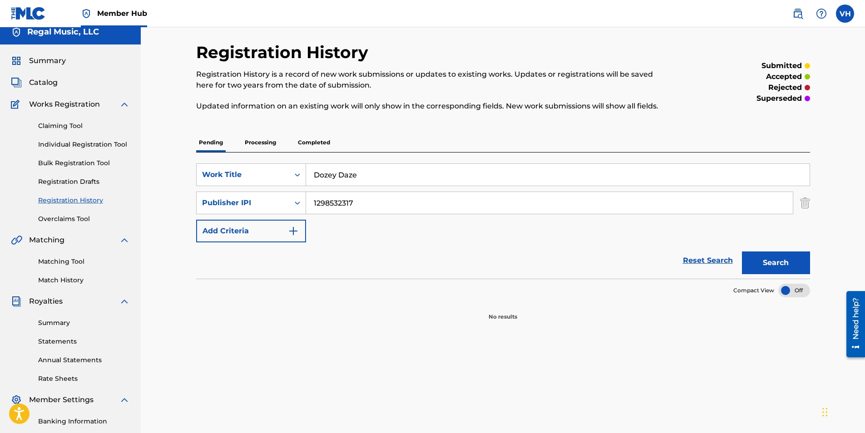
scroll to position [0, 0]
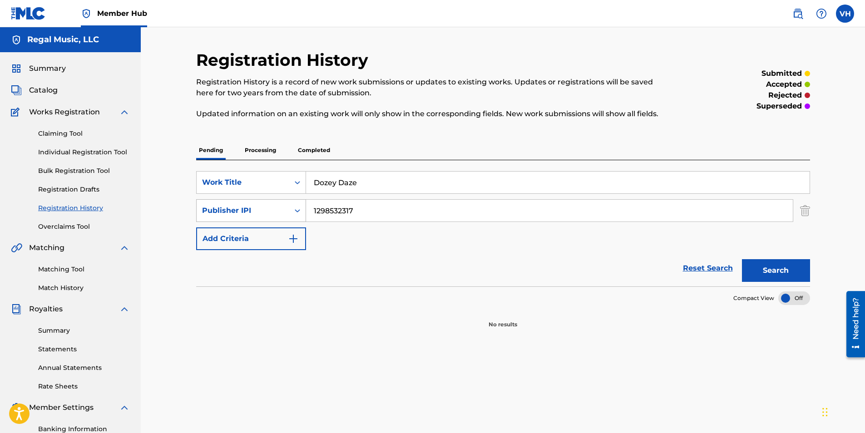
click at [296, 208] on icon "Search Form" at bounding box center [297, 210] width 9 height 9
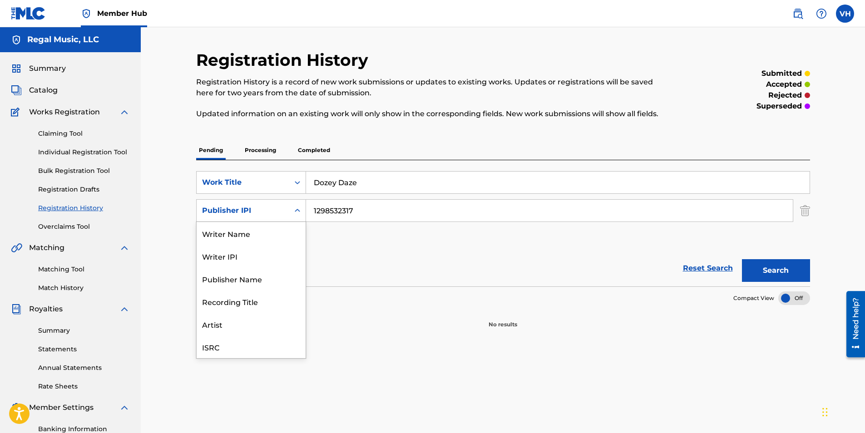
scroll to position [23, 0]
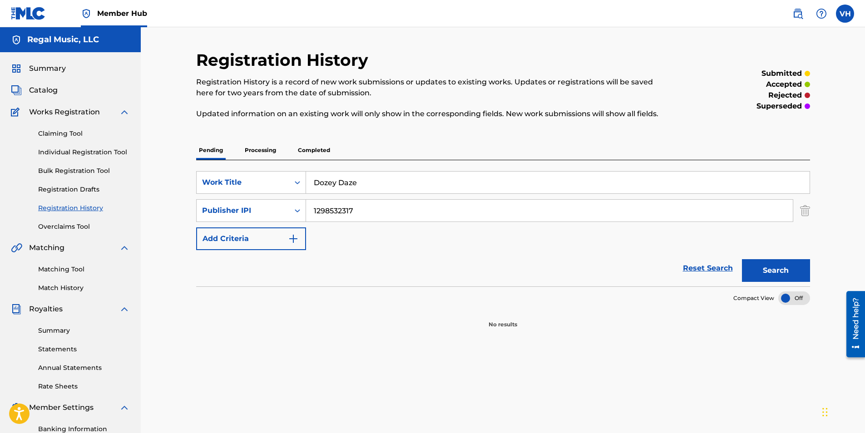
click at [407, 265] on div "Reset Search Search" at bounding box center [503, 268] width 614 height 36
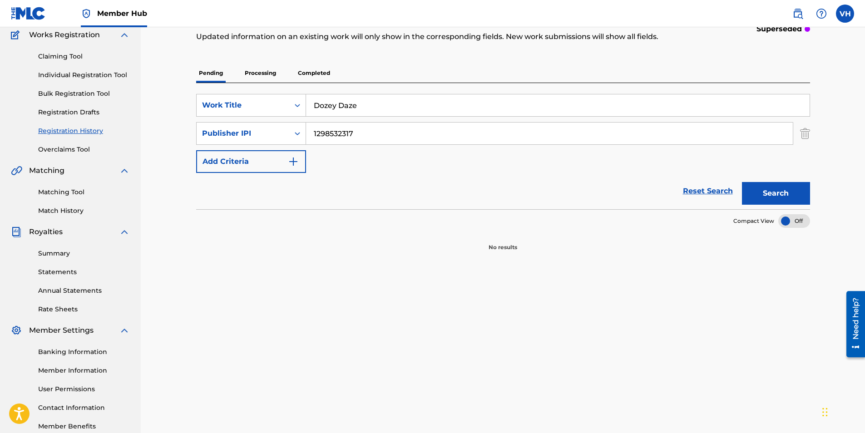
scroll to position [130, 0]
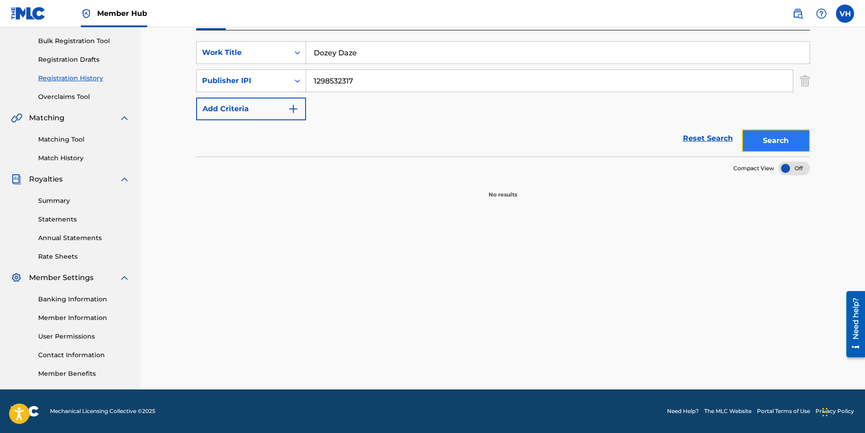
click at [770, 139] on button "Search" at bounding box center [776, 140] width 68 height 23
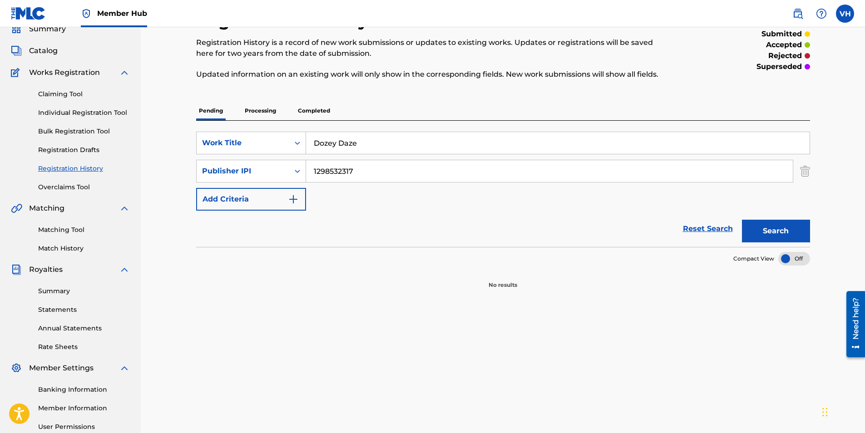
scroll to position [39, 0]
click at [80, 117] on link "Individual Registration Tool" at bounding box center [84, 114] width 92 height 10
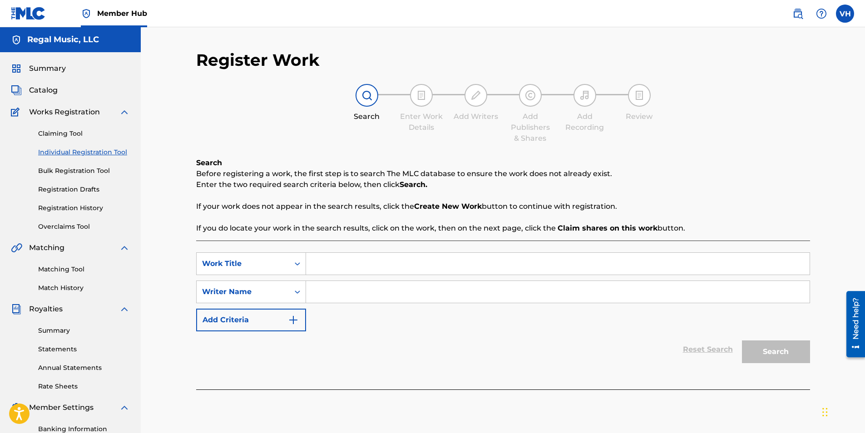
click at [351, 266] on input "Search Form" at bounding box center [557, 264] width 503 height 22
type input "Dozey Daze"
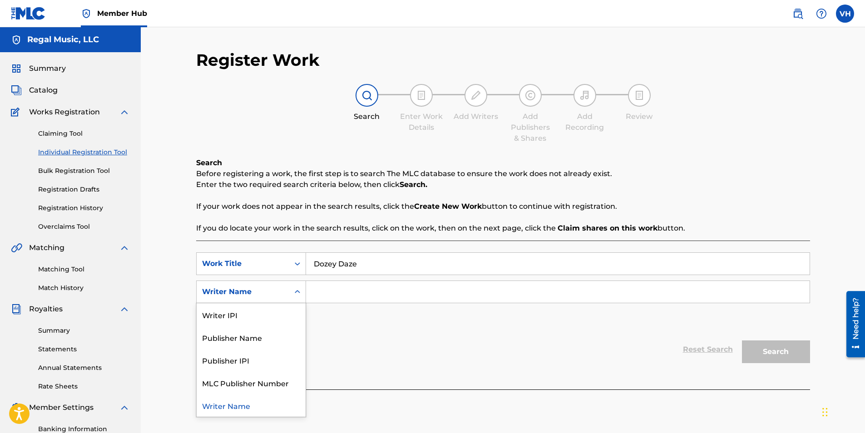
click at [296, 294] on icon "Search Form" at bounding box center [297, 291] width 9 height 9
click at [253, 360] on div "Publisher IPI" at bounding box center [251, 360] width 109 height 23
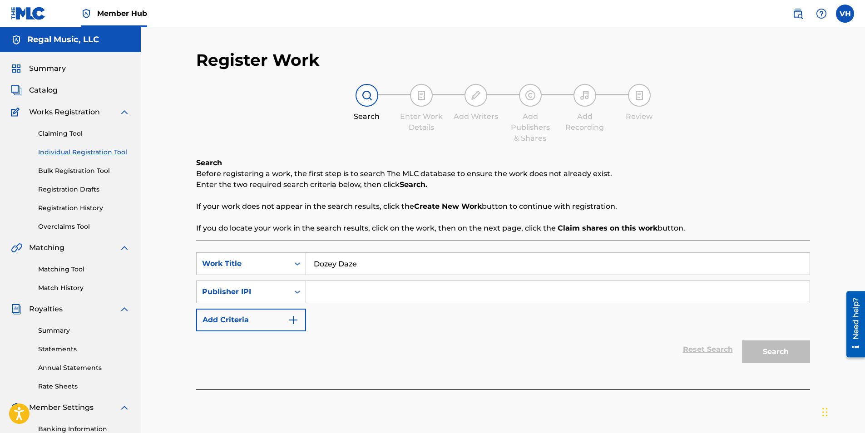
click at [326, 291] on input "Search Form" at bounding box center [557, 292] width 503 height 22
type input "1298532317"
click at [776, 353] on button "Search" at bounding box center [776, 351] width 68 height 23
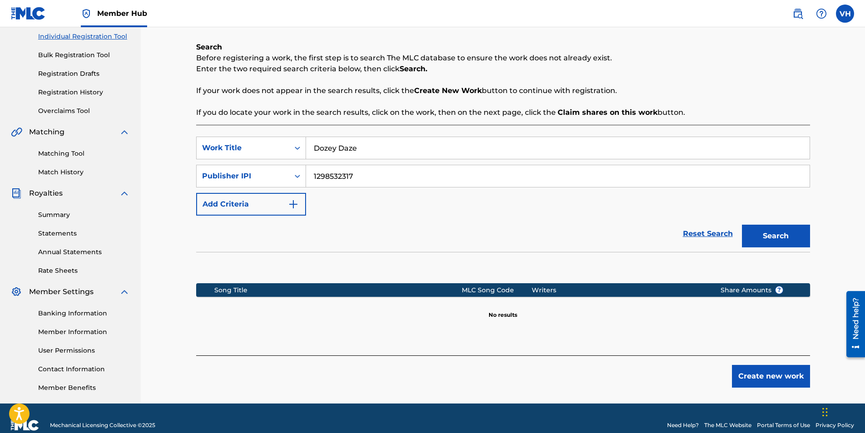
scroll to position [130, 0]
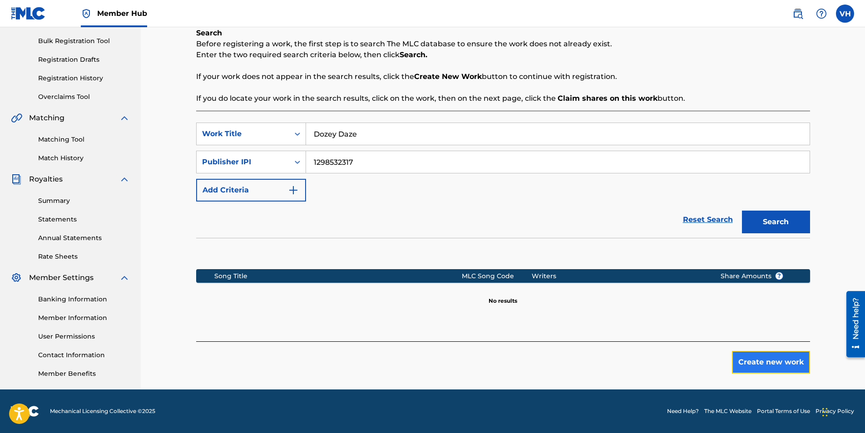
click at [760, 361] on button "Create new work" at bounding box center [771, 362] width 78 height 23
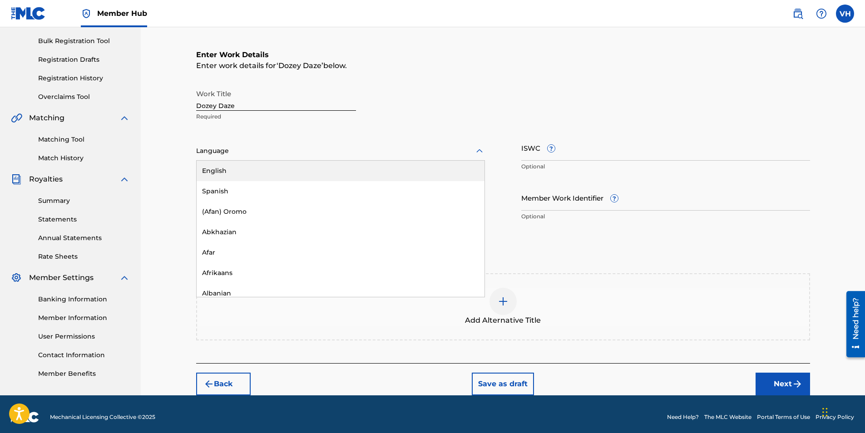
click at [481, 148] on icon at bounding box center [479, 151] width 11 height 11
click at [247, 172] on div "English" at bounding box center [341, 171] width 288 height 20
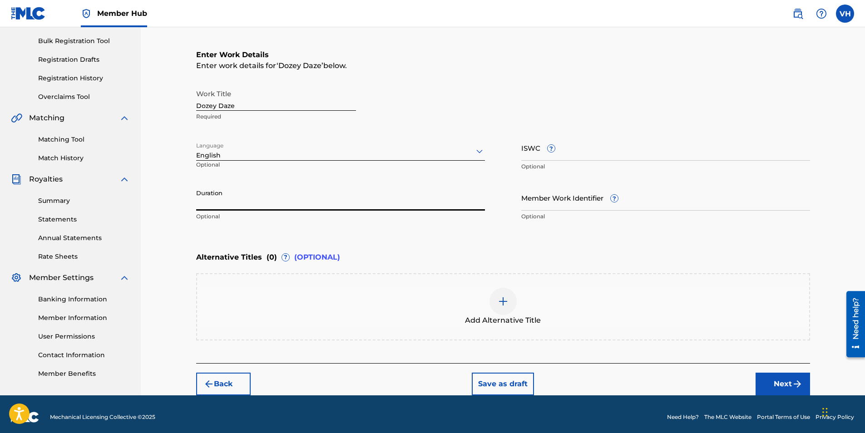
click at [244, 200] on input "Duration" at bounding box center [340, 198] width 289 height 26
type input "03:09"
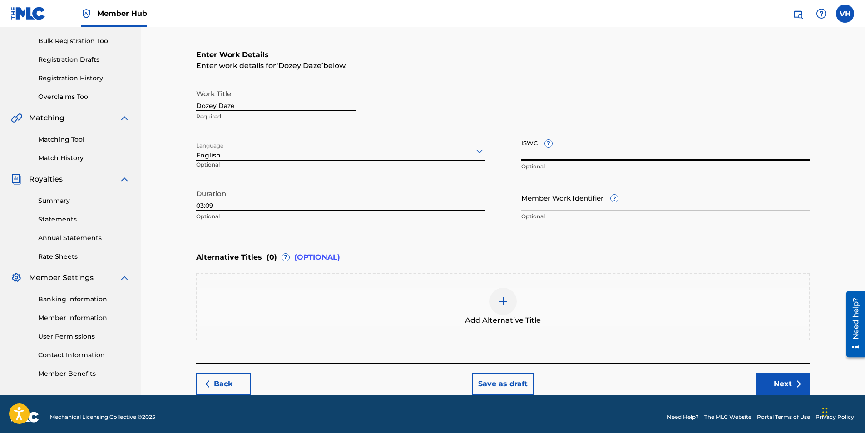
click at [569, 153] on input "ISWC ?" at bounding box center [665, 148] width 289 height 26
paste input "T-334.952.375-3"
type input "T-334.952.375-3"
click at [244, 276] on div "Add Alternative Title" at bounding box center [503, 306] width 614 height 67
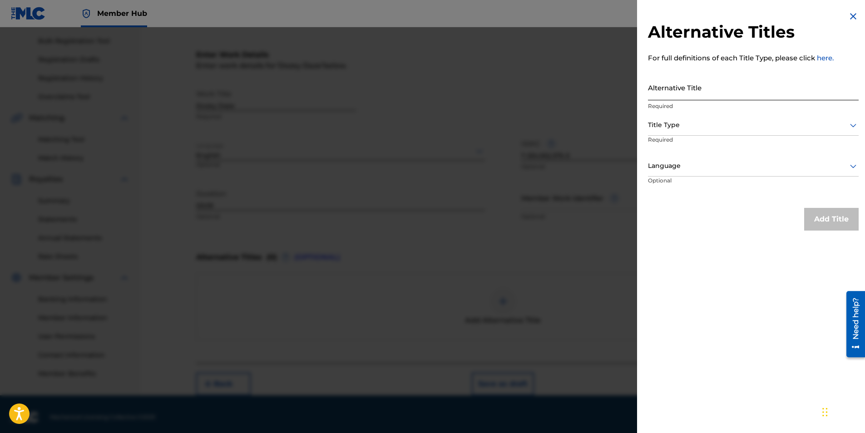
click at [704, 86] on input "Alternative Title" at bounding box center [753, 87] width 211 height 26
type input "Dozey"
click at [763, 117] on div "Title Type" at bounding box center [753, 125] width 211 height 20
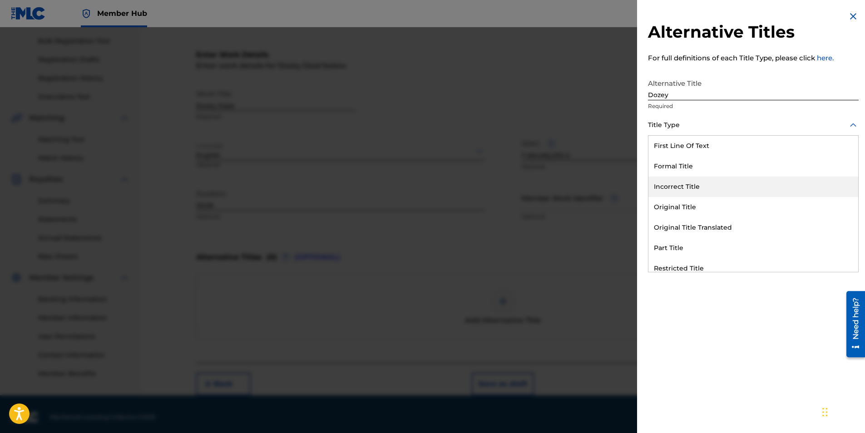
click at [703, 186] on div "Incorrect Title" at bounding box center [753, 187] width 210 height 20
click at [791, 171] on div at bounding box center [753, 165] width 211 height 11
click at [731, 190] on div "English" at bounding box center [753, 187] width 210 height 20
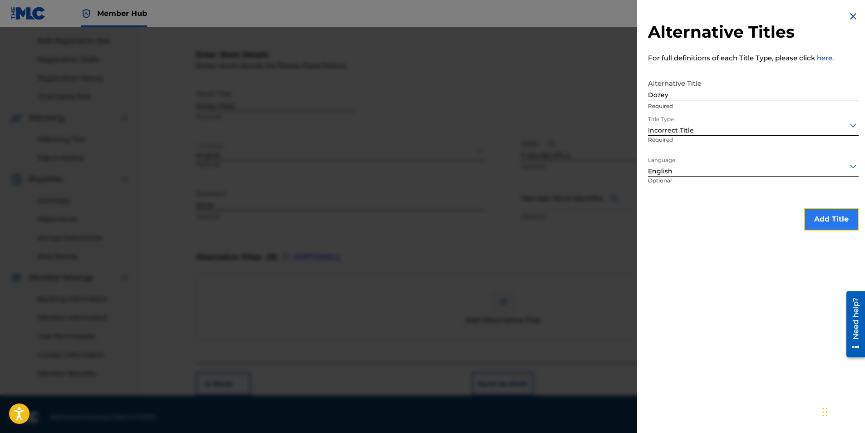
click at [840, 222] on button "Add Title" at bounding box center [831, 219] width 54 height 23
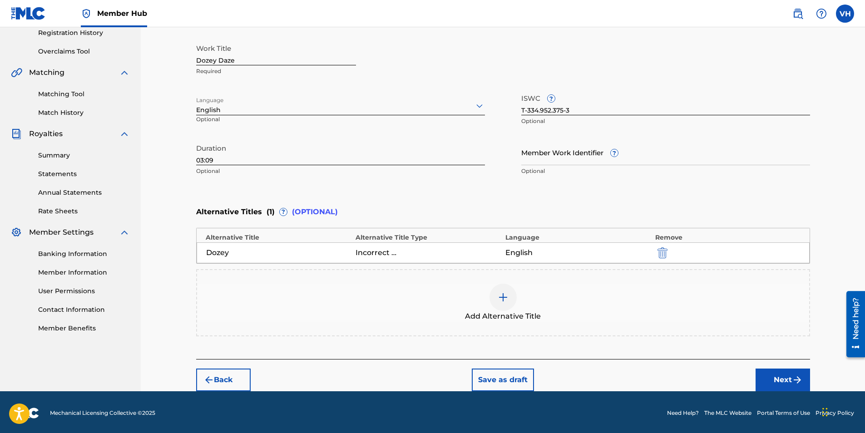
scroll to position [177, 0]
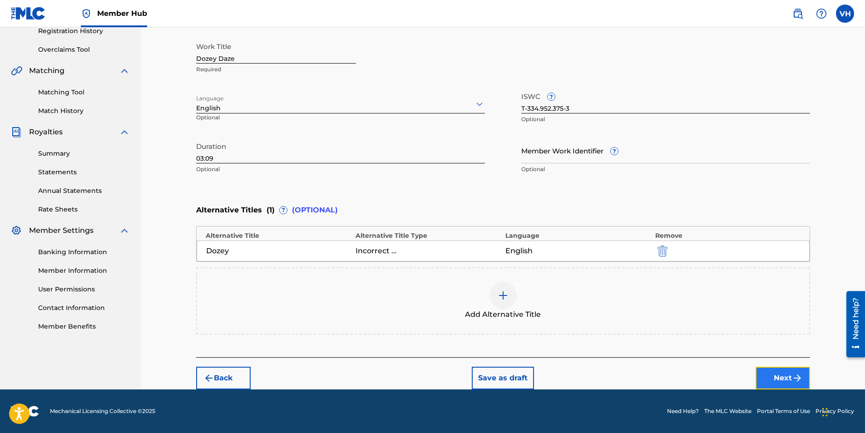
click at [782, 378] on button "Next" at bounding box center [782, 378] width 54 height 23
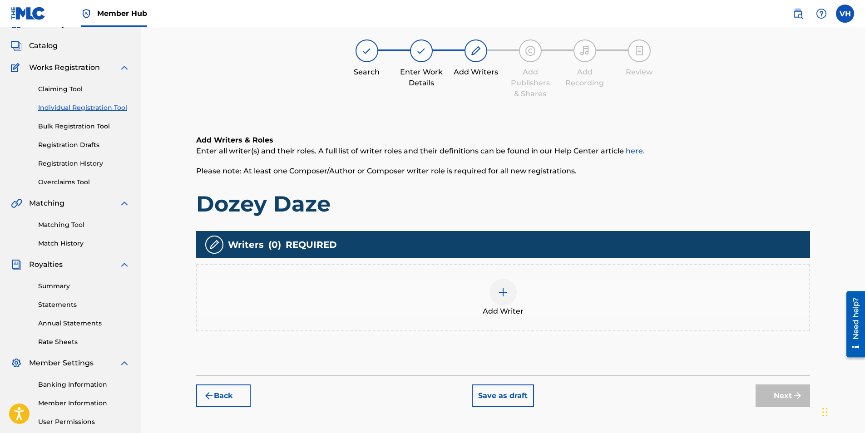
scroll to position [41, 0]
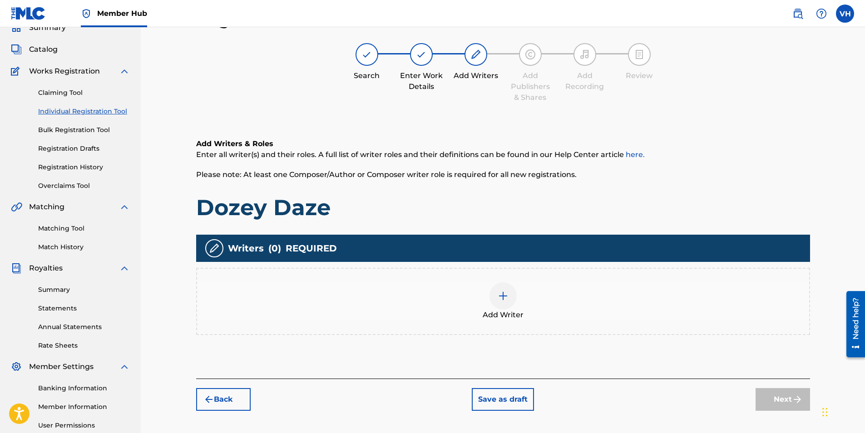
click at [511, 288] on div at bounding box center [502, 295] width 27 height 27
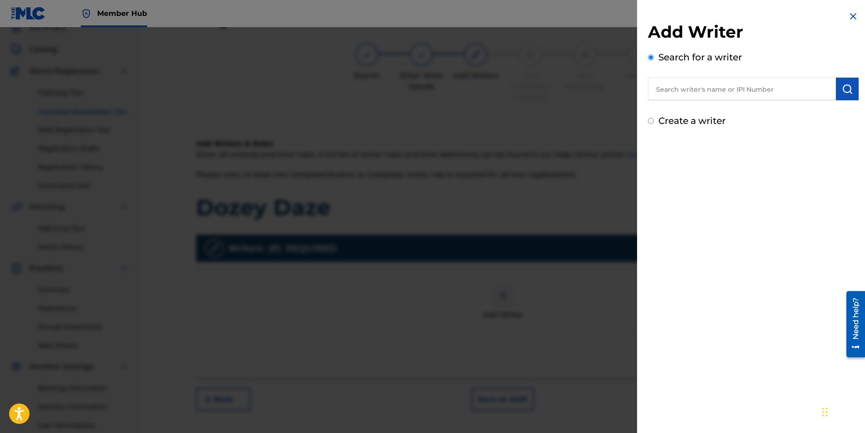
click at [743, 84] on input "text" at bounding box center [742, 89] width 188 height 23
drag, startPoint x: 656, startPoint y: 89, endPoint x: 710, endPoint y: 91, distance: 53.6
click at [710, 91] on input "00409596821" at bounding box center [742, 89] width 188 height 23
type input "00409596821"
click at [845, 86] on img "submit" at bounding box center [847, 89] width 11 height 11
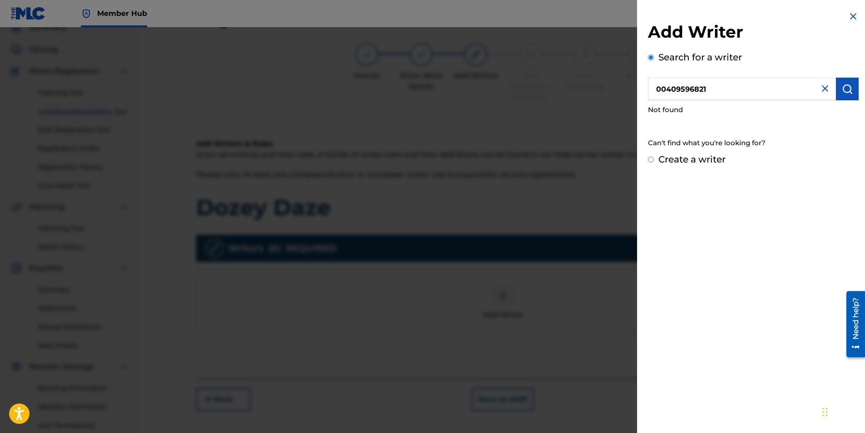
click at [651, 161] on input "Create a writer" at bounding box center [651, 160] width 6 height 6
radio input "false"
radio input "true"
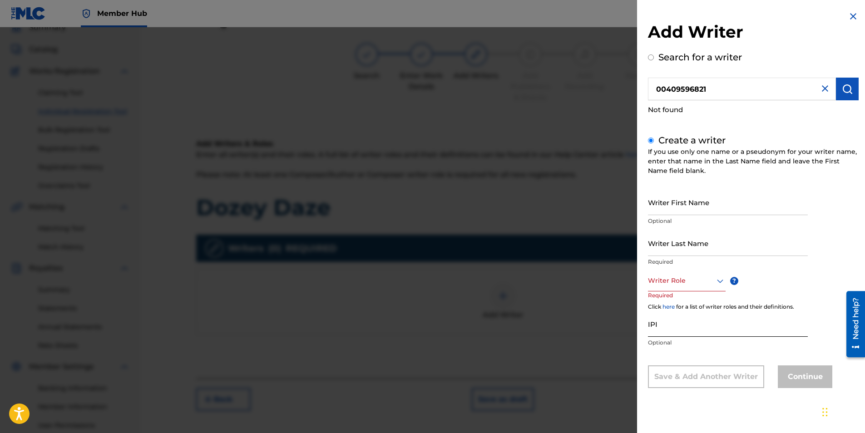
click at [667, 332] on input "IPI" at bounding box center [728, 324] width 160 height 26
paste input "00409596821"
type input "00409596821"
click at [697, 207] on input "Writer First Name" at bounding box center [728, 202] width 160 height 26
type input "Mark"
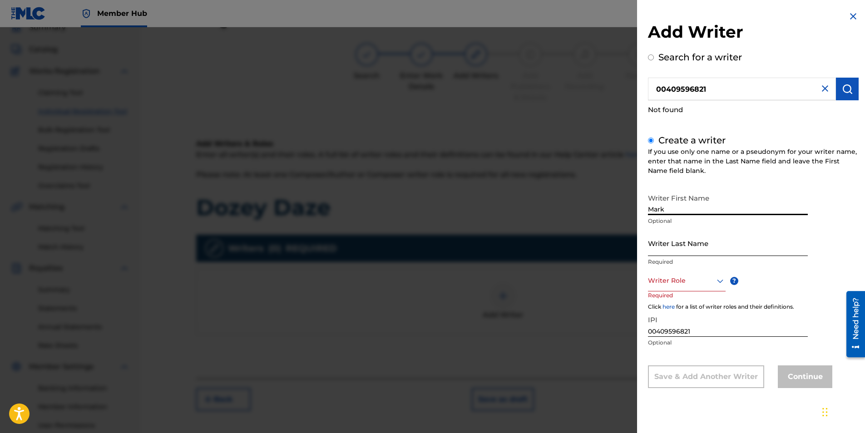
click at [686, 248] on input "Writer Last Name" at bounding box center [728, 243] width 160 height 26
type input "[PERSON_NAME]"
click at [715, 279] on icon at bounding box center [720, 281] width 11 height 11
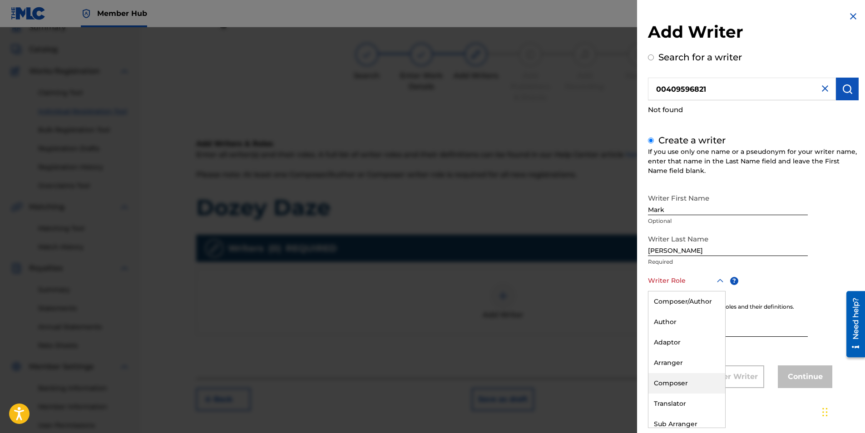
click at [677, 382] on div "Composer" at bounding box center [686, 383] width 77 height 20
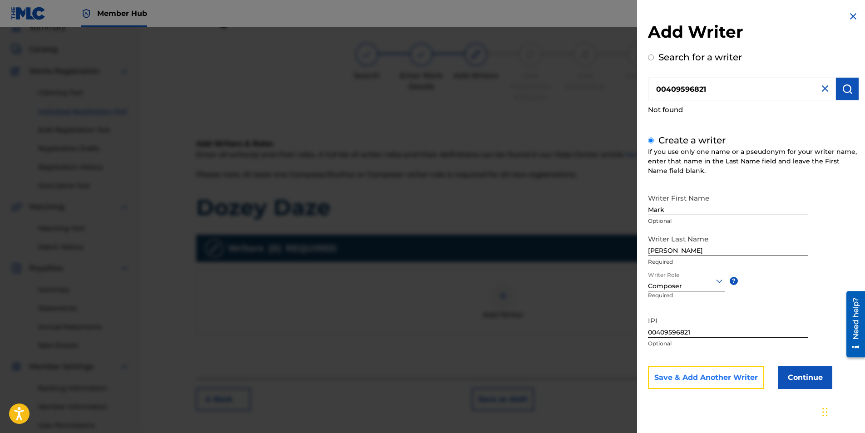
click at [729, 371] on button "Save & Add Another Writer" at bounding box center [706, 377] width 116 height 23
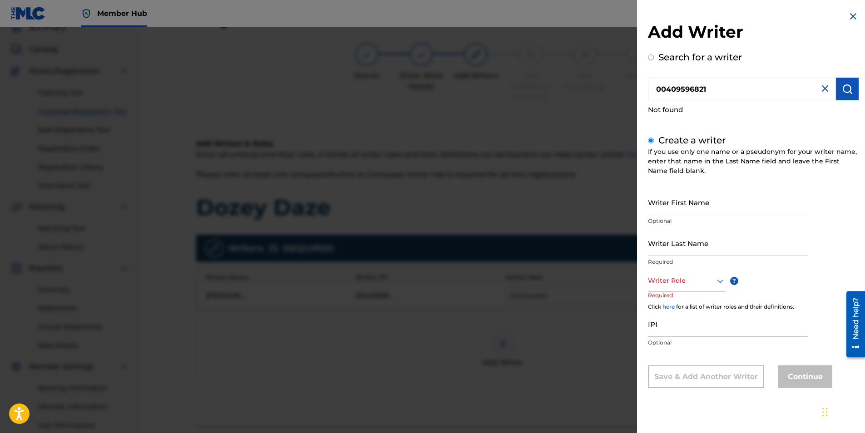
drag, startPoint x: 706, startPoint y: 88, endPoint x: 594, endPoint y: 89, distance: 111.2
click at [595, 89] on div "Add Writer Search for a writer 00409596821 Not found Create a writer If you use…" at bounding box center [432, 230] width 865 height 406
drag, startPoint x: 705, startPoint y: 90, endPoint x: 641, endPoint y: 84, distance: 63.9
click at [641, 84] on div "Add Writer Search for a writer 01265642543 Not found Create a writer If you use…" at bounding box center [753, 206] width 232 height 413
type input "01265642543"
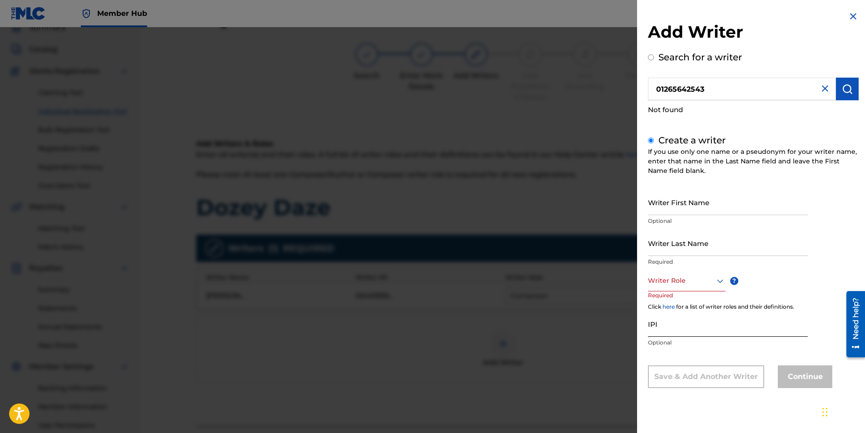
click at [674, 331] on input "IPI" at bounding box center [728, 324] width 160 height 26
paste input "01265642543"
type input "01265642543"
click at [680, 207] on input "Writer First Name" at bounding box center [728, 202] width 160 height 26
type input "[PERSON_NAME]"
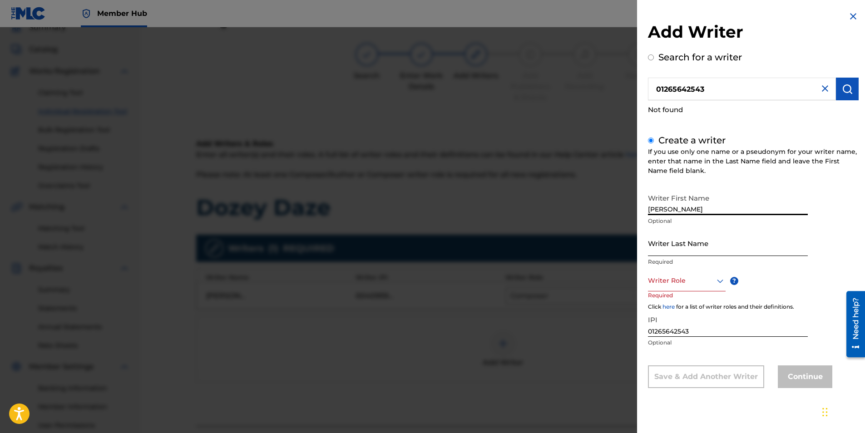
click at [673, 244] on input "Writer Last Name" at bounding box center [728, 243] width 160 height 26
type input "[PERSON_NAME]"
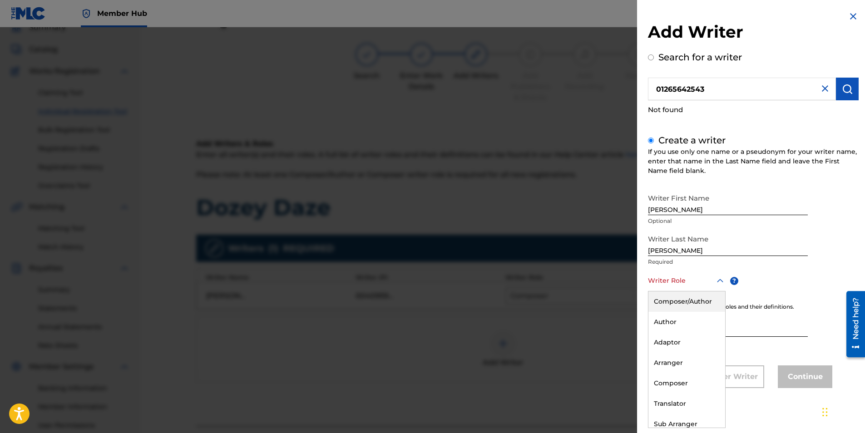
click at [718, 281] on icon at bounding box center [720, 281] width 6 height 4
click at [682, 301] on div "Composer/Author" at bounding box center [686, 301] width 77 height 20
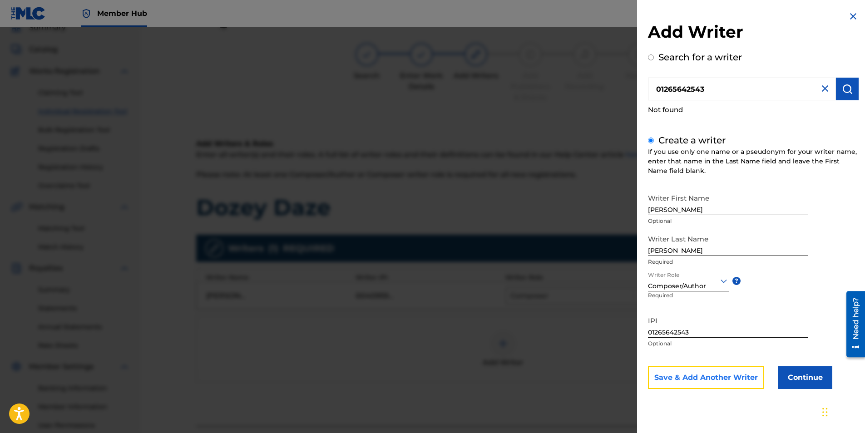
click at [730, 374] on button "Save & Add Another Writer" at bounding box center [706, 377] width 116 height 23
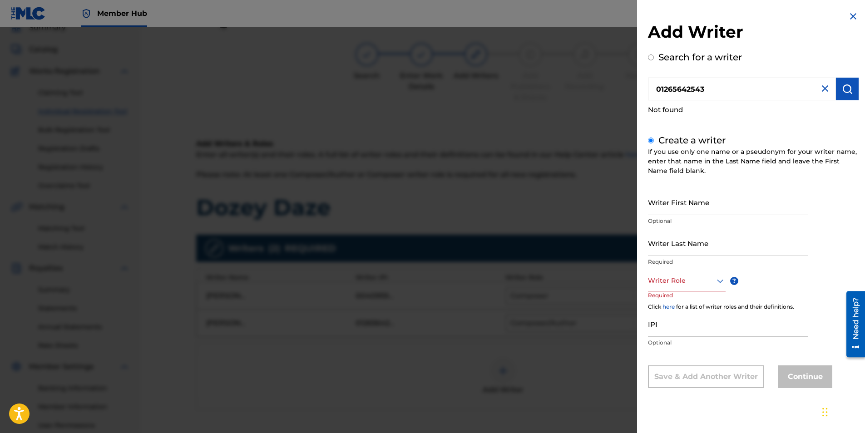
drag, startPoint x: 706, startPoint y: 89, endPoint x: 631, endPoint y: 89, distance: 74.0
click at [635, 89] on div "Add Writer Search for a writer 01265642543 Not found Create a writer If you use…" at bounding box center [432, 230] width 865 height 406
click at [650, 56] on input "Search for a writer" at bounding box center [651, 57] width 6 height 6
radio input "true"
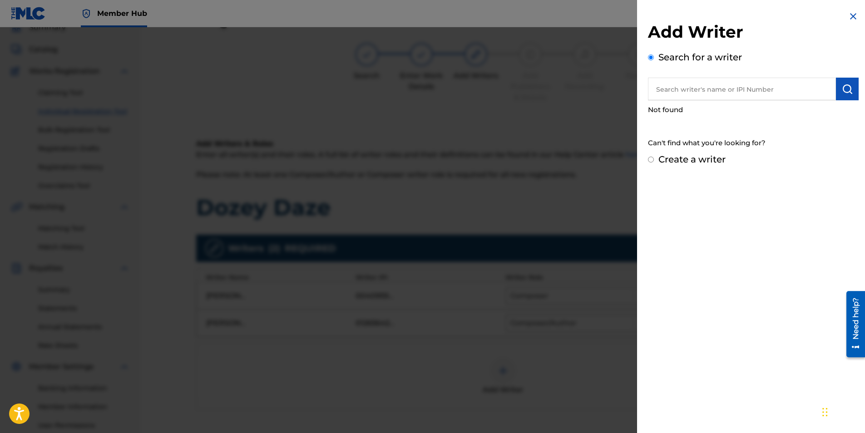
click at [670, 86] on input "text" at bounding box center [742, 89] width 188 height 23
type input "01293562727"
click at [842, 89] on img "submit" at bounding box center [847, 89] width 11 height 11
drag, startPoint x: 657, startPoint y: 88, endPoint x: 720, endPoint y: 88, distance: 63.1
click at [720, 88] on input "01293562727" at bounding box center [742, 89] width 188 height 23
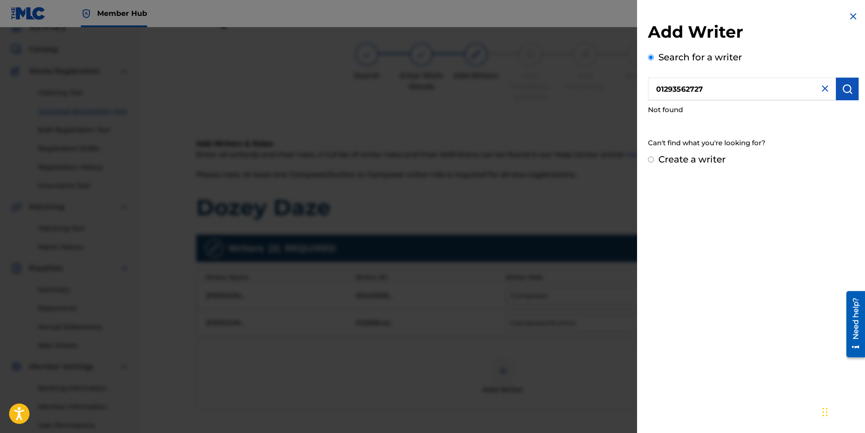
click at [650, 158] on input "Create a writer" at bounding box center [651, 160] width 6 height 6
radio input "false"
radio input "true"
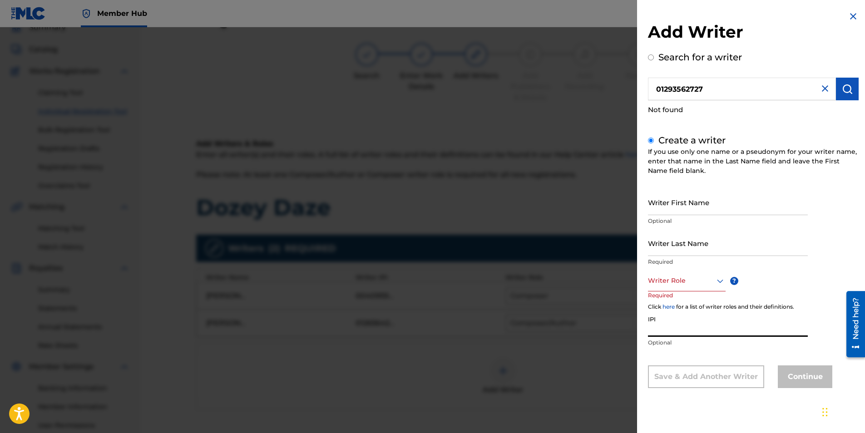
click at [671, 332] on input "IPI" at bounding box center [728, 324] width 160 height 26
paste input "01293562727"
type input "01293562727"
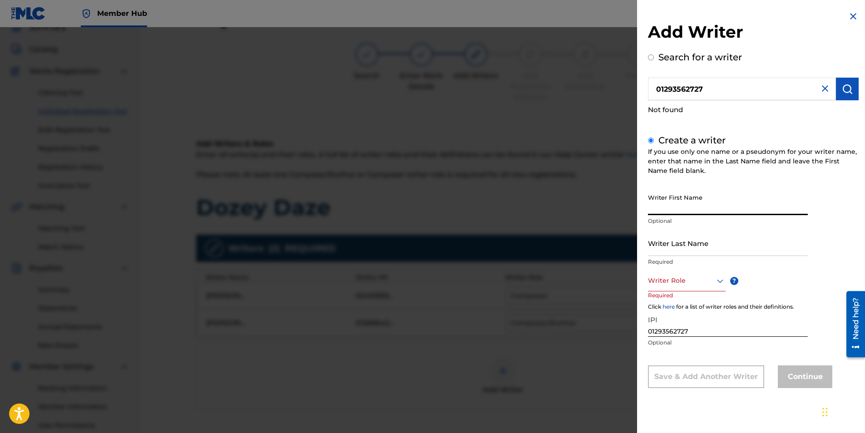
click at [683, 206] on input "Writer First Name" at bounding box center [728, 202] width 160 height 26
type input "Mark"
click at [678, 249] on input "Writer Last Name" at bounding box center [728, 243] width 160 height 26
type input "[PERSON_NAME], II"
click at [720, 278] on icon at bounding box center [720, 281] width 11 height 11
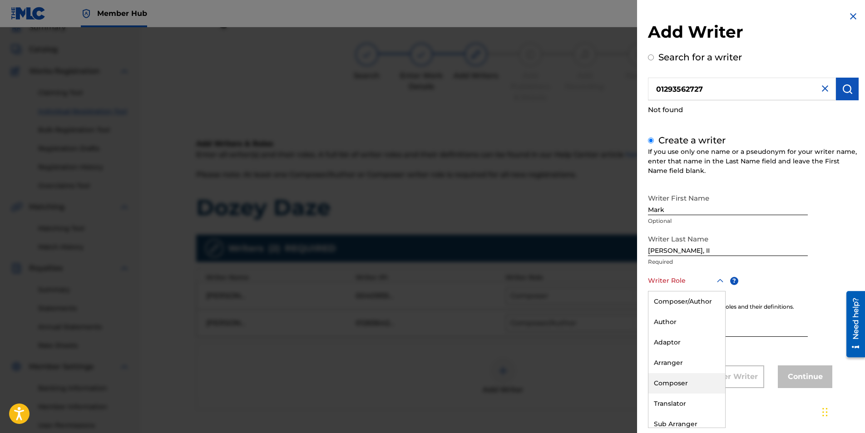
click at [671, 385] on div "Composer" at bounding box center [686, 383] width 77 height 20
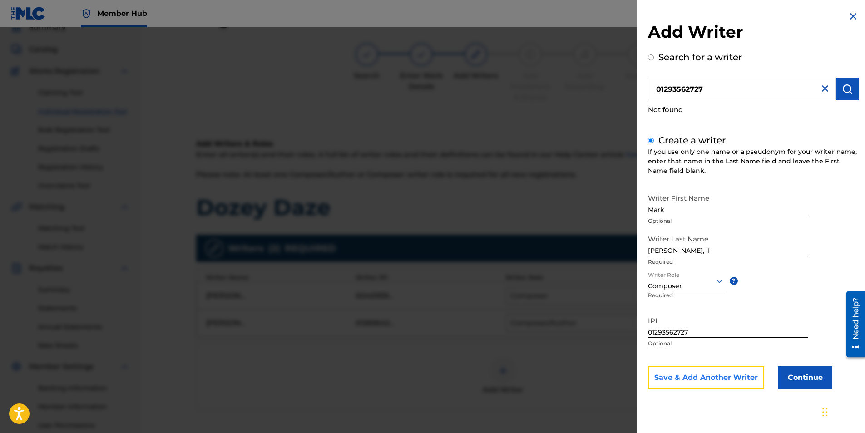
click at [723, 378] on button "Save & Add Another Writer" at bounding box center [706, 377] width 116 height 23
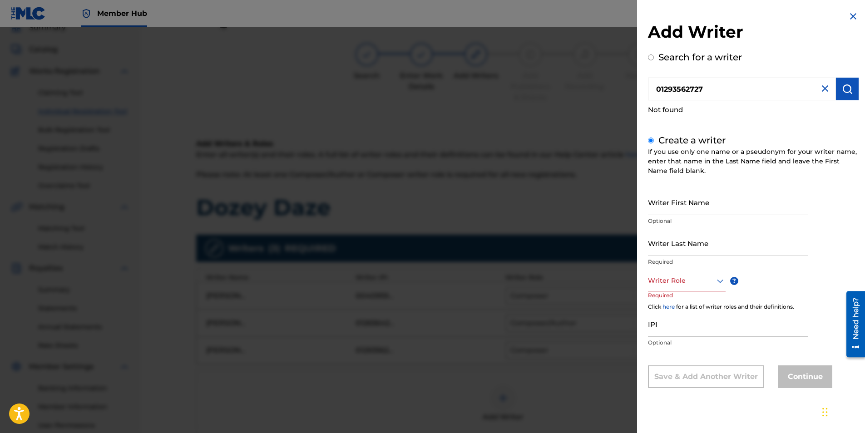
drag, startPoint x: 709, startPoint y: 88, endPoint x: 623, endPoint y: 97, distance: 85.8
click at [627, 97] on div "Add Writer Search for a writer 01293562727 Not found Create a writer If you use…" at bounding box center [432, 230] width 865 height 406
click at [649, 57] on input "Search for a writer" at bounding box center [651, 57] width 6 height 6
radio input "true"
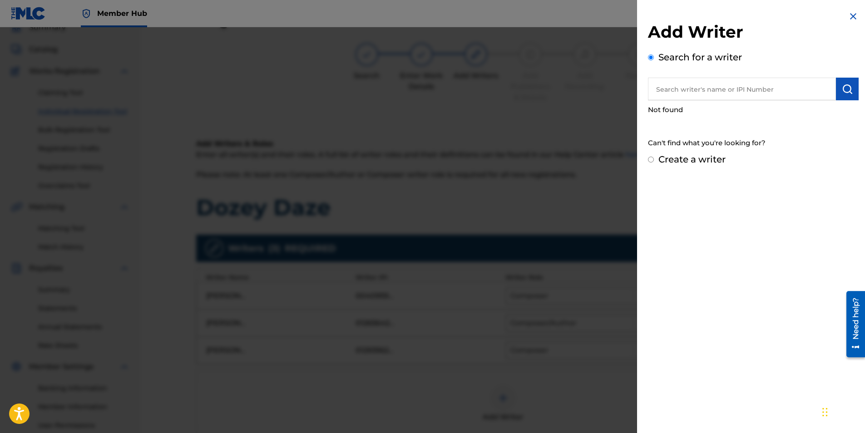
click at [661, 90] on input "text" at bounding box center [742, 89] width 188 height 23
type input "586972288"
click at [843, 86] on img "submit" at bounding box center [847, 89] width 11 height 11
click at [649, 159] on input "Create a writer" at bounding box center [651, 160] width 6 height 6
radio input "false"
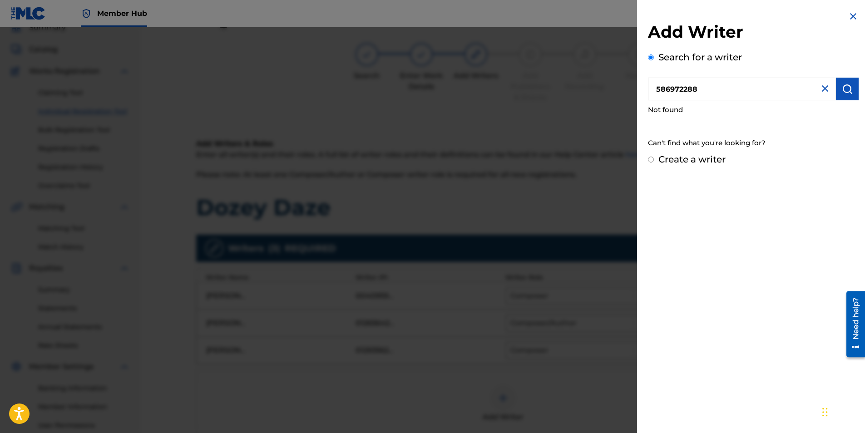
radio input "true"
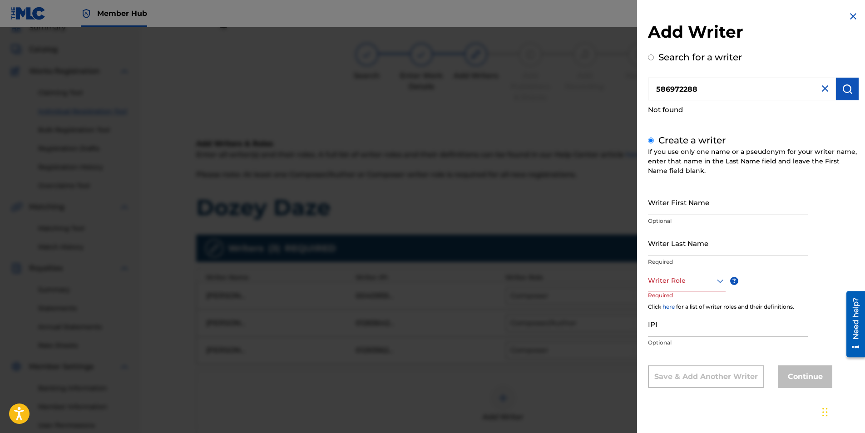
click at [685, 206] on input "Writer First Name" at bounding box center [728, 202] width 160 height 26
type input "[PERSON_NAME]"
click at [670, 244] on input "Writer Last Name" at bounding box center [728, 243] width 160 height 26
type input "[PERSON_NAME]"
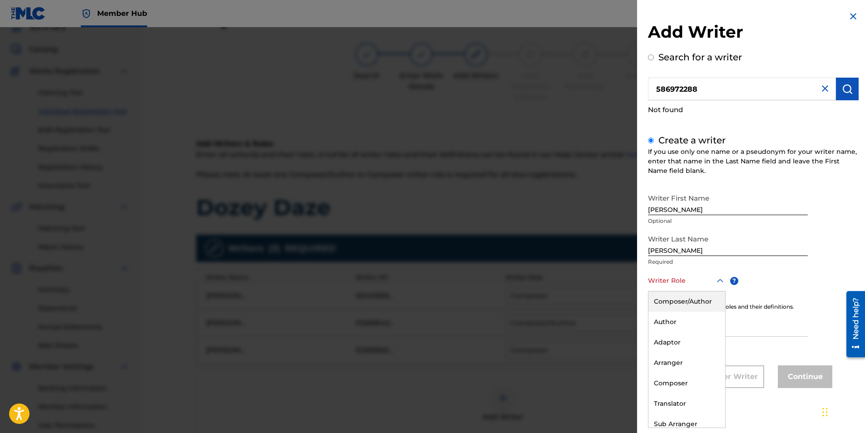
click at [719, 278] on icon at bounding box center [720, 281] width 11 height 11
click at [686, 363] on div "Arranger" at bounding box center [686, 363] width 77 height 20
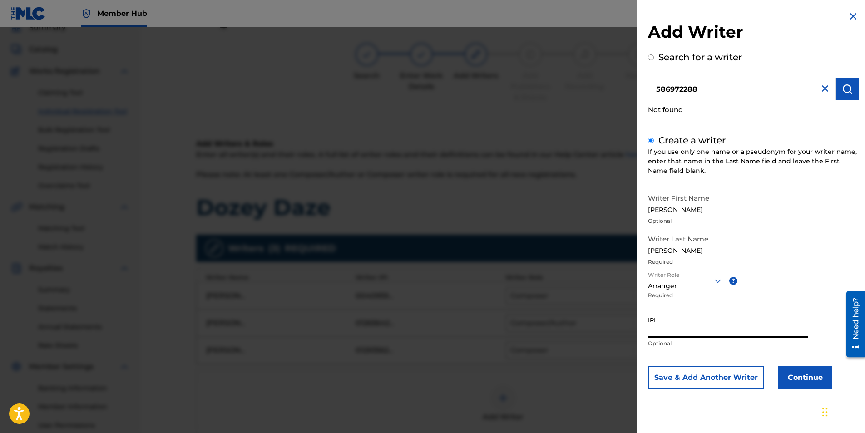
click at [686, 331] on input "IPI" at bounding box center [728, 325] width 160 height 26
drag, startPoint x: 698, startPoint y: 86, endPoint x: 641, endPoint y: 86, distance: 57.2
click at [641, 86] on div "Add Writer Search for a writer 586972288 Not found Create a writer If you use o…" at bounding box center [753, 207] width 232 height 414
click at [670, 329] on input "IPI" at bounding box center [728, 325] width 160 height 26
paste input "586972288"
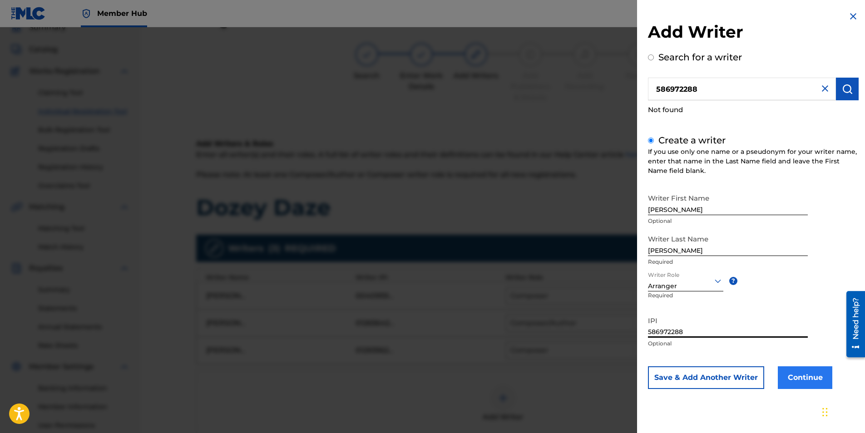
type input "586972288"
click at [802, 376] on button "Continue" at bounding box center [805, 377] width 54 height 23
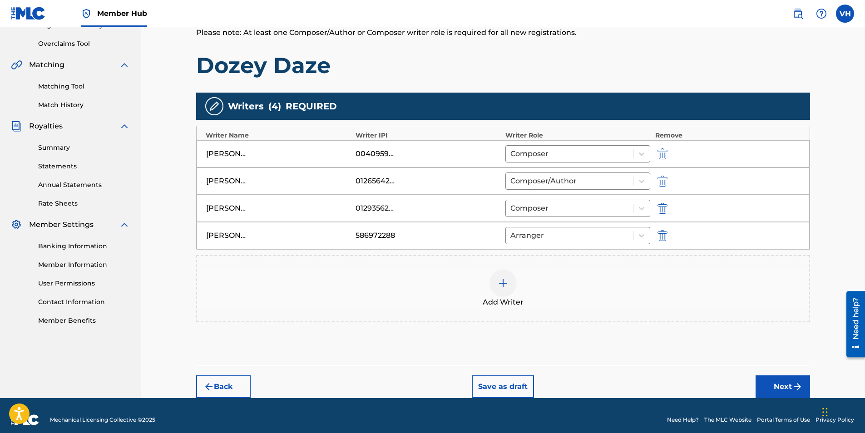
scroll to position [192, 0]
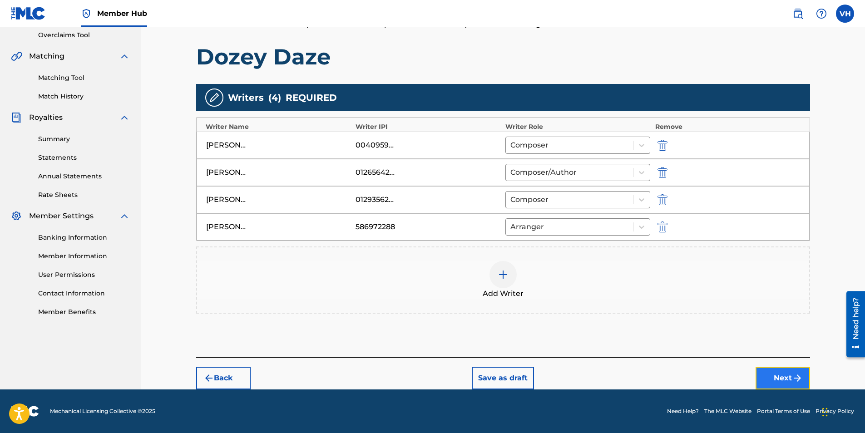
click at [780, 376] on button "Next" at bounding box center [782, 378] width 54 height 23
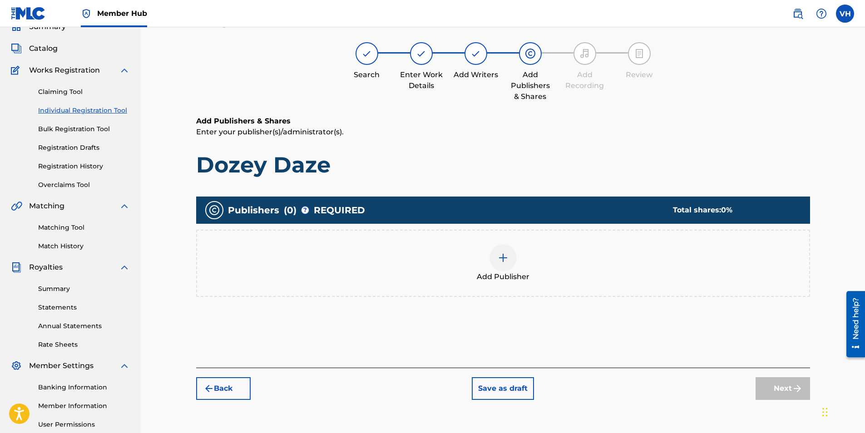
scroll to position [41, 0]
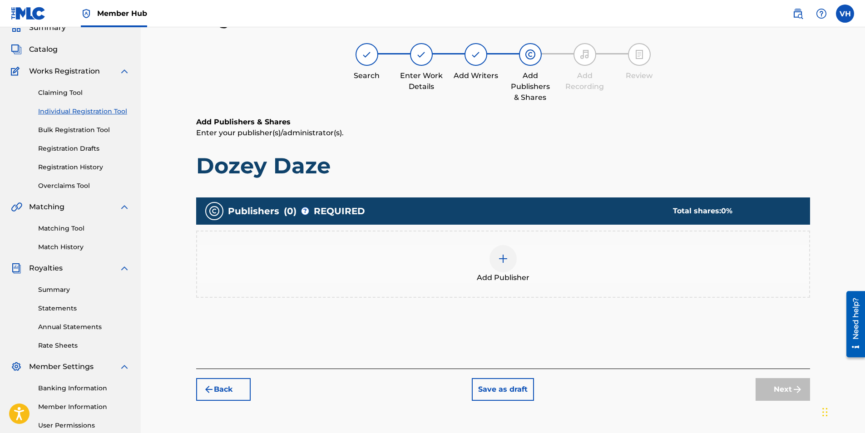
click at [501, 256] on img at bounding box center [503, 258] width 11 height 11
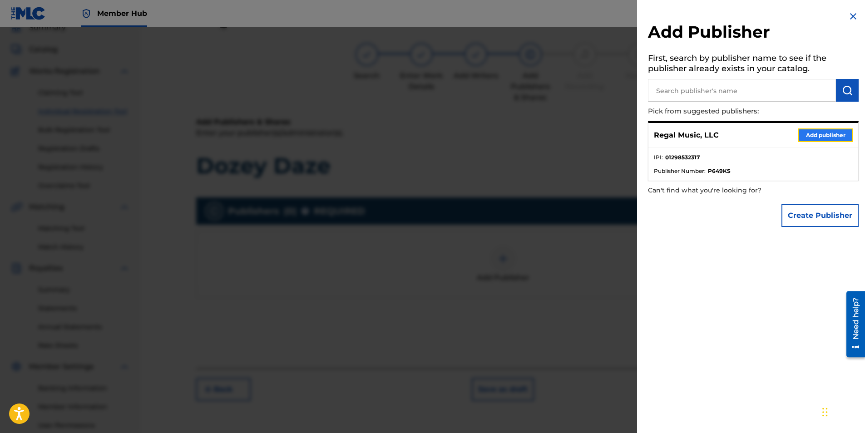
click at [816, 136] on button "Add publisher" at bounding box center [825, 135] width 54 height 14
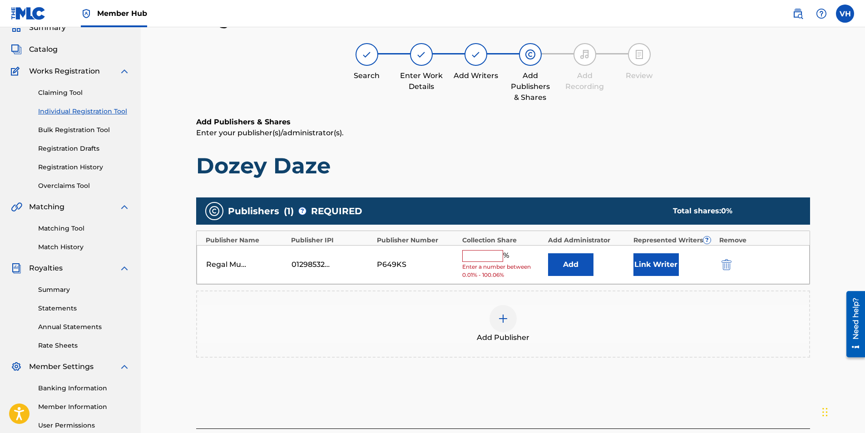
click at [487, 259] on input "text" at bounding box center [482, 256] width 41 height 12
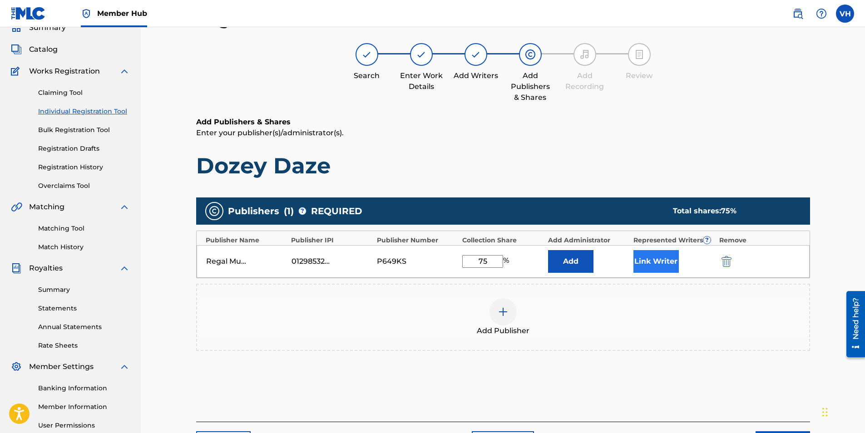
type input "75"
click at [655, 264] on button "Link Writer" at bounding box center [655, 261] width 45 height 23
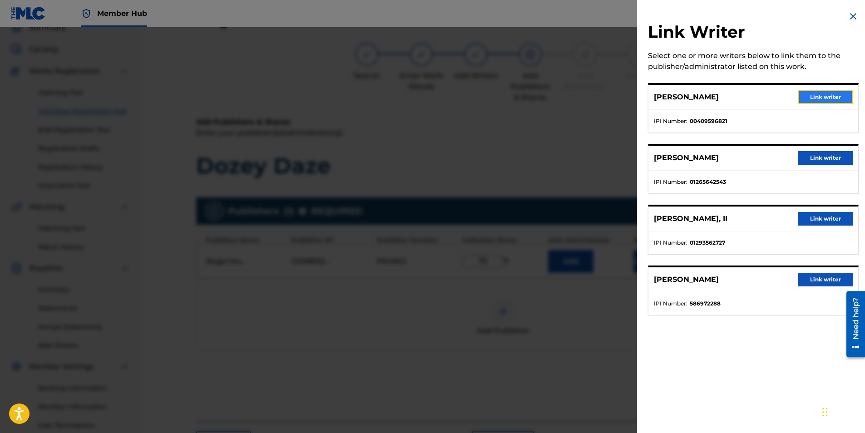
click at [824, 96] on button "Link writer" at bounding box center [825, 97] width 54 height 14
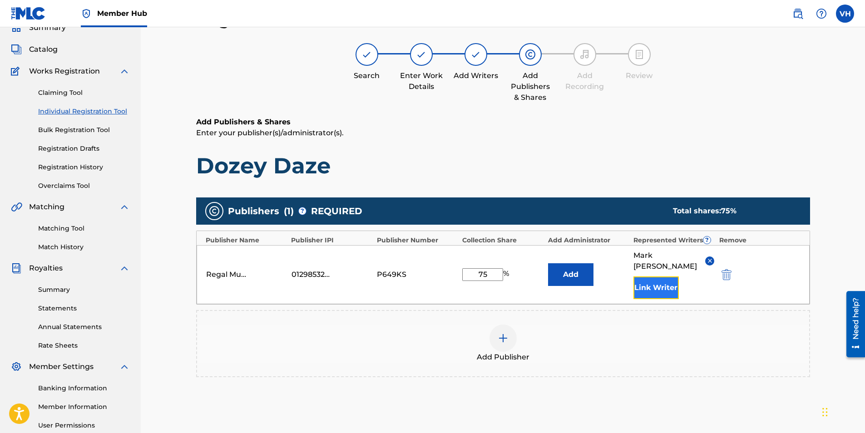
click at [661, 276] on button "Link Writer" at bounding box center [655, 287] width 45 height 23
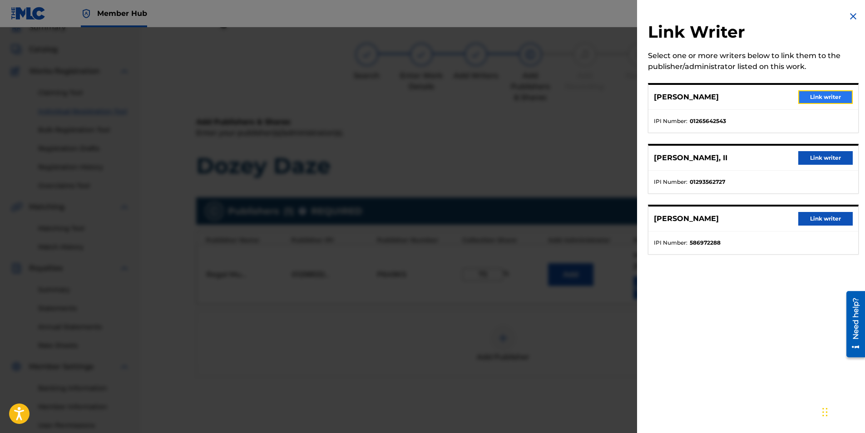
click at [823, 99] on button "Link writer" at bounding box center [825, 97] width 54 height 14
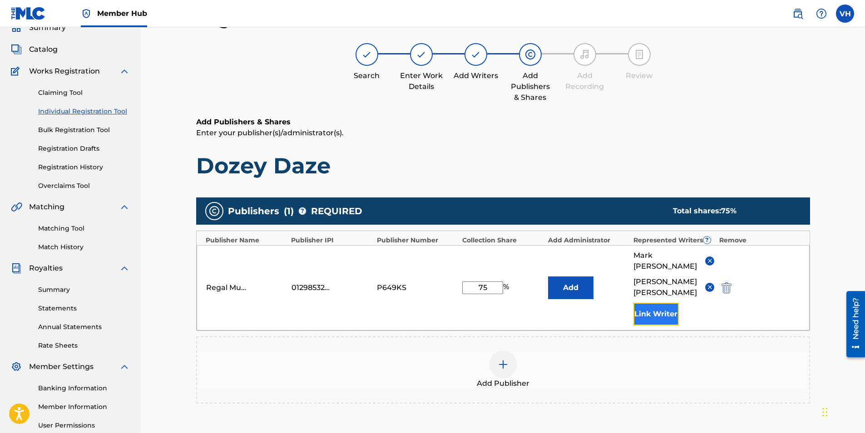
click at [660, 303] on button "Link Writer" at bounding box center [655, 314] width 45 height 23
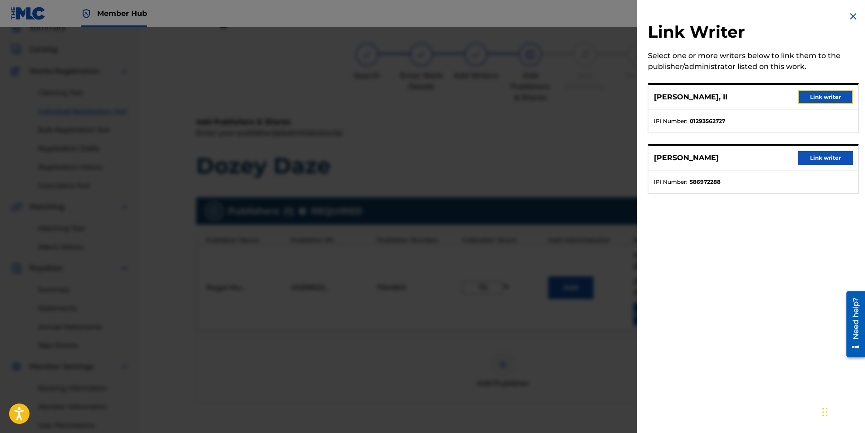
click at [824, 97] on button "Link writer" at bounding box center [825, 97] width 54 height 14
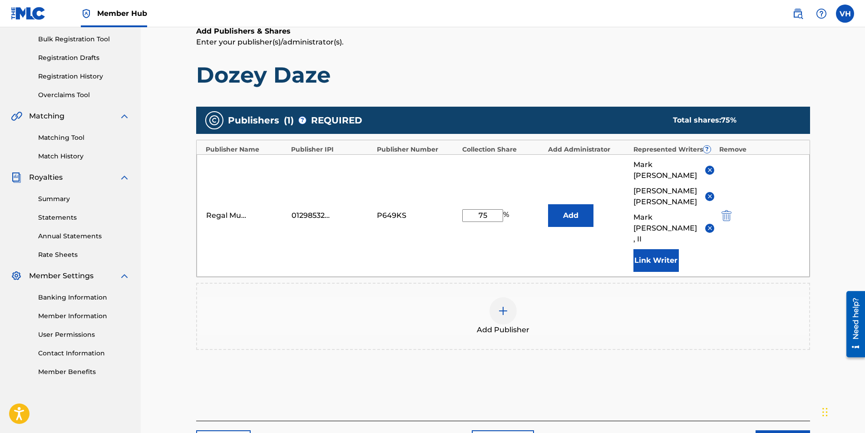
scroll to position [163, 0]
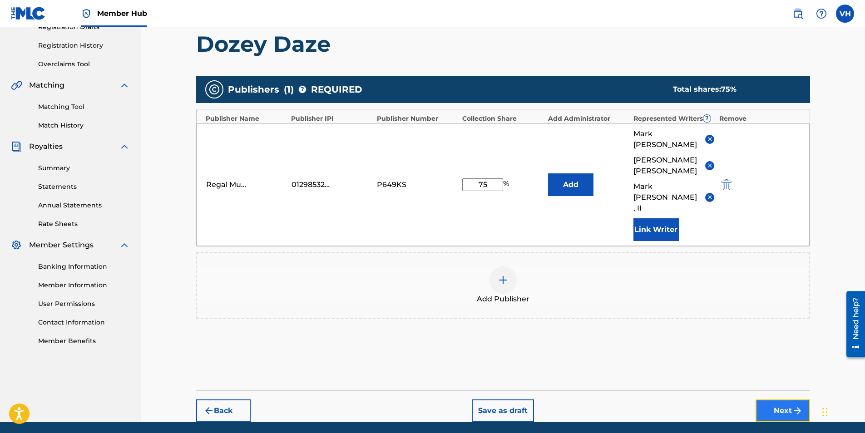
click at [780, 400] on button "Next" at bounding box center [782, 411] width 54 height 23
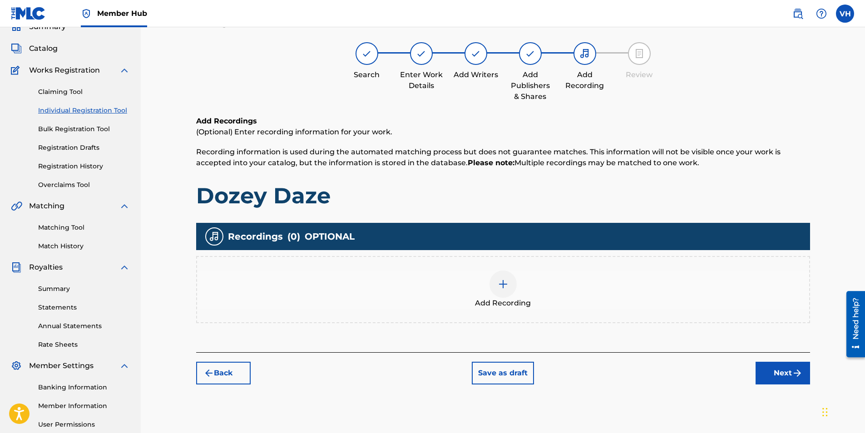
scroll to position [41, 0]
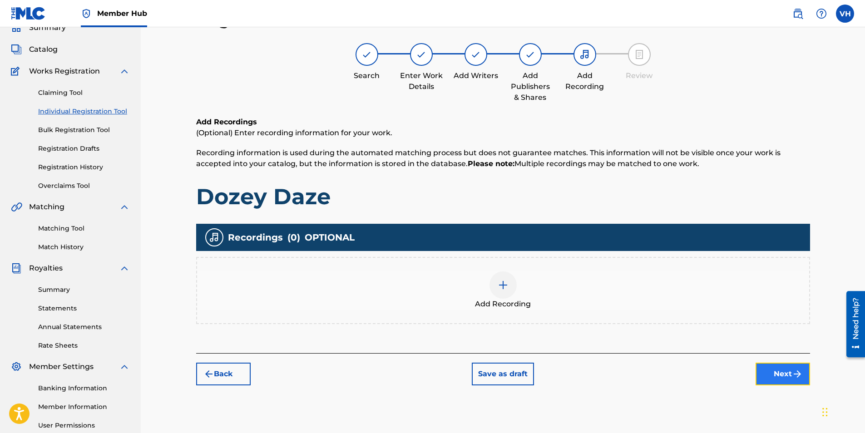
click at [785, 373] on button "Next" at bounding box center [782, 374] width 54 height 23
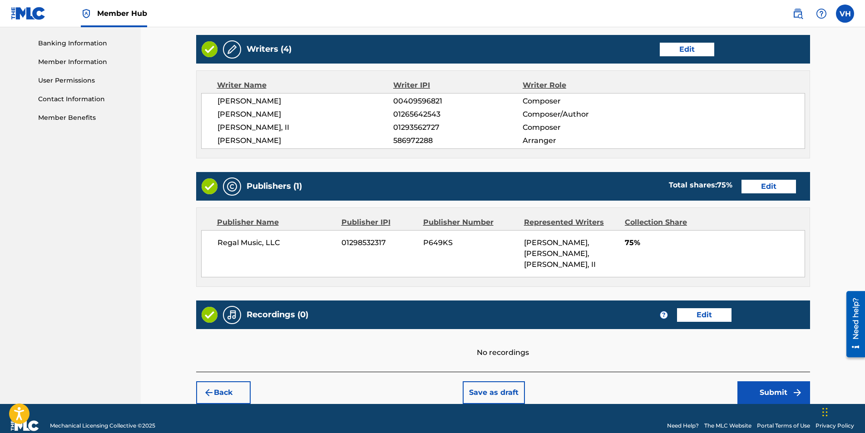
scroll to position [400, 0]
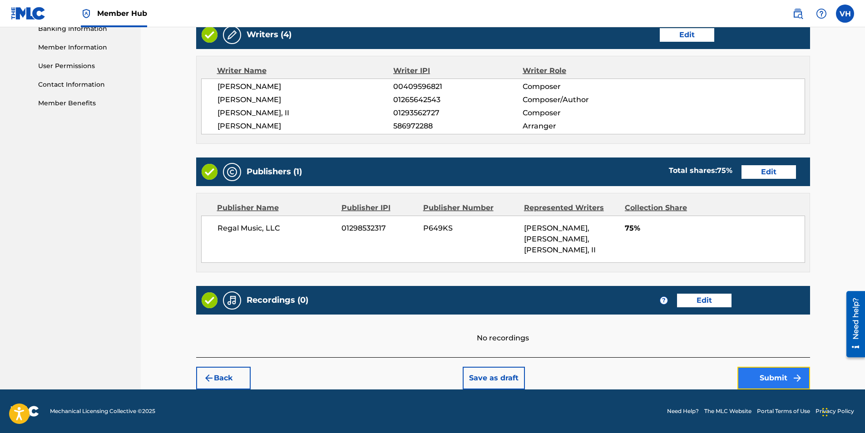
click at [774, 374] on button "Submit" at bounding box center [773, 378] width 73 height 23
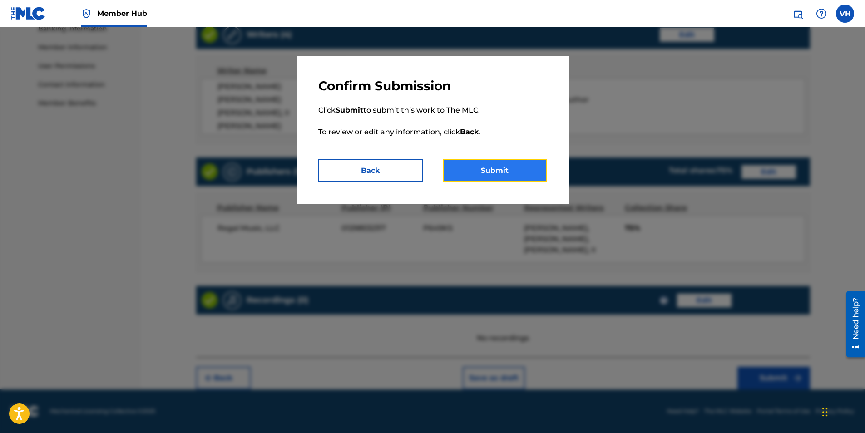
click at [496, 171] on button "Submit" at bounding box center [495, 170] width 104 height 23
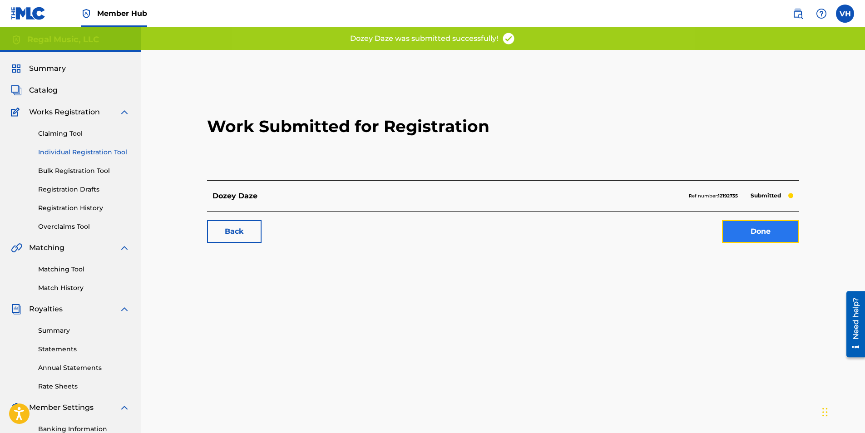
click at [765, 233] on link "Done" at bounding box center [760, 231] width 77 height 23
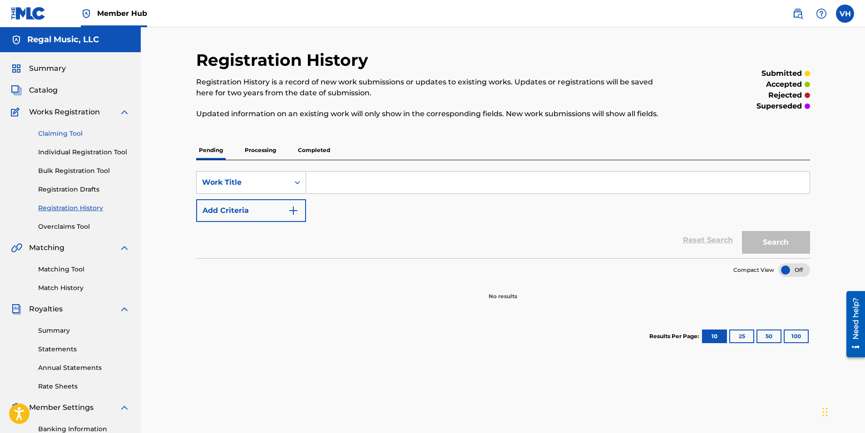
click at [69, 132] on link "Claiming Tool" at bounding box center [84, 134] width 92 height 10
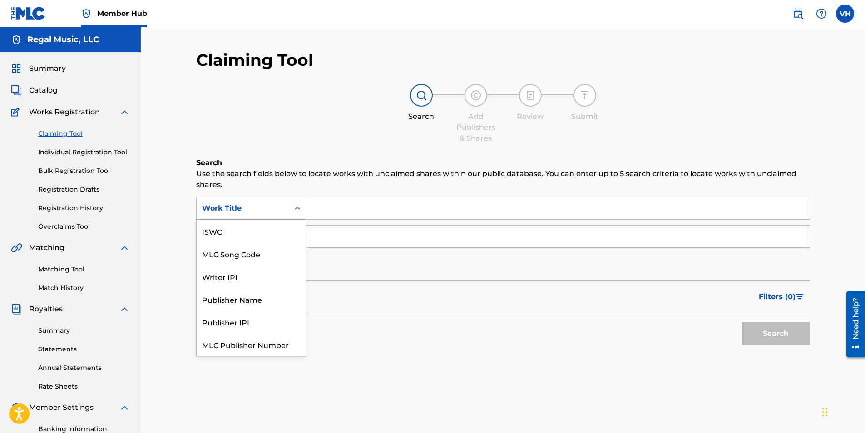
click at [298, 208] on icon "Search Form" at bounding box center [297, 208] width 9 height 9
click at [321, 205] on input "Search Form" at bounding box center [557, 208] width 503 height 22
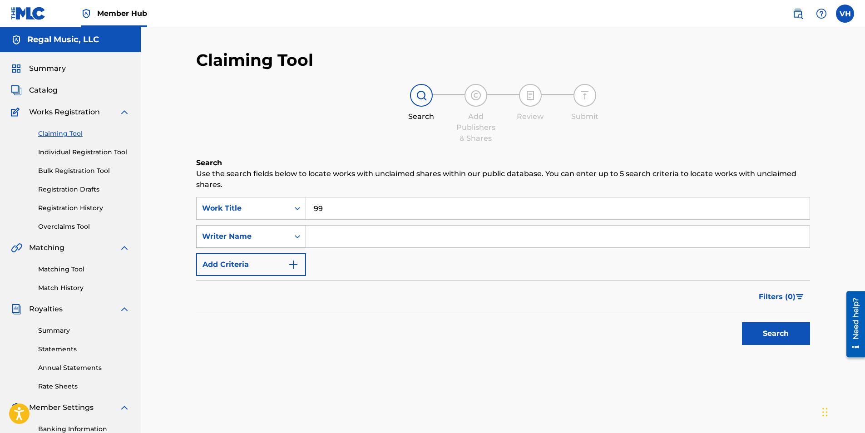
type input "99"
click at [296, 237] on icon "Search Form" at bounding box center [297, 236] width 5 height 3
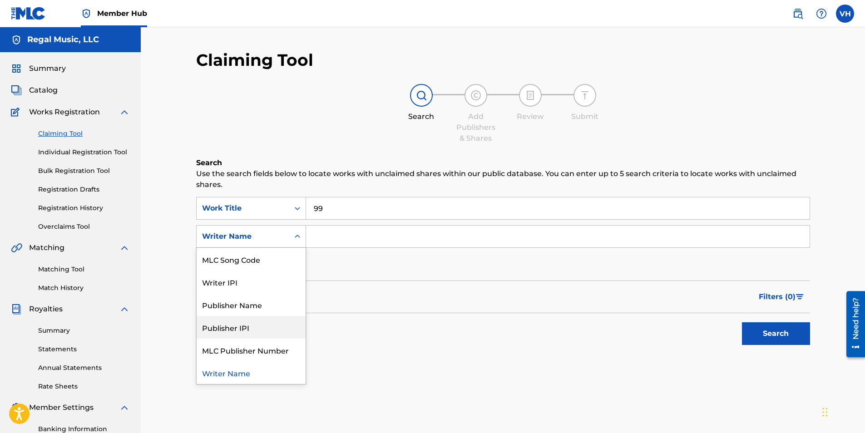
click at [249, 325] on div "Publisher IPI" at bounding box center [251, 327] width 109 height 23
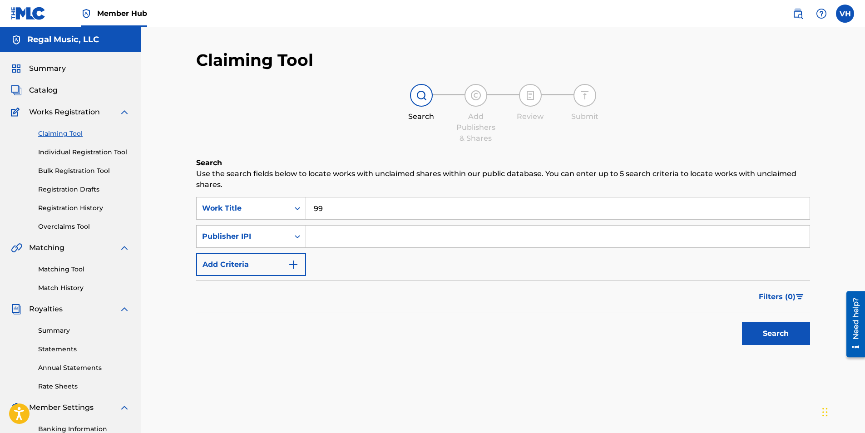
click at [351, 233] on input "Search Form" at bounding box center [557, 237] width 503 height 22
type input "1298532317"
click at [774, 334] on button "Search" at bounding box center [776, 333] width 68 height 23
click at [775, 332] on button "Search" at bounding box center [776, 333] width 68 height 23
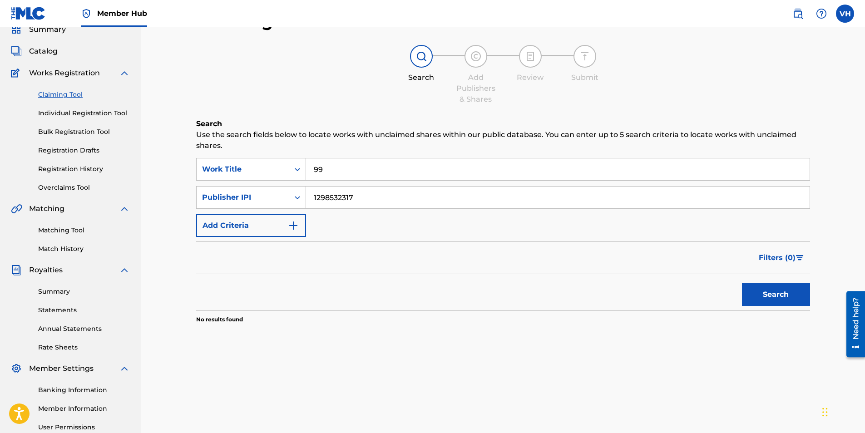
scroll to position [0, 0]
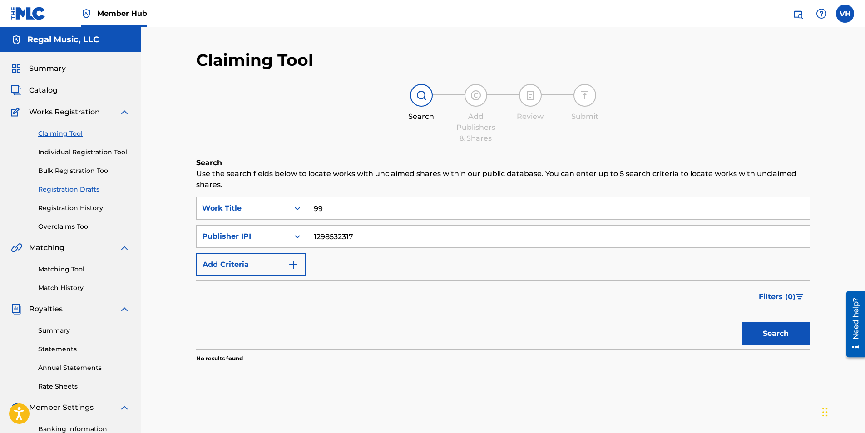
click at [64, 189] on link "Registration Drafts" at bounding box center [84, 190] width 92 height 10
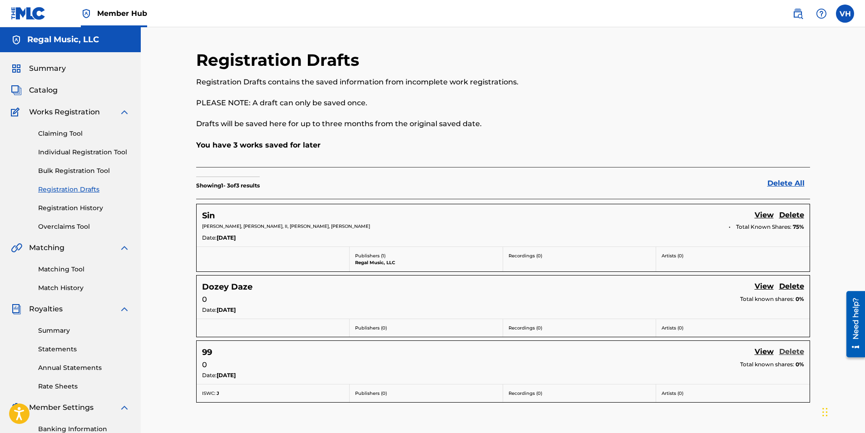
click at [789, 352] on link "Delete" at bounding box center [791, 352] width 25 height 12
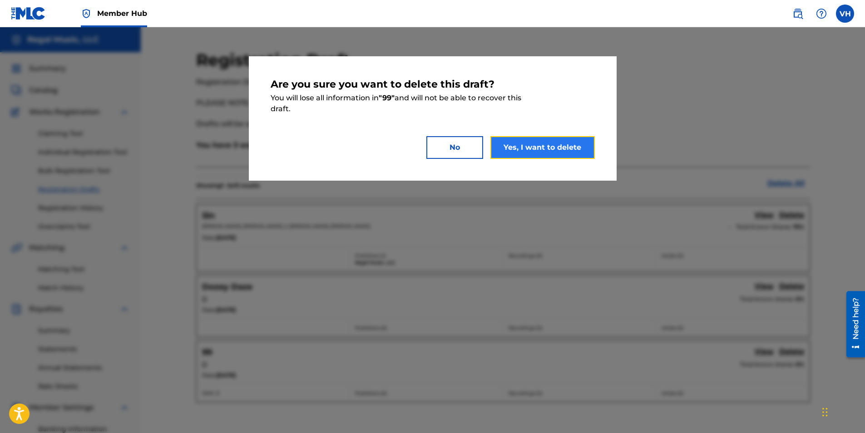
click at [533, 149] on button "Yes, I want to delete" at bounding box center [542, 147] width 104 height 23
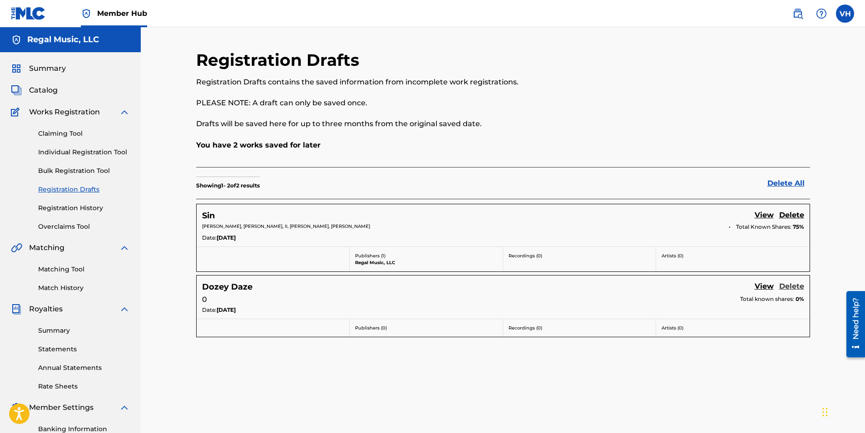
click at [793, 285] on link "Delete" at bounding box center [791, 287] width 25 height 12
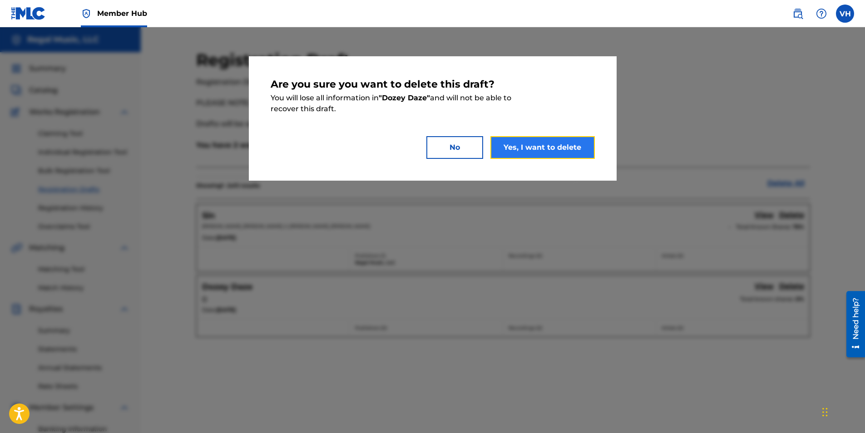
click at [545, 148] on button "Yes, I want to delete" at bounding box center [542, 147] width 104 height 23
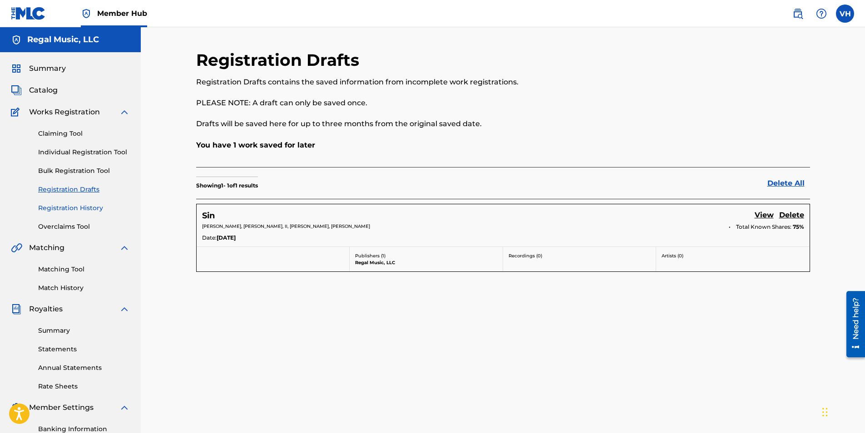
click at [75, 206] on link "Registration History" at bounding box center [84, 208] width 92 height 10
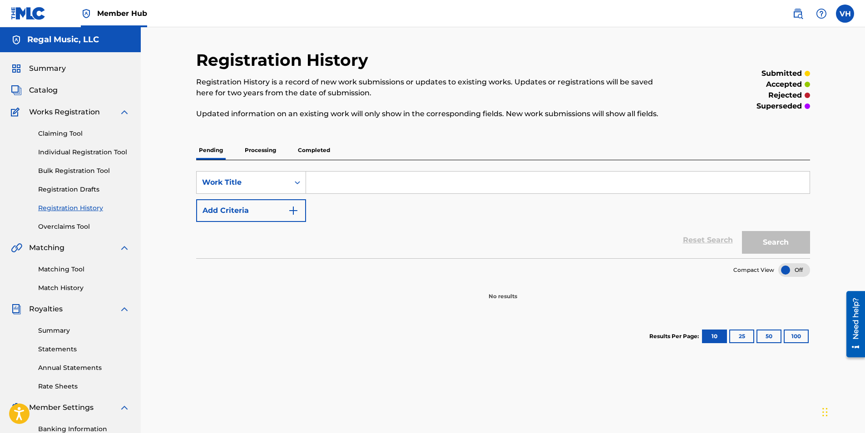
click at [259, 147] on p "Processing" at bounding box center [260, 150] width 37 height 19
click at [311, 153] on p "Completed" at bounding box center [314, 150] width 38 height 19
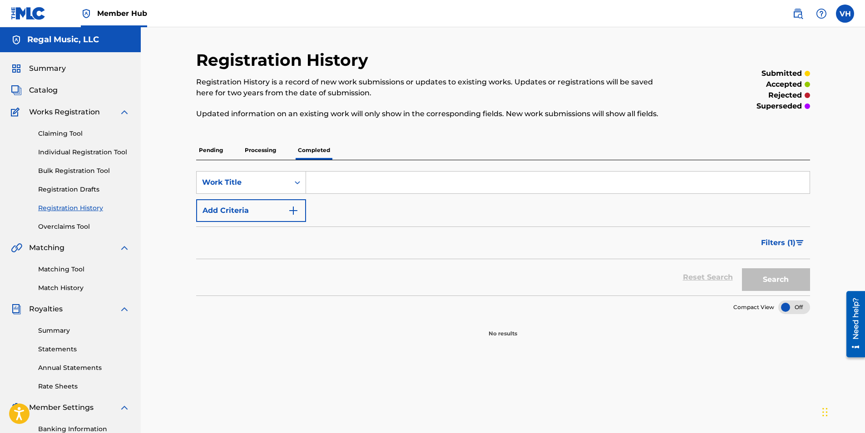
click at [253, 150] on p "Processing" at bounding box center [260, 150] width 37 height 19
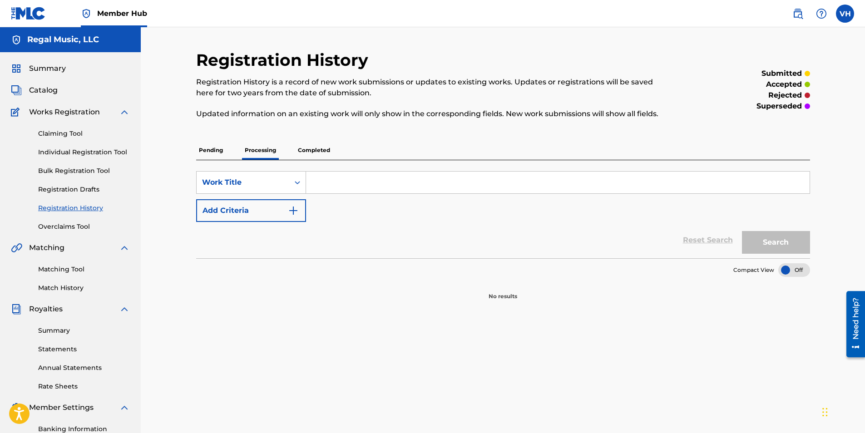
click at [302, 152] on p "Completed" at bounding box center [314, 150] width 38 height 19
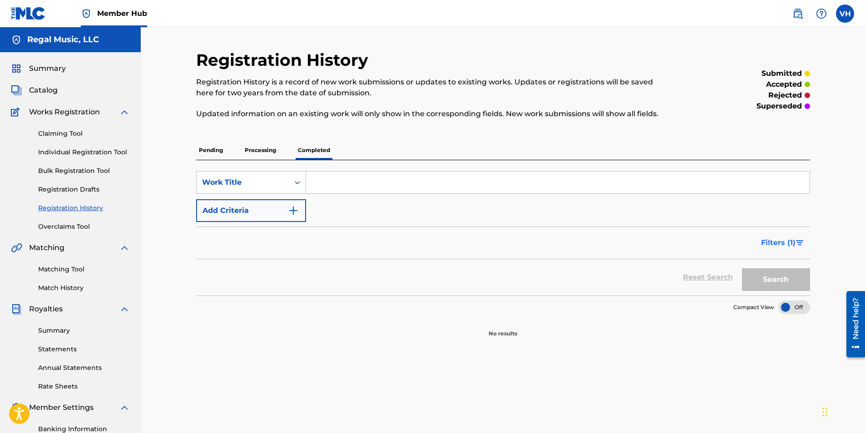
click at [775, 241] on span "Filters ( 1 )" at bounding box center [778, 242] width 35 height 11
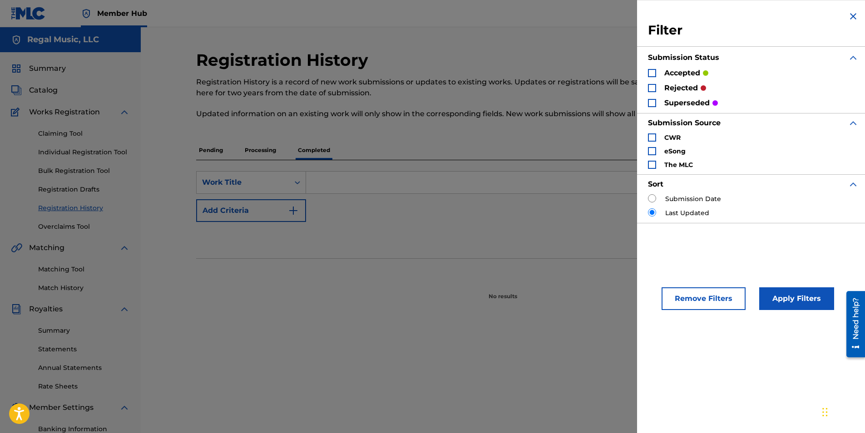
click at [653, 197] on input "Search Form" at bounding box center [652, 198] width 8 height 8
radio input "true"
click at [654, 212] on input "Search Form" at bounding box center [652, 212] width 8 height 8
radio input "true"
click at [850, 13] on img "Search Form" at bounding box center [853, 16] width 11 height 11
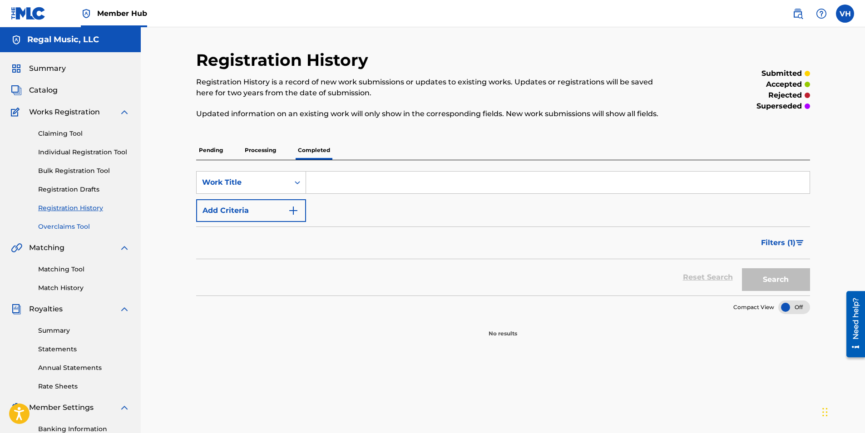
click at [62, 229] on link "Overclaims Tool" at bounding box center [84, 227] width 92 height 10
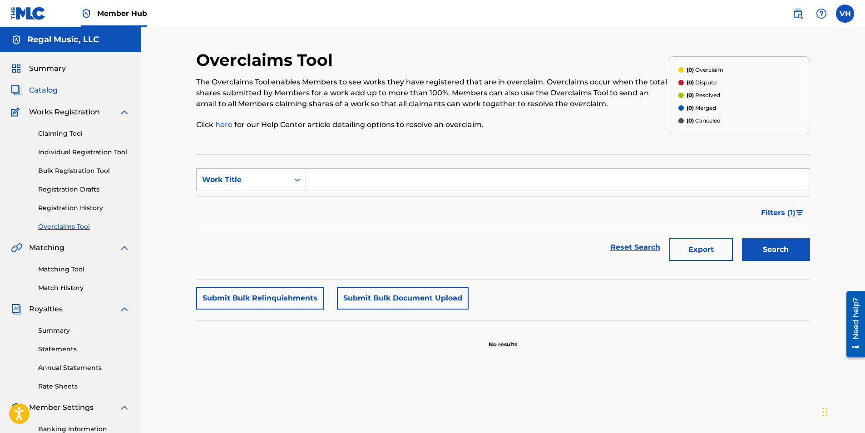
click at [53, 89] on span "Catalog" at bounding box center [43, 90] width 29 height 11
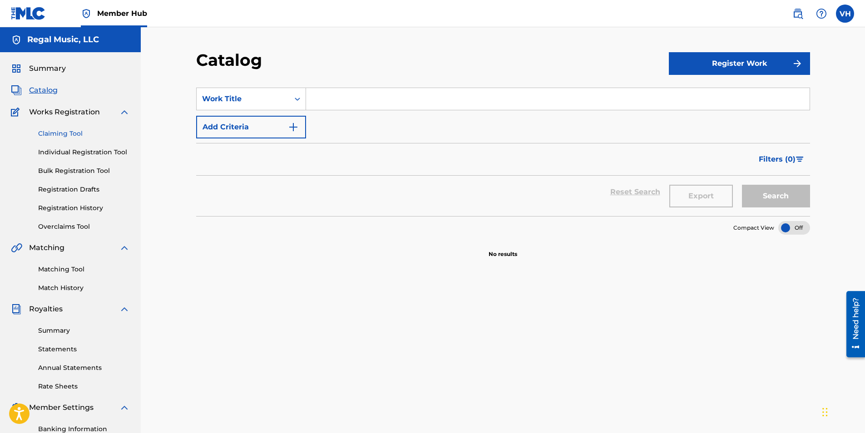
click at [76, 130] on link "Claiming Tool" at bounding box center [84, 134] width 92 height 10
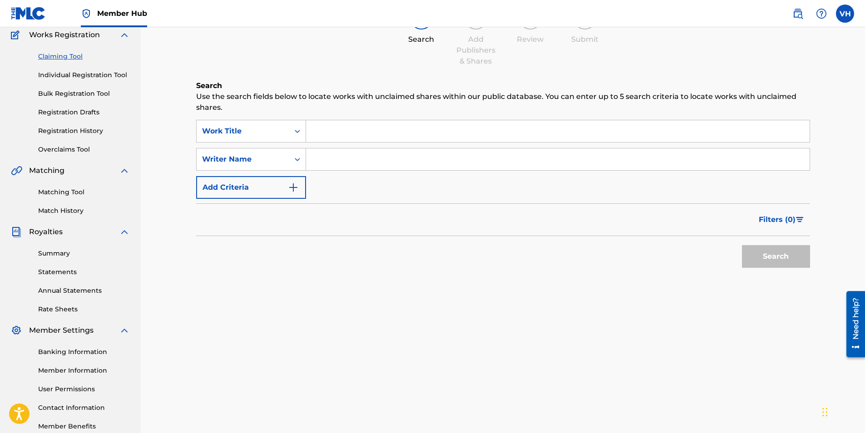
scroll to position [130, 0]
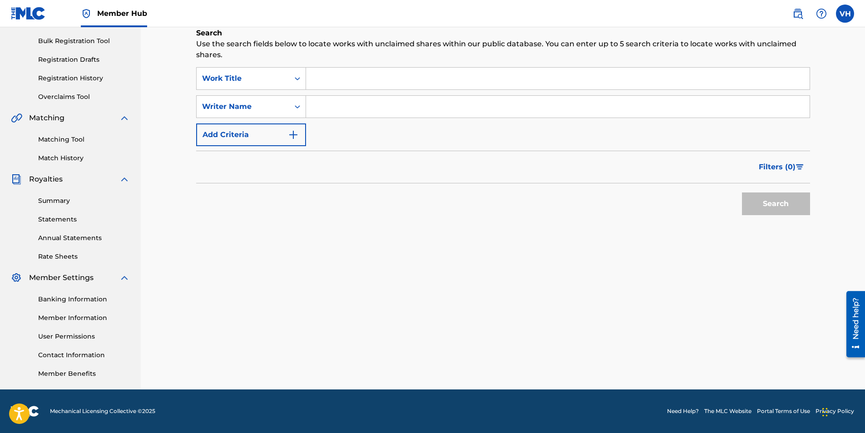
click at [678, 411] on link "Need Help?" at bounding box center [683, 411] width 32 height 8
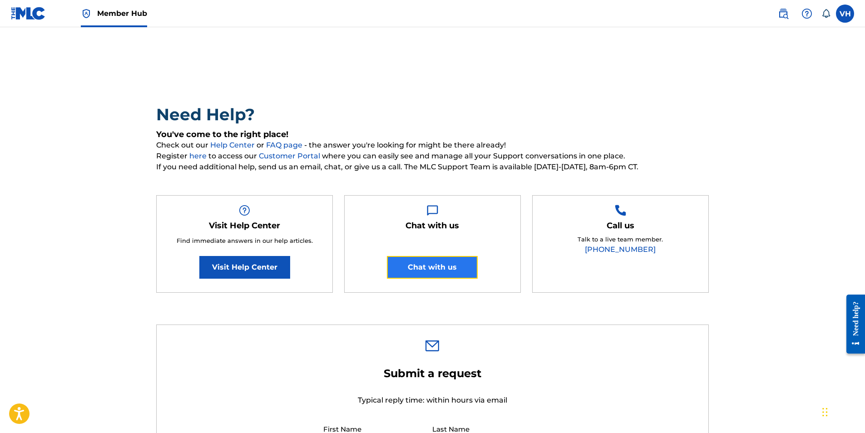
click at [440, 271] on button "Chat with us" at bounding box center [432, 267] width 91 height 23
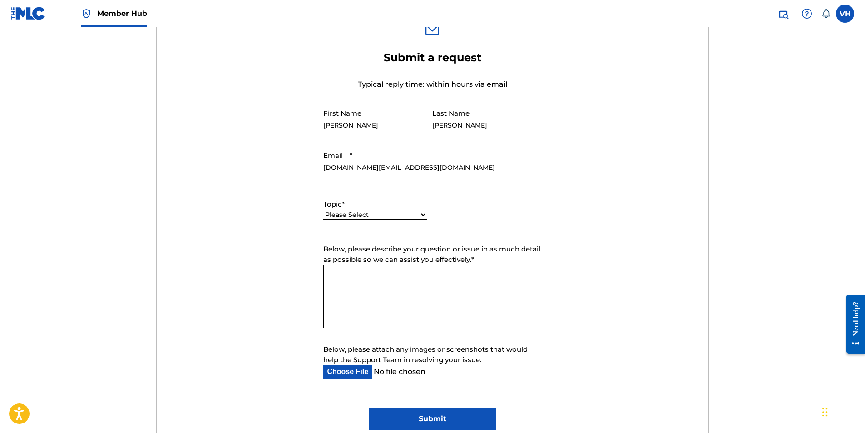
scroll to position [329, 0]
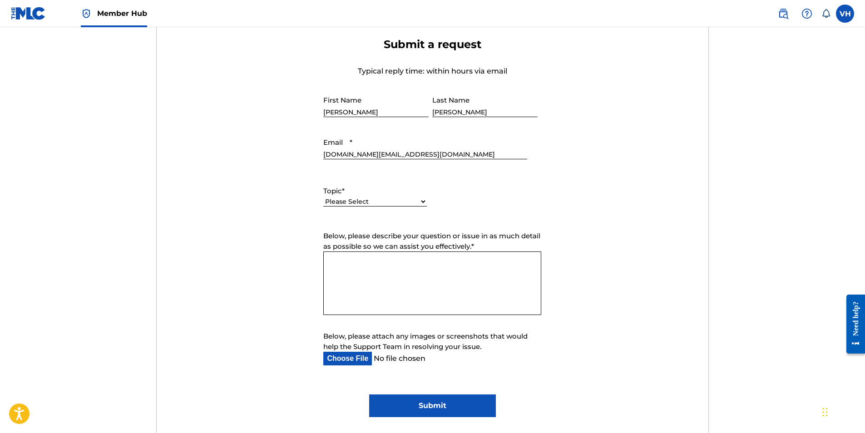
click at [423, 197] on select "Please Select I need help with my account I need help with managing my catalog …" at bounding box center [375, 202] width 104 height 10
select select "I need help with managing my catalog"
click at [323, 197] on select "Please Select I need help with my account I need help with managing my catalog …" at bounding box center [375, 202] width 104 height 10
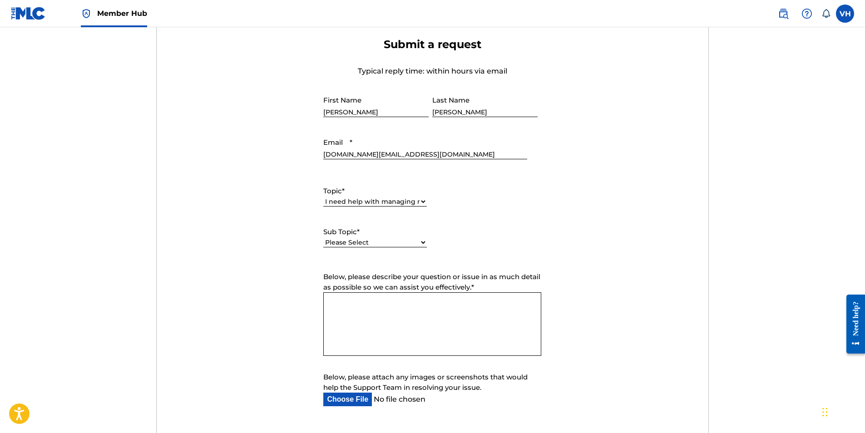
click at [422, 241] on select "Please Select I need help with CWR I need help registering my work(s) in The ML…" at bounding box center [375, 243] width 104 height 10
select select "I need help editing my works"
click at [323, 238] on select "Please Select I need help with CWR I need help registering my work(s) in The ML…" at bounding box center [375, 243] width 104 height 10
click at [363, 299] on textarea "Below, please describe your question or issue in as much detail as possible so …" at bounding box center [432, 324] width 218 height 64
paste textarea "T-335.164.401-0"
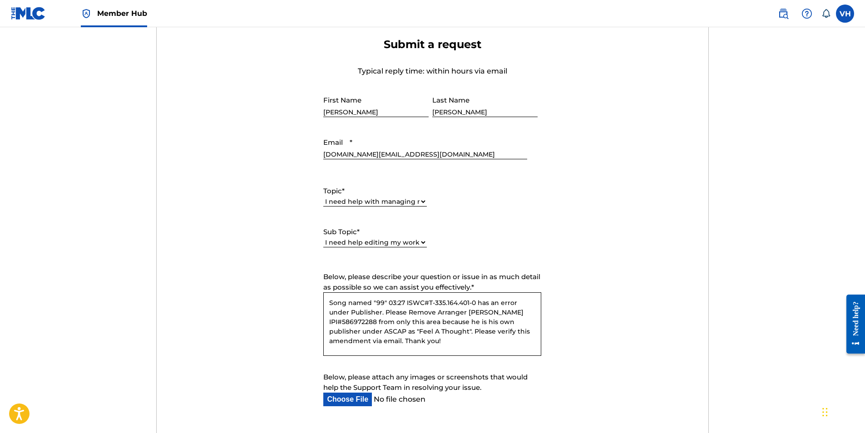
click at [479, 303] on textarea "Song named "99" 03:27 ISWC#T-335.164.401-0 has an error under Publisher. Please…" at bounding box center [432, 324] width 218 height 64
click at [351, 311] on textarea "Song named "99" 03:27 ISWC#T-335.164.401-0 has an error under Publisher. Please…" at bounding box center [432, 324] width 218 height 64
click at [394, 312] on textarea "Song named "99" 03:27 ISWC#T-335.164.401-0 has an error under the Publisher. Pl…" at bounding box center [432, 324] width 218 height 64
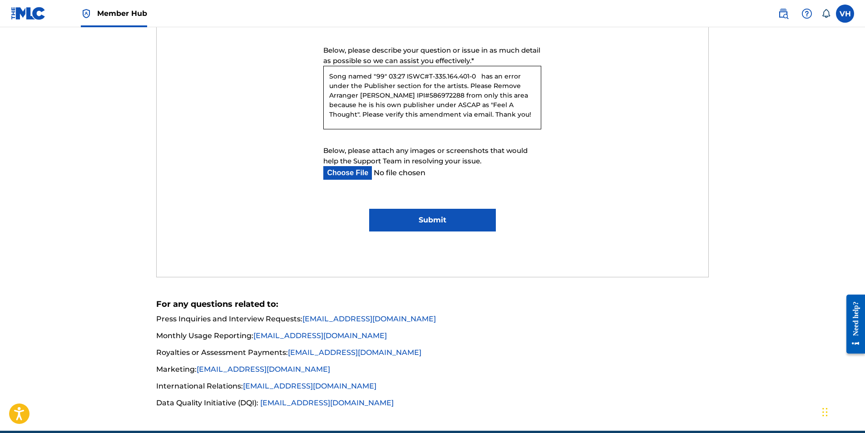
scroll to position [556, 0]
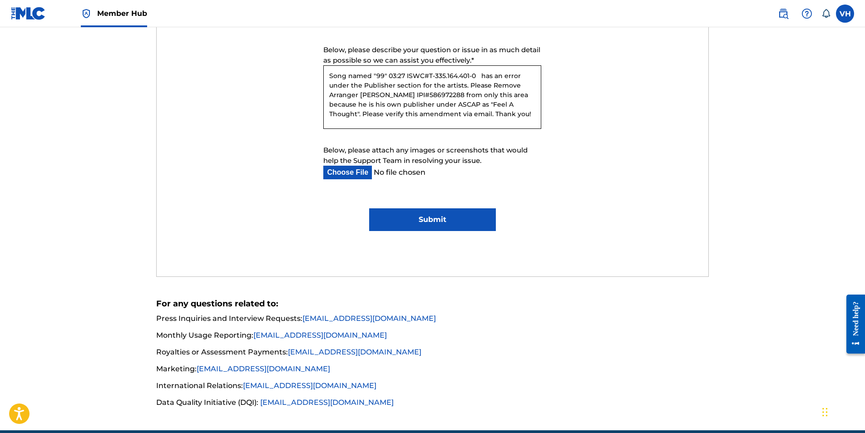
type textarea "Song named "99" 03:27 ISWC#T-335.164.401-0 has an error under the Publisher sec…"
click at [439, 221] on input "Submit" at bounding box center [432, 219] width 127 height 23
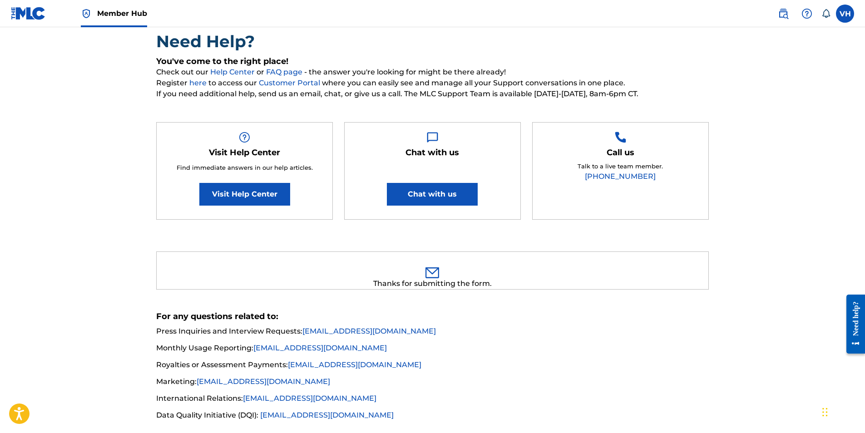
scroll to position [0, 0]
